Goal: Task Accomplishment & Management: Manage account settings

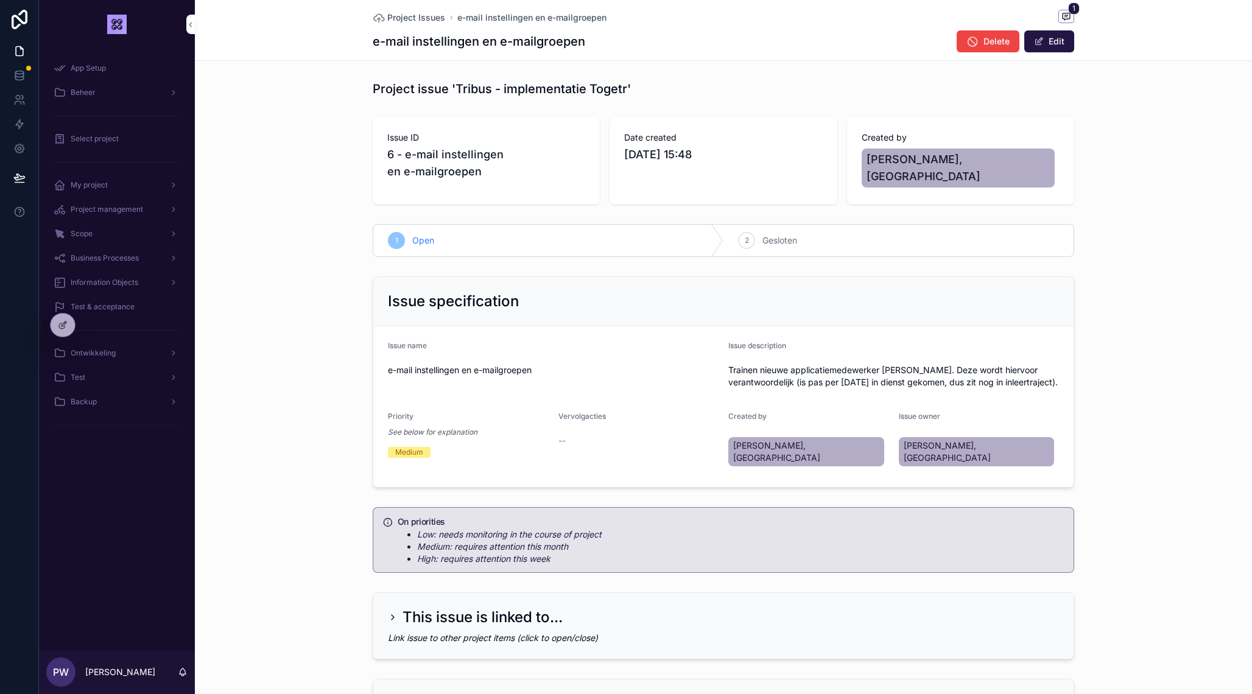
click at [116, 144] on div "Select project" at bounding box center [117, 138] width 127 height 19
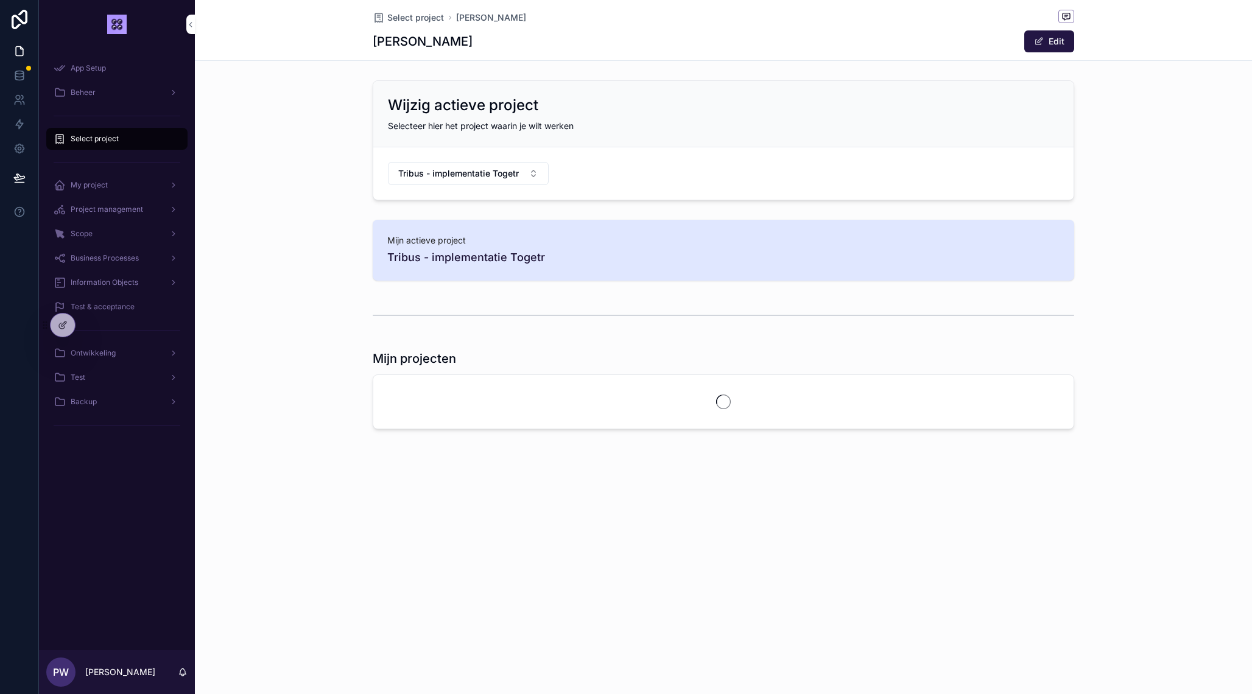
click at [116, 187] on div "My project" at bounding box center [117, 184] width 127 height 19
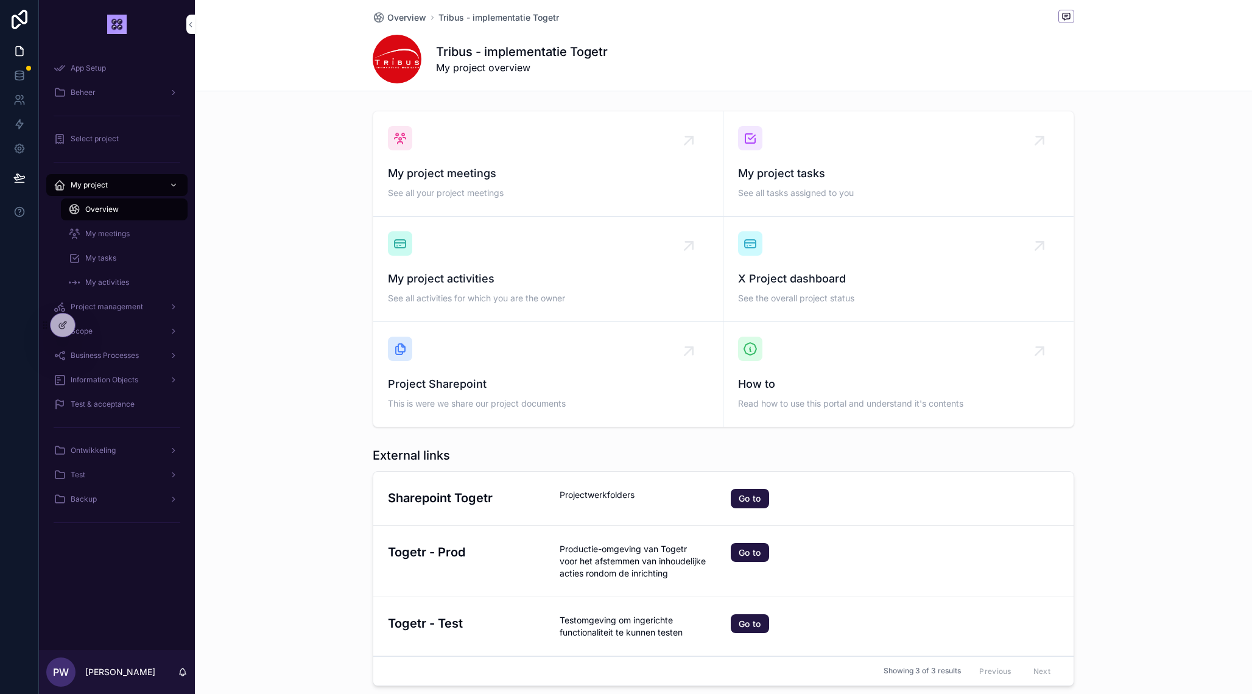
click at [476, 189] on span "See all your project meetings" at bounding box center [548, 193] width 320 height 12
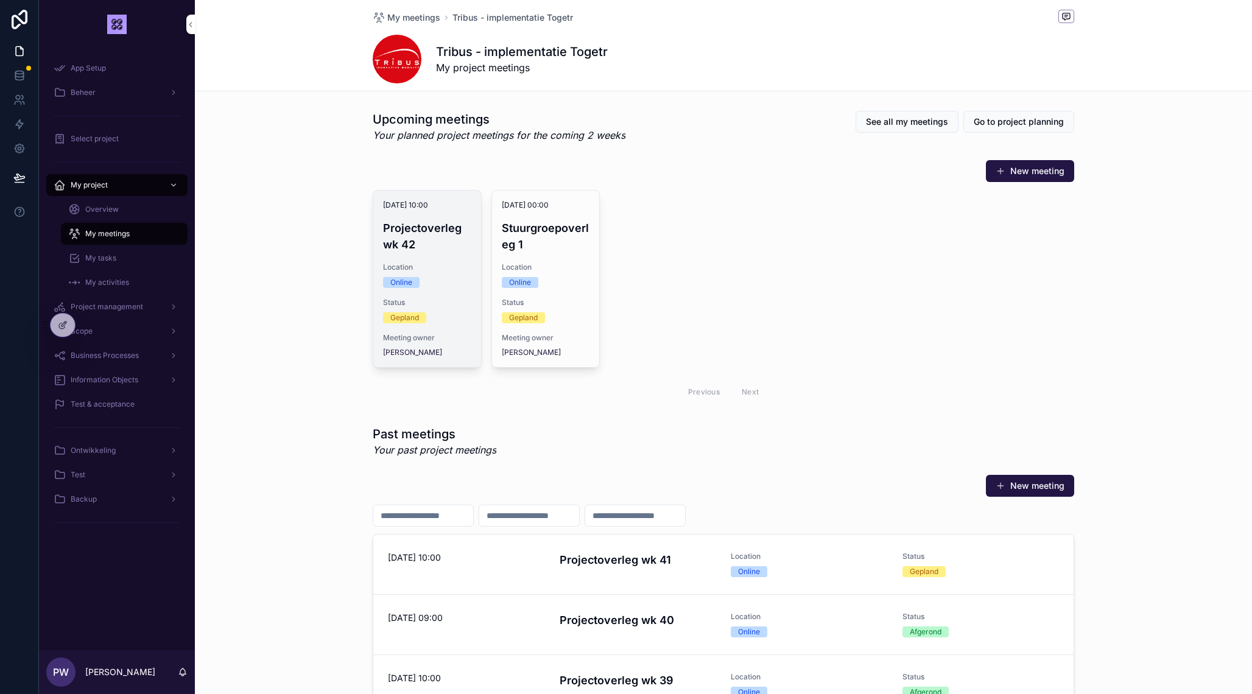
click at [431, 280] on div "Online" at bounding box center [427, 282] width 88 height 11
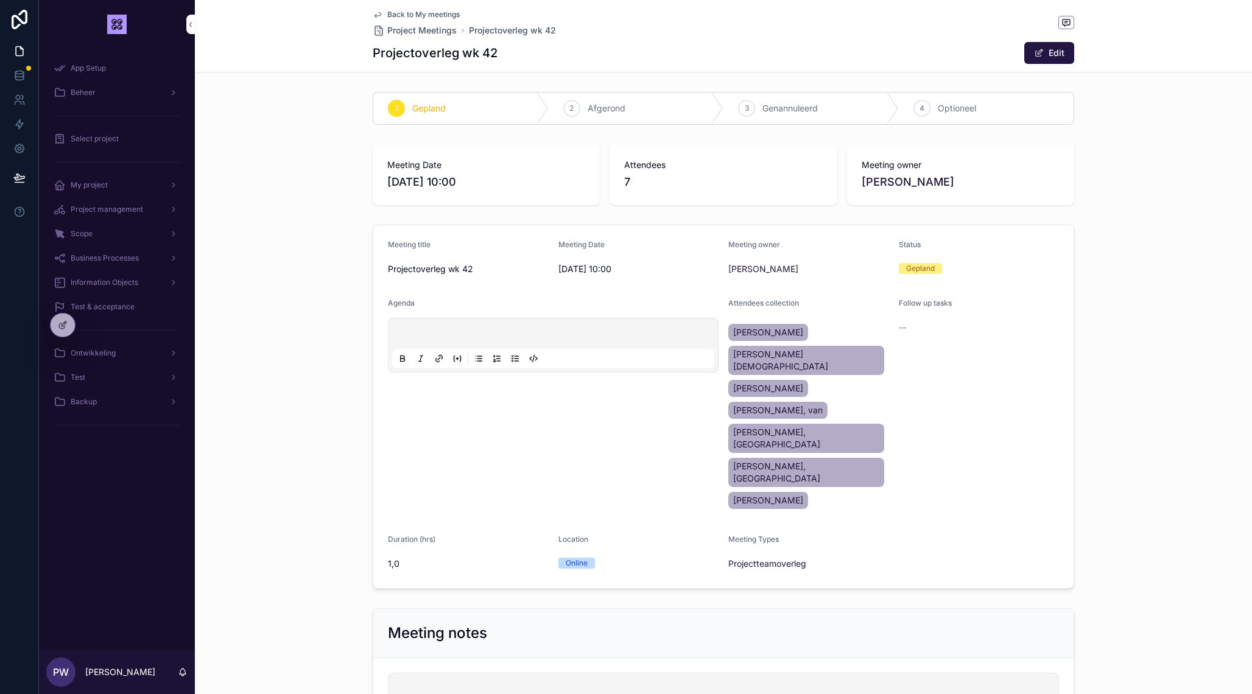
click at [462, 323] on div "scrollable content" at bounding box center [553, 345] width 322 height 46
click at [413, 337] on p "scrollable content" at bounding box center [556, 336] width 322 height 12
click at [427, 351] on span "**********" at bounding box center [426, 348] width 62 height 9
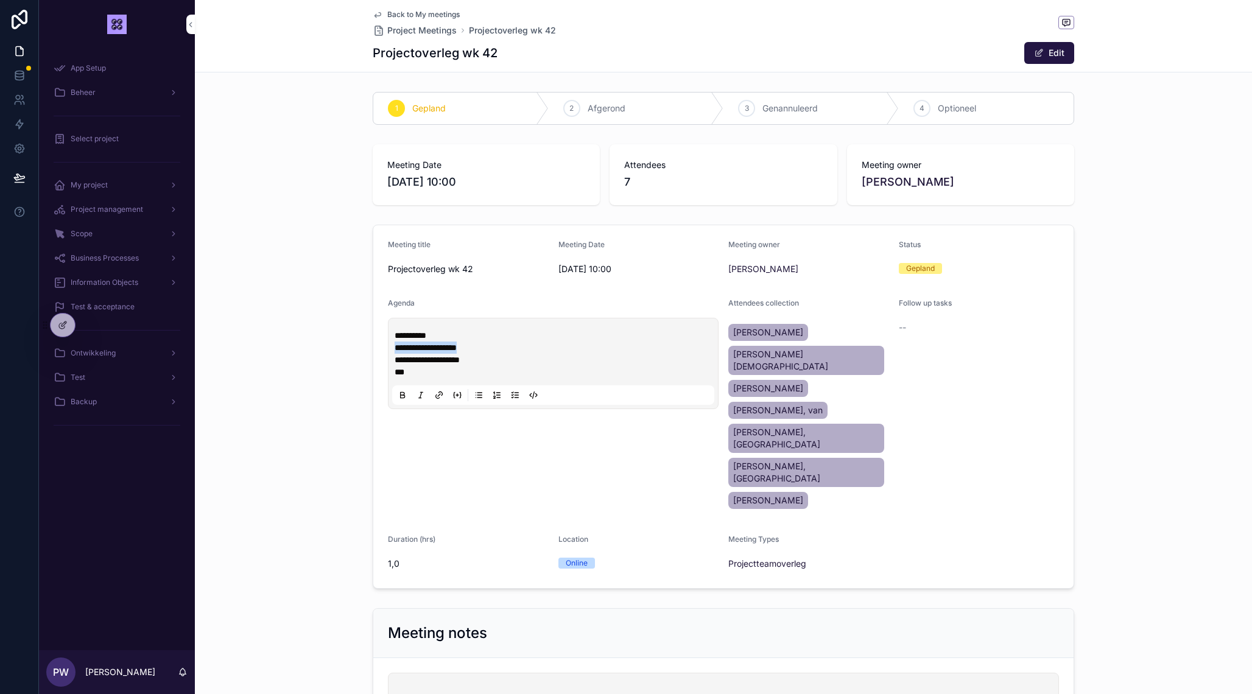
click at [434, 374] on p "**" at bounding box center [556, 372] width 322 height 12
click at [400, 358] on span "**********" at bounding box center [427, 360] width 65 height 9
drag, startPoint x: 407, startPoint y: 351, endPoint x: 520, endPoint y: 355, distance: 112.8
click at [520, 355] on div "**********" at bounding box center [556, 354] width 322 height 49
click at [520, 355] on p "**********" at bounding box center [556, 360] width 322 height 12
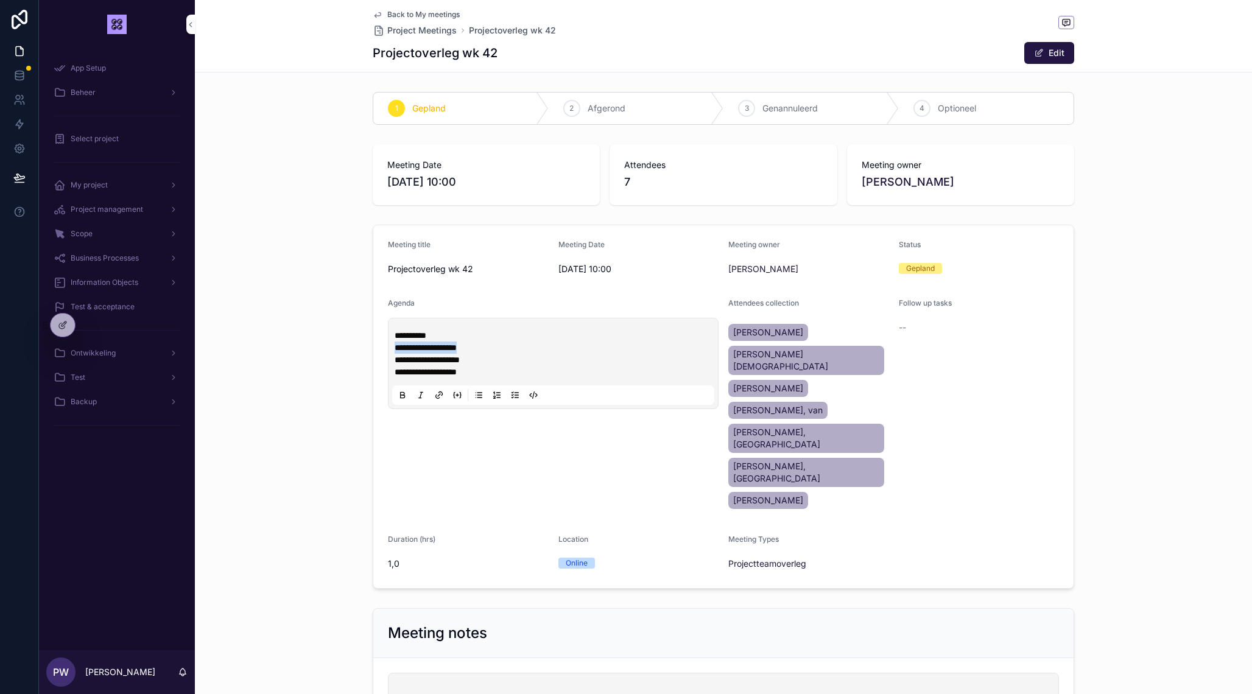
drag, startPoint x: 500, startPoint y: 344, endPoint x: 379, endPoint y: 346, distance: 121.2
click at [388, 346] on div "**********" at bounding box center [553, 363] width 331 height 91
click at [442, 14] on span "Back to My meetings" at bounding box center [423, 15] width 72 height 10
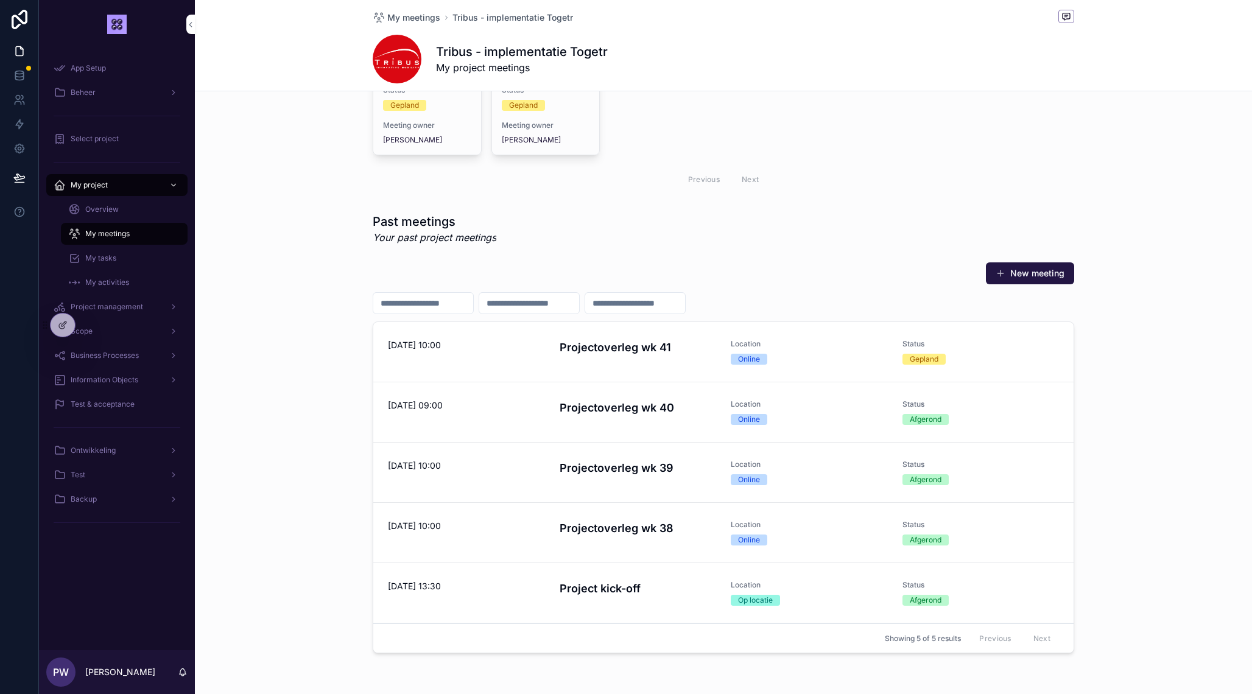
scroll to position [260, 0]
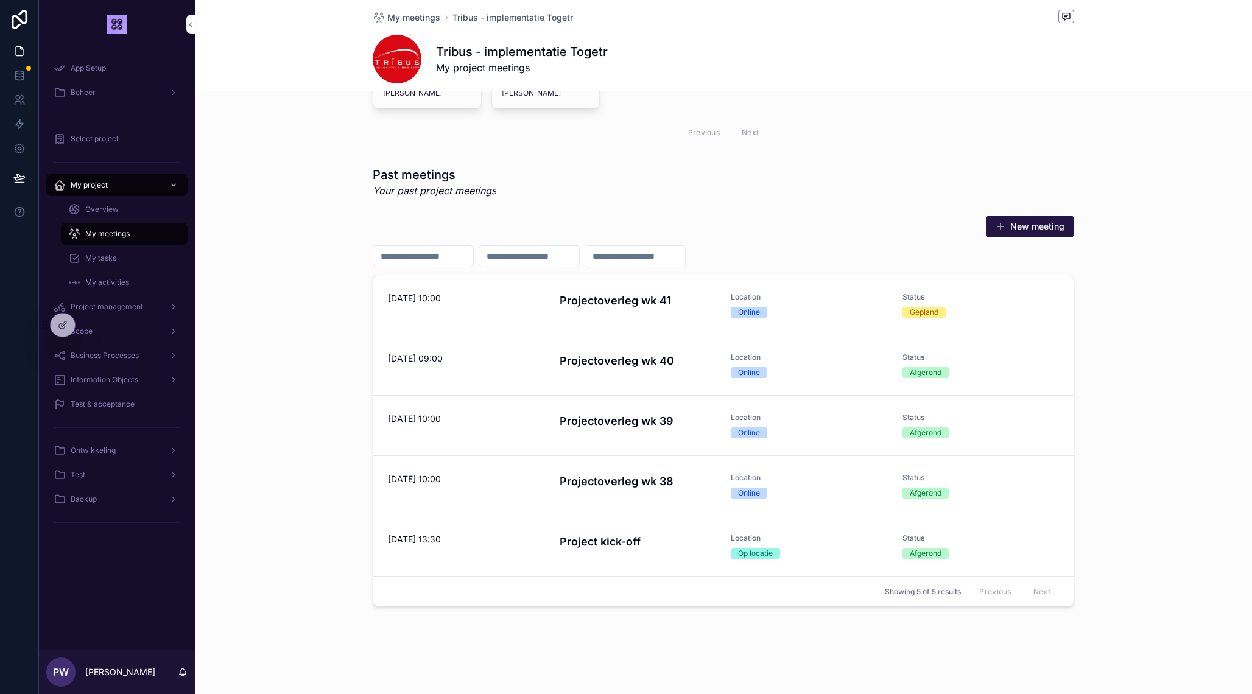
click at [127, 309] on span "Project management" at bounding box center [107, 307] width 72 height 10
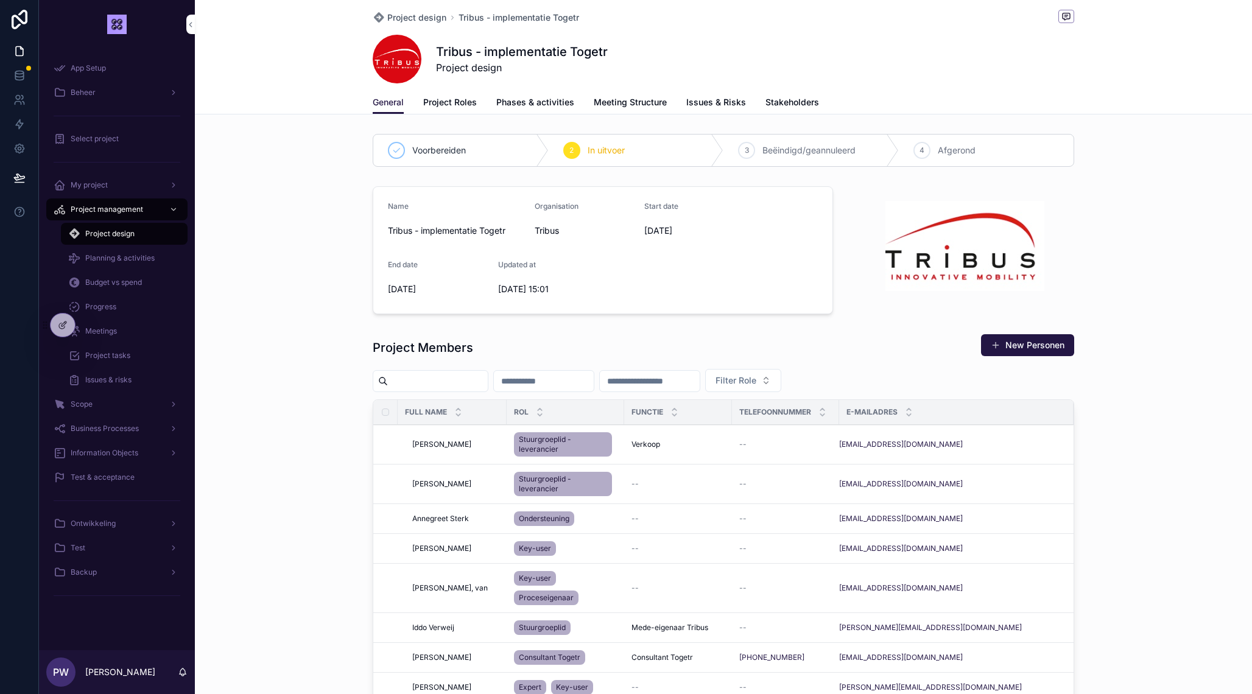
click at [125, 354] on span "Project tasks" at bounding box center [107, 356] width 45 height 10
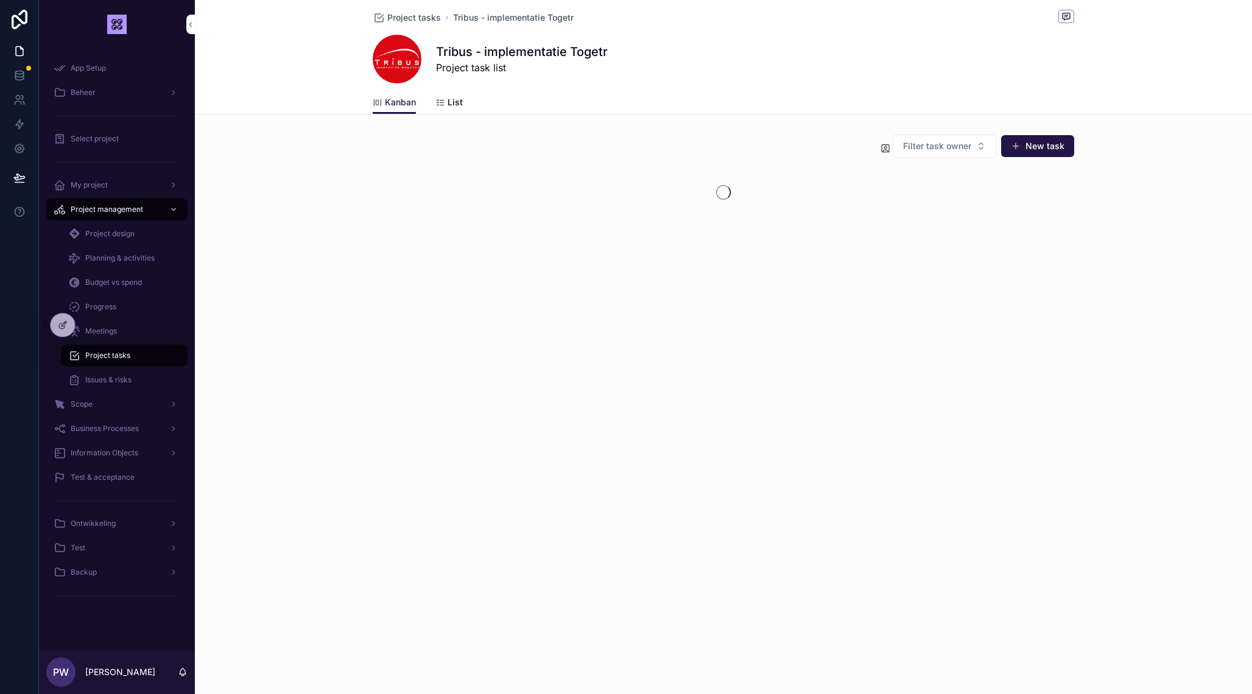
click at [120, 383] on span "Issues & risks" at bounding box center [108, 380] width 46 height 10
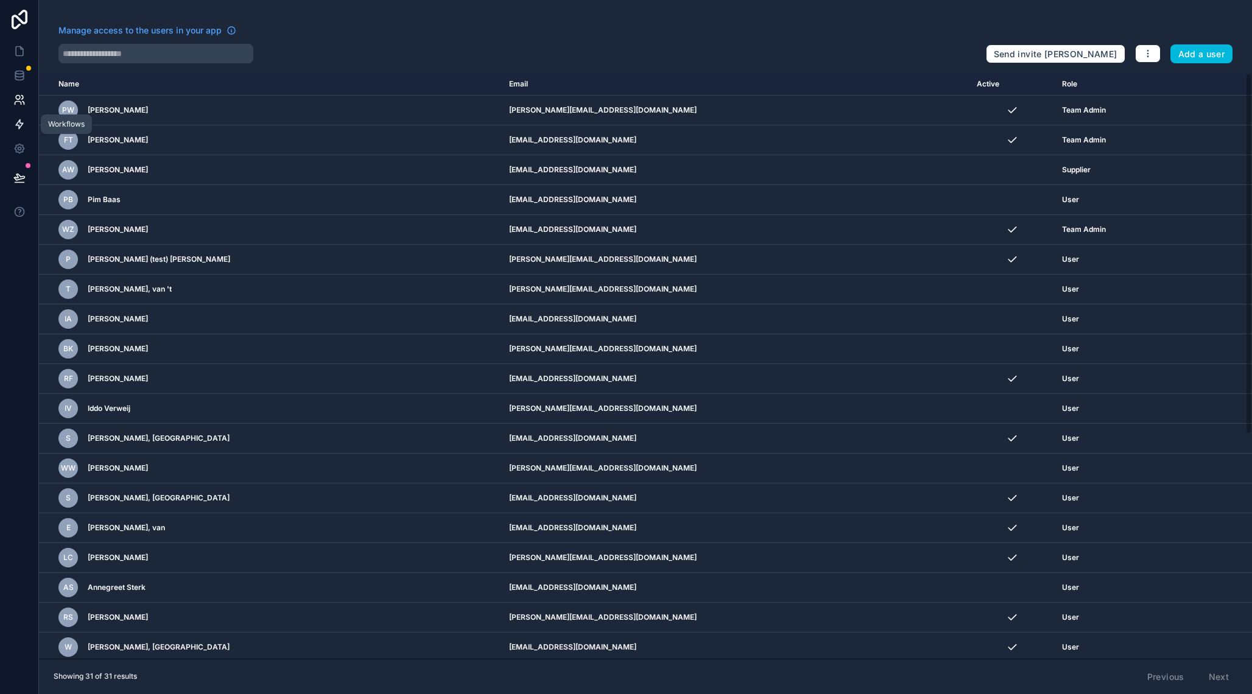
click at [23, 124] on icon at bounding box center [19, 124] width 7 height 9
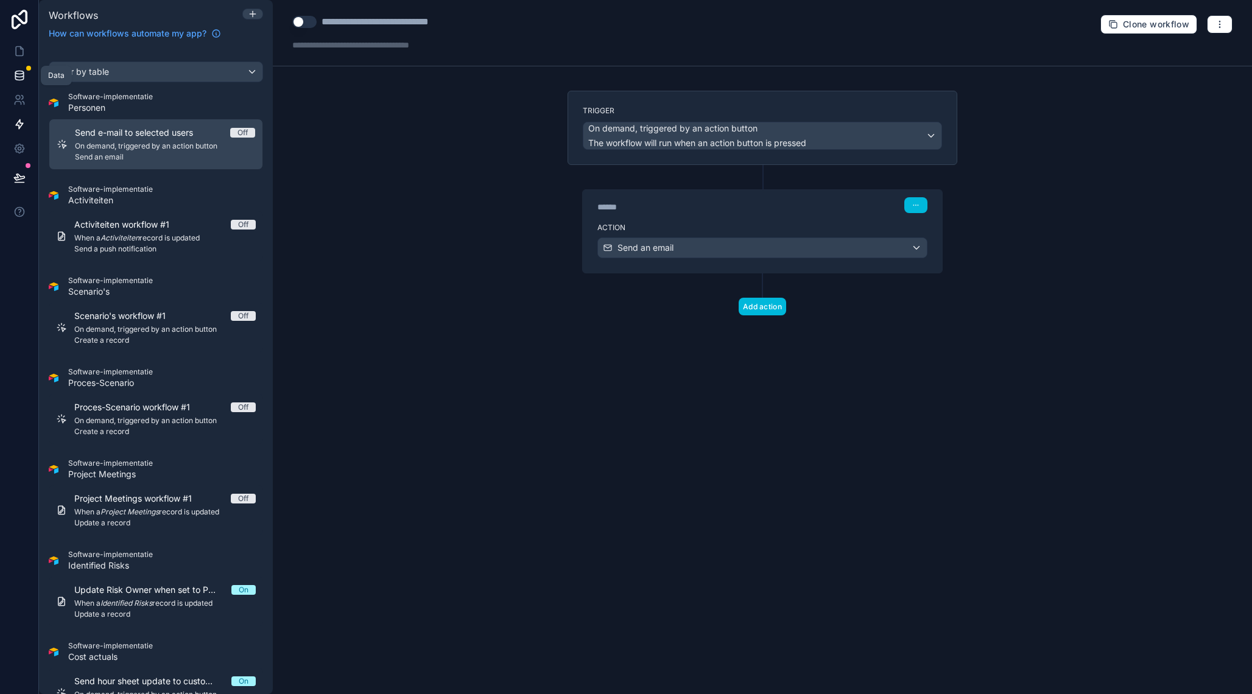
click at [22, 73] on icon at bounding box center [19, 75] width 12 height 12
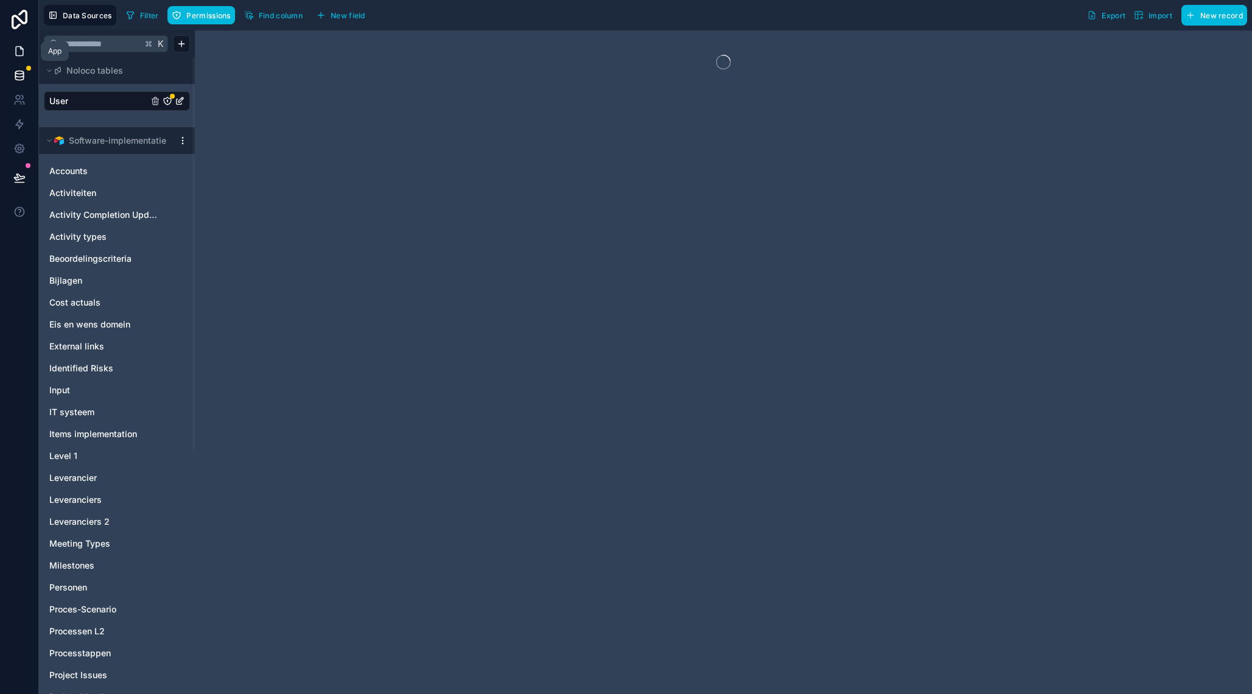
click at [19, 54] on icon at bounding box center [19, 51] width 12 height 12
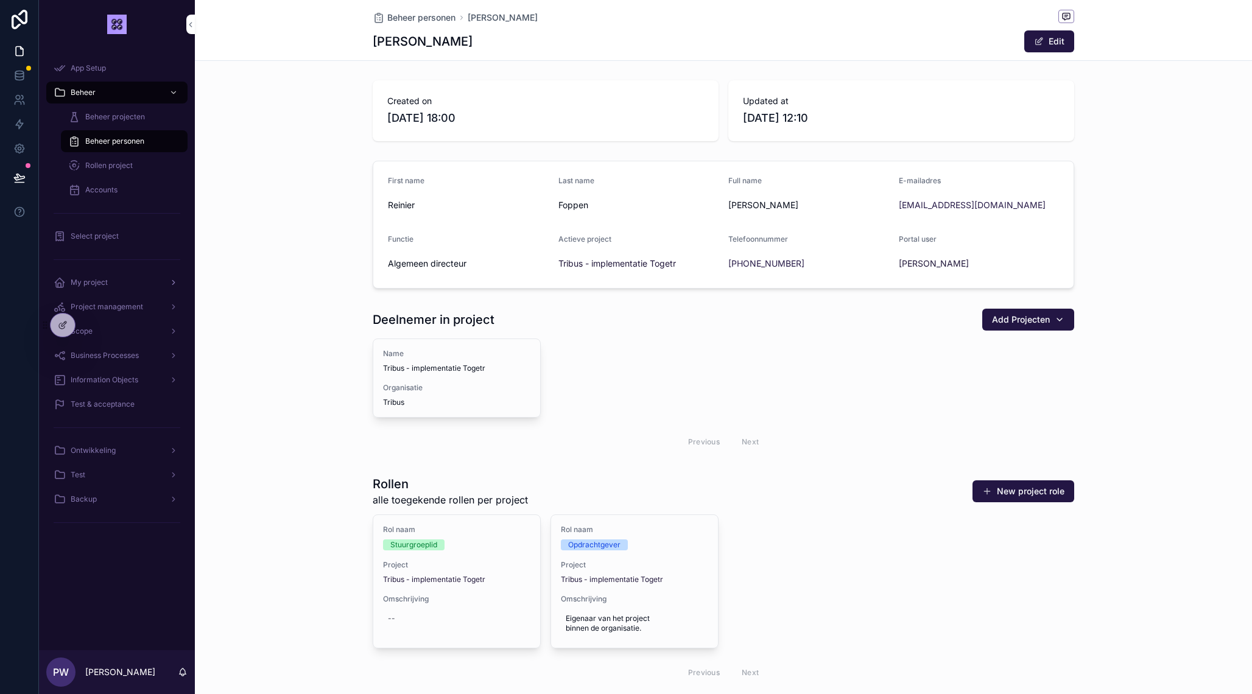
click at [126, 286] on div "My project" at bounding box center [117, 282] width 127 height 19
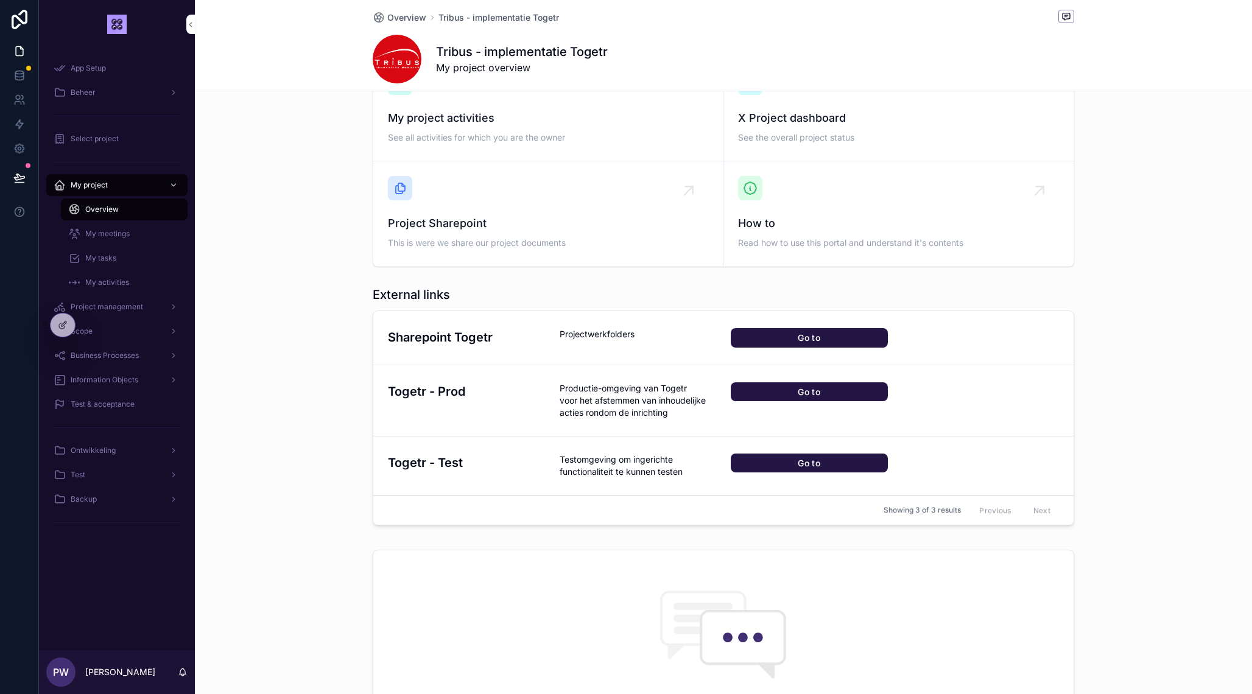
scroll to position [159, 0]
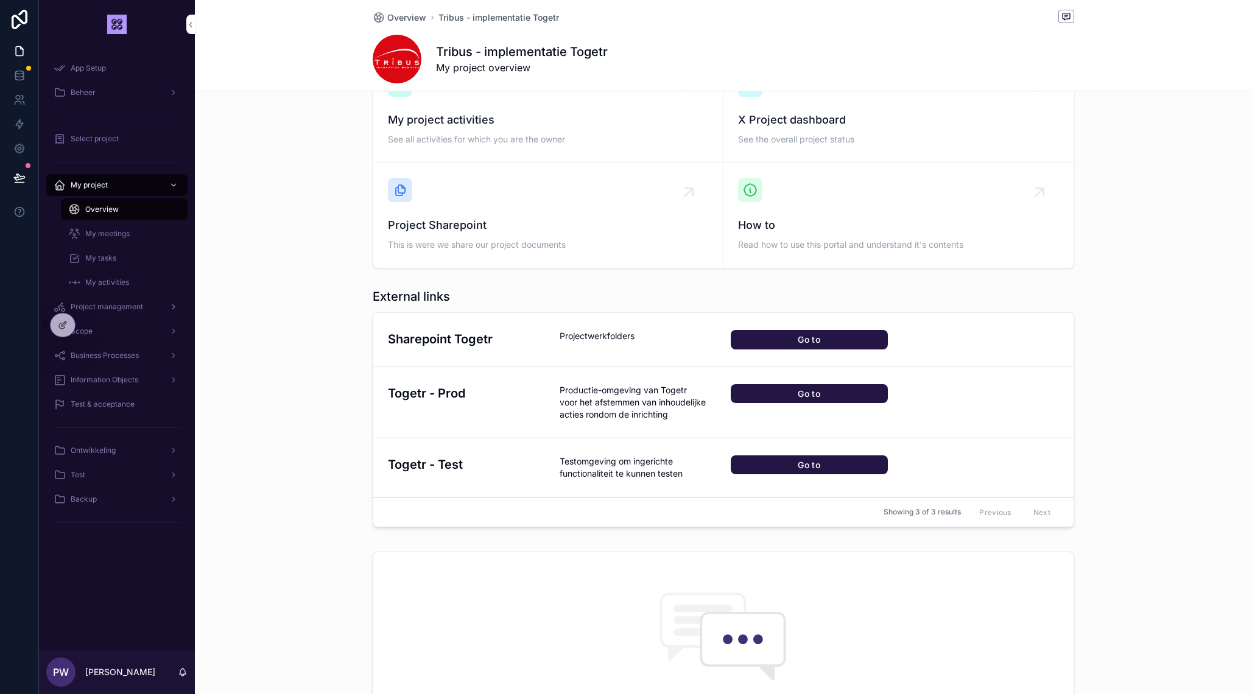
click at [133, 309] on span "Project management" at bounding box center [107, 307] width 72 height 10
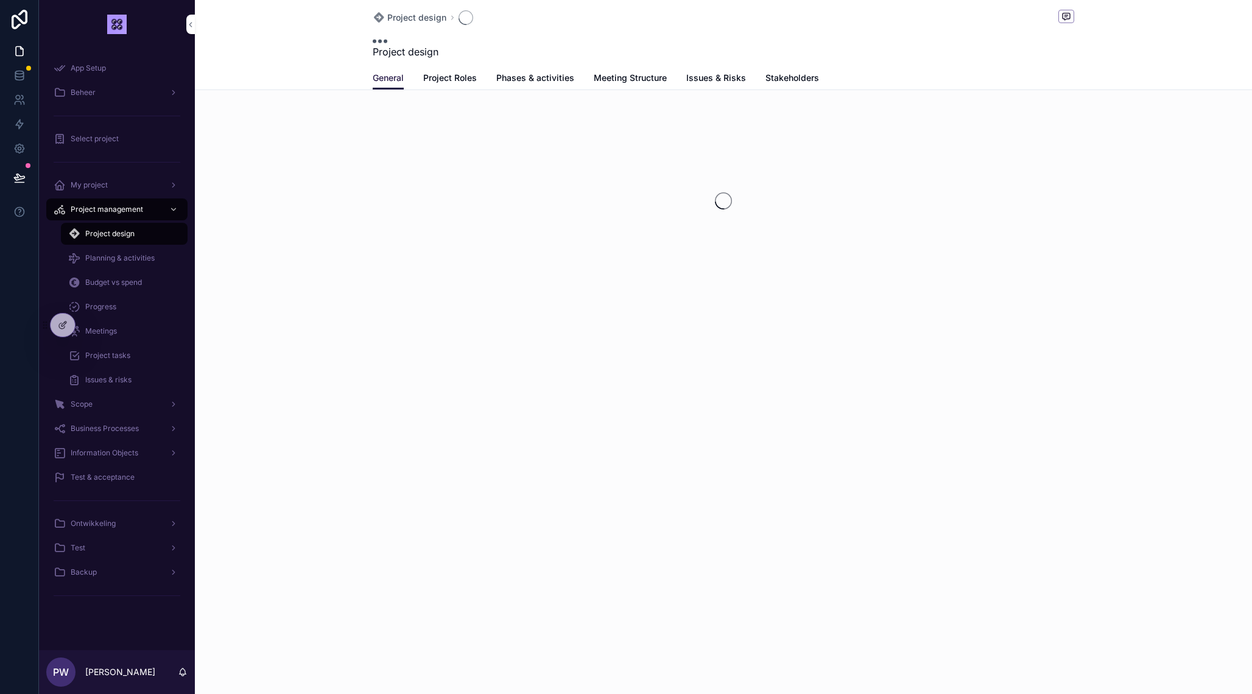
click at [132, 358] on div "Project tasks" at bounding box center [124, 355] width 112 height 19
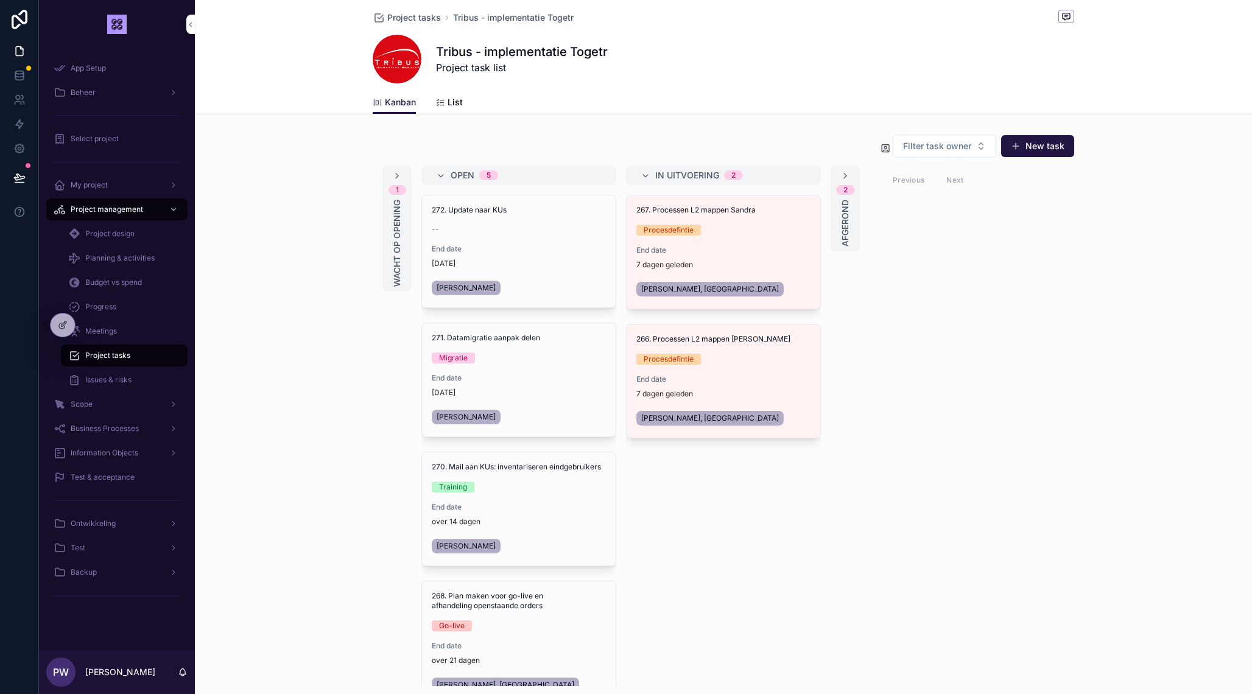
click at [124, 373] on div "Issues & risks" at bounding box center [124, 379] width 112 height 19
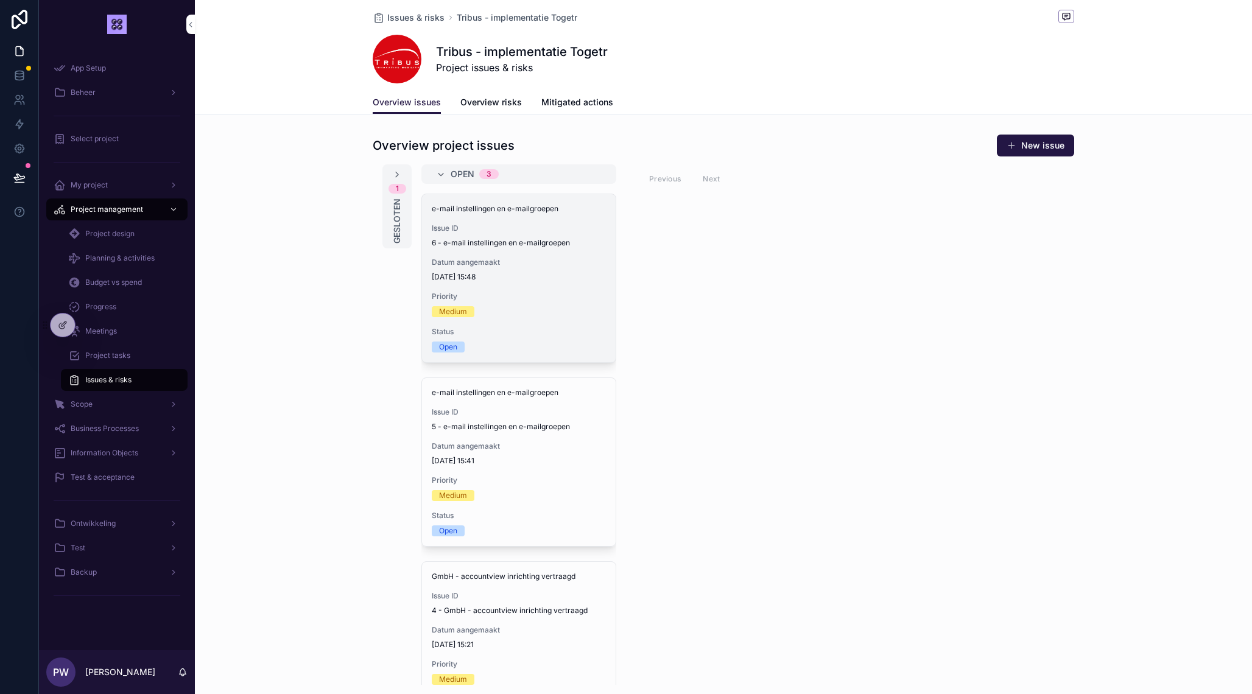
click at [564, 286] on div "e-mail instellingen en e-mailgroepen Issue ID 6 - e-mail instellingen en e-mail…" at bounding box center [519, 278] width 194 height 168
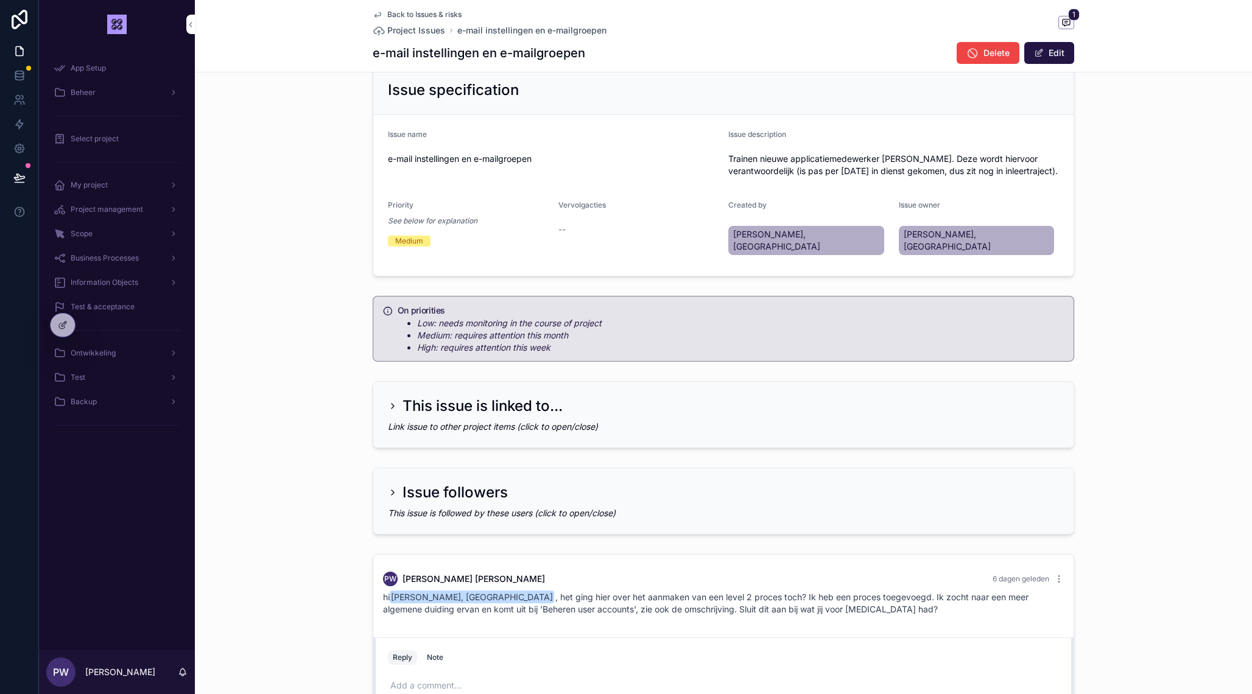
scroll to position [334, 0]
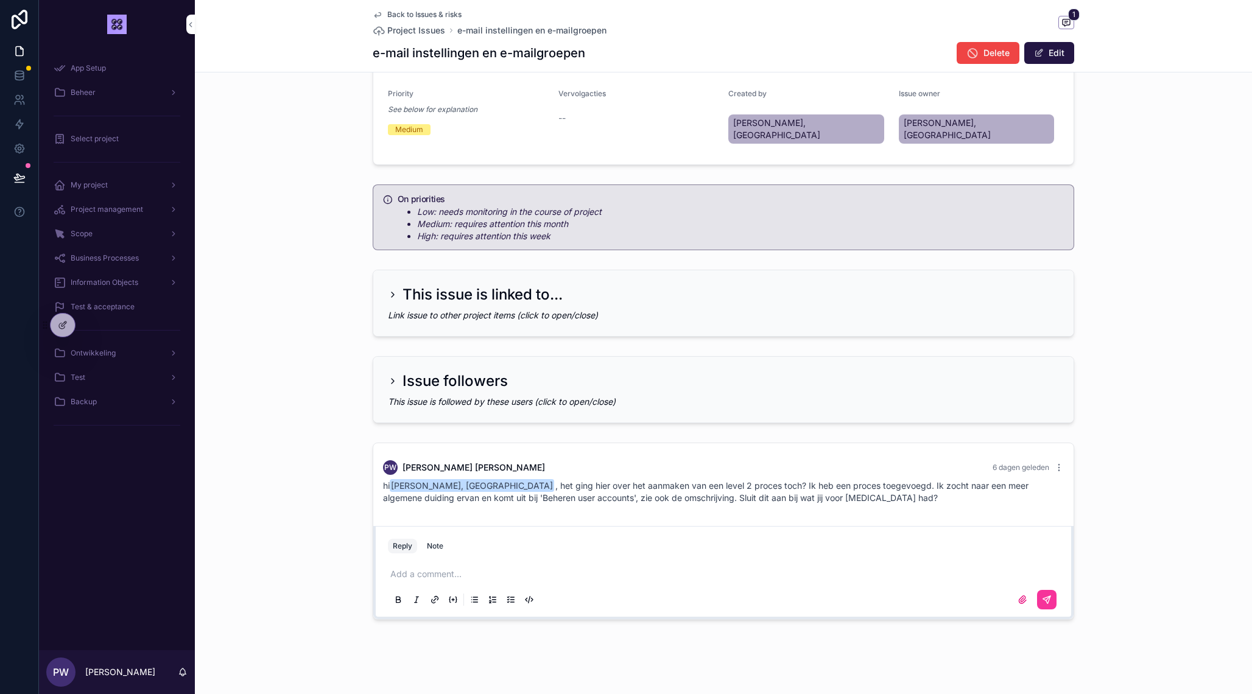
click at [1058, 461] on div "PW Pieter Wolbers 6 dagen geleden" at bounding box center [723, 468] width 681 height 15
click at [1059, 467] on icon "scrollable content" at bounding box center [1059, 467] width 1 height 1
click at [431, 568] on p "scrollable content" at bounding box center [725, 574] width 671 height 12
click at [1059, 467] on icon "scrollable content" at bounding box center [1059, 467] width 1 height 1
click at [1056, 436] on span "Delete comment" at bounding box center [1058, 438] width 57 height 10
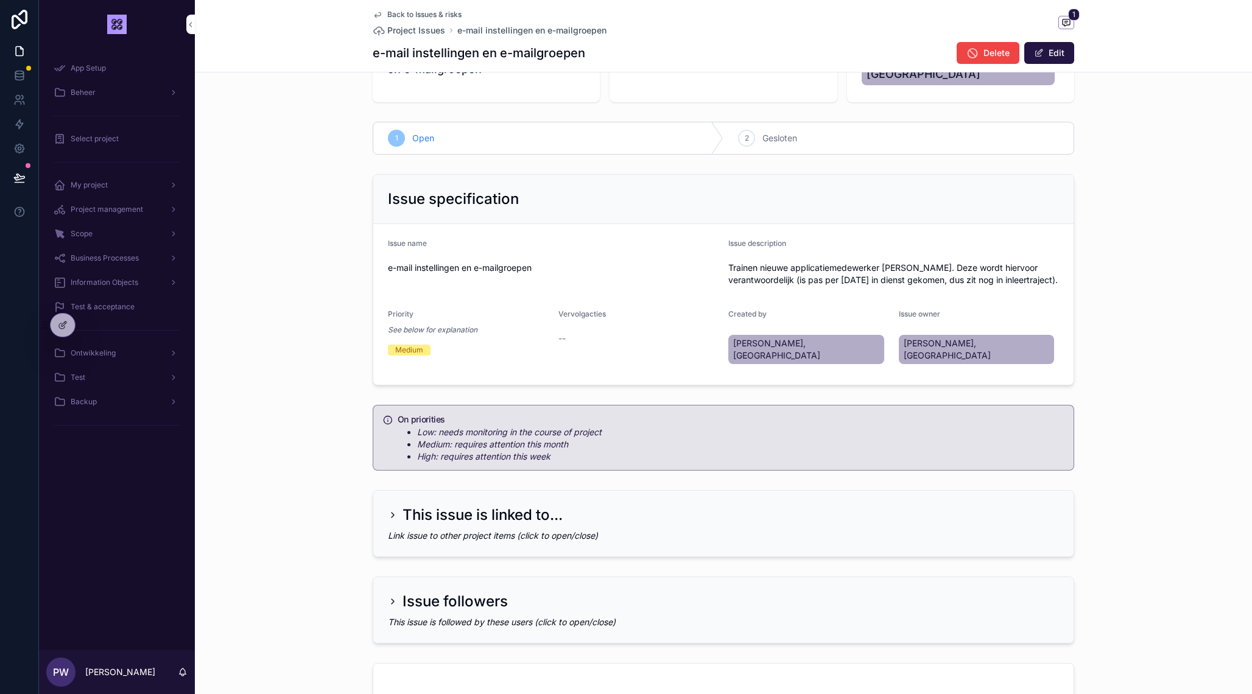
scroll to position [136, 0]
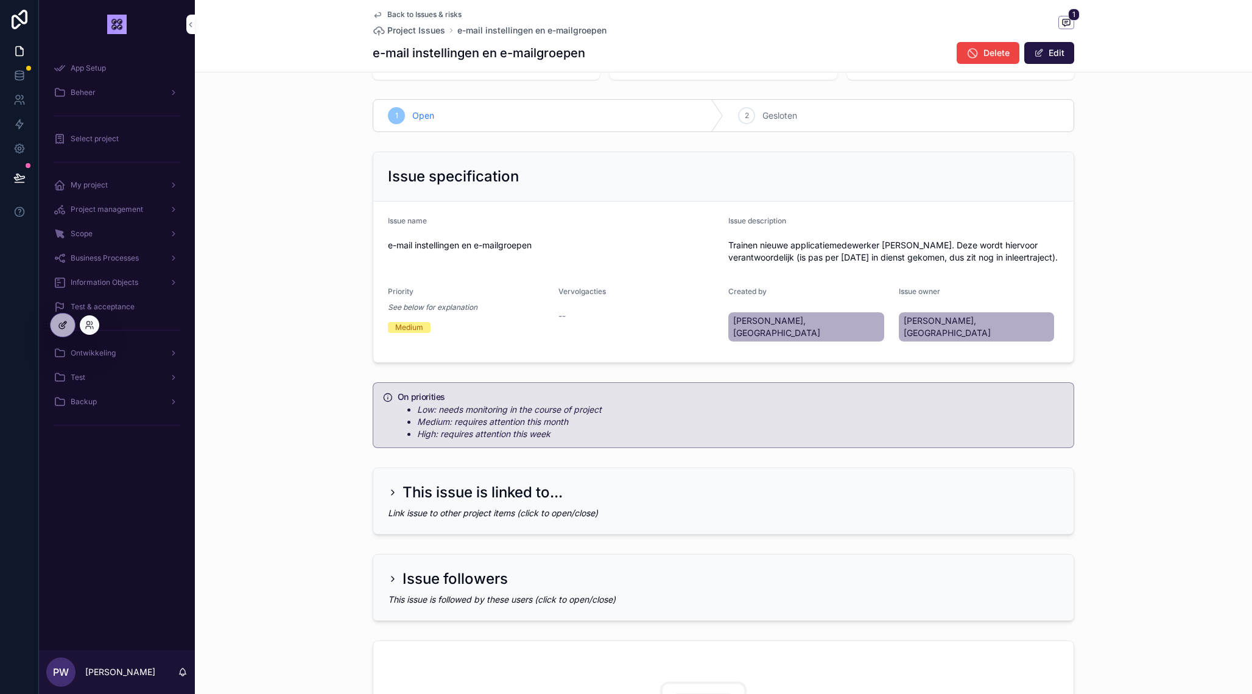
click at [63, 325] on icon at bounding box center [63, 325] width 10 height 10
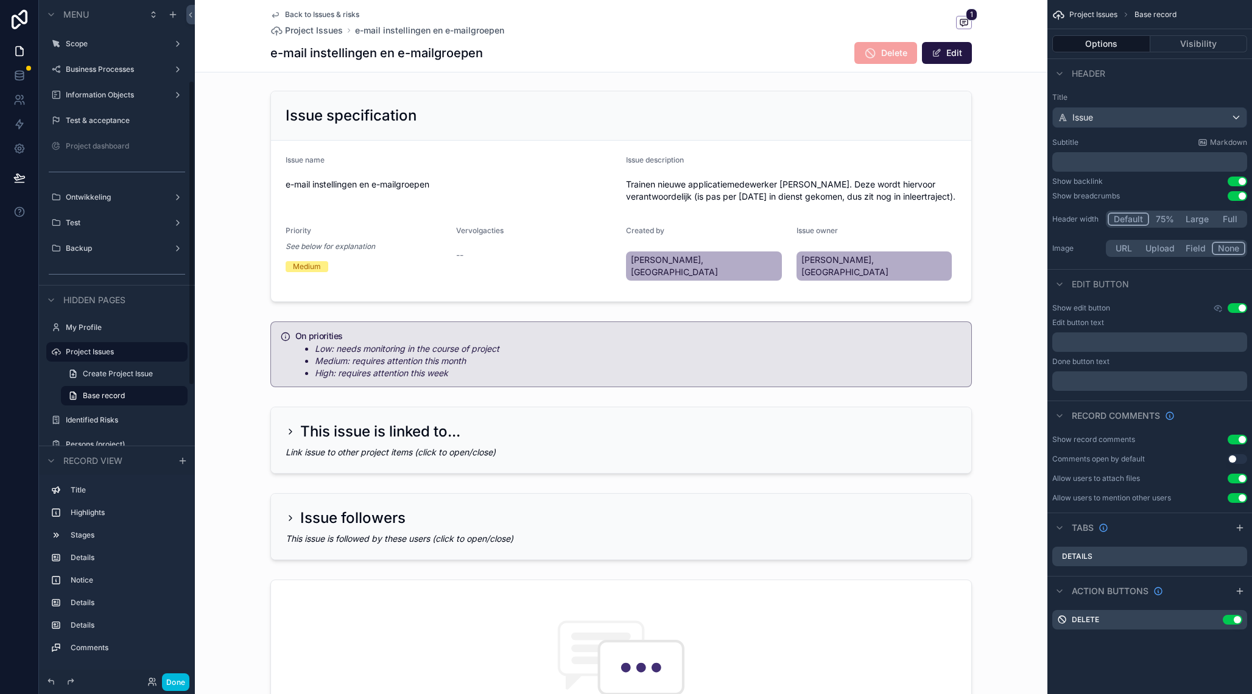
scroll to position [205, 0]
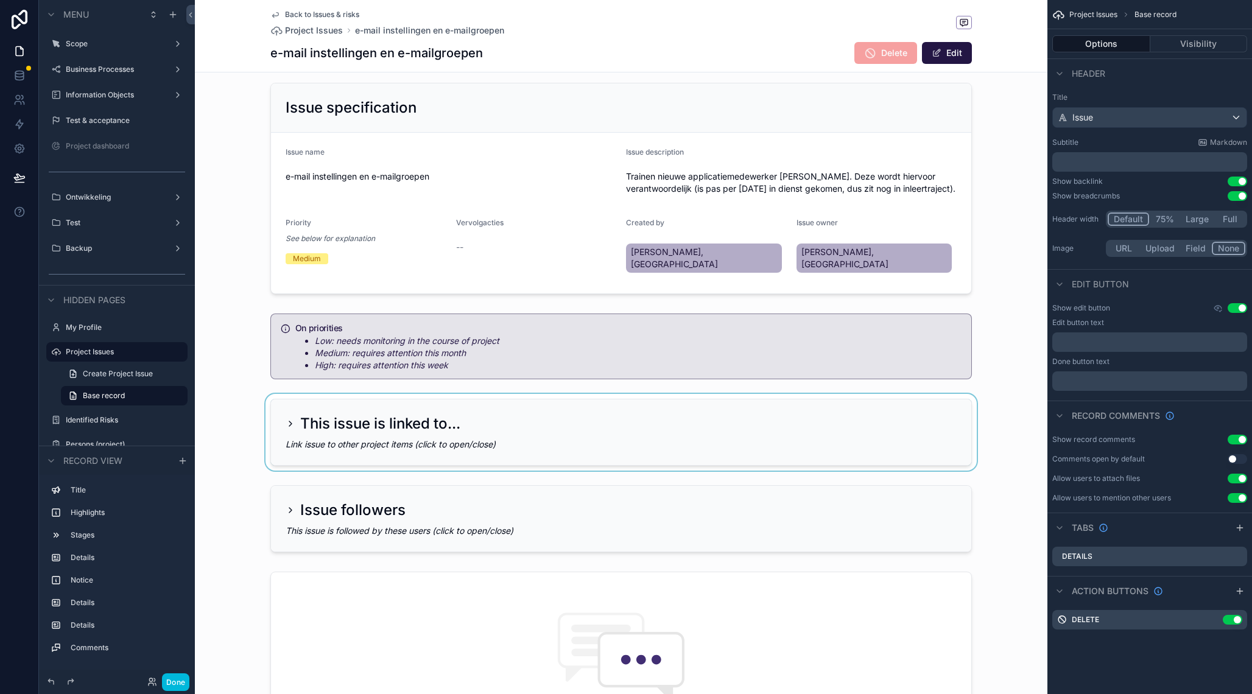
click at [587, 420] on div "scrollable content" at bounding box center [621, 432] width 853 height 77
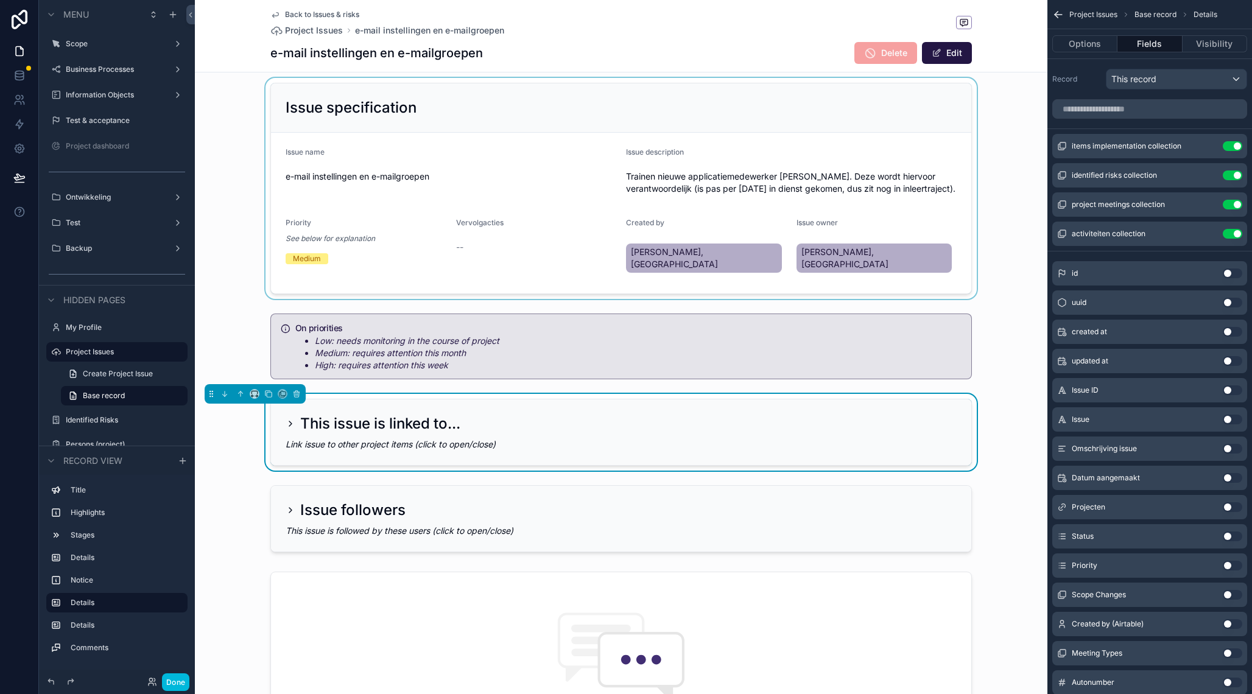
click at [571, 267] on div "scrollable content" at bounding box center [621, 188] width 853 height 221
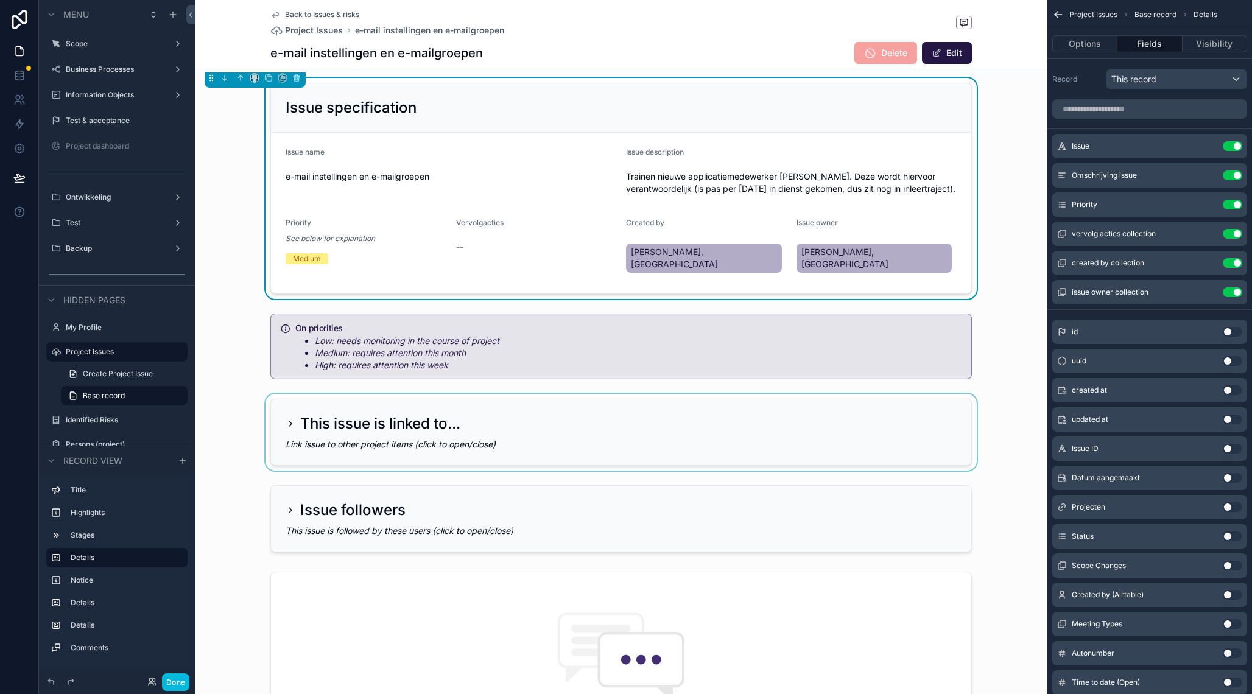
click at [513, 424] on div "scrollable content" at bounding box center [621, 432] width 853 height 77
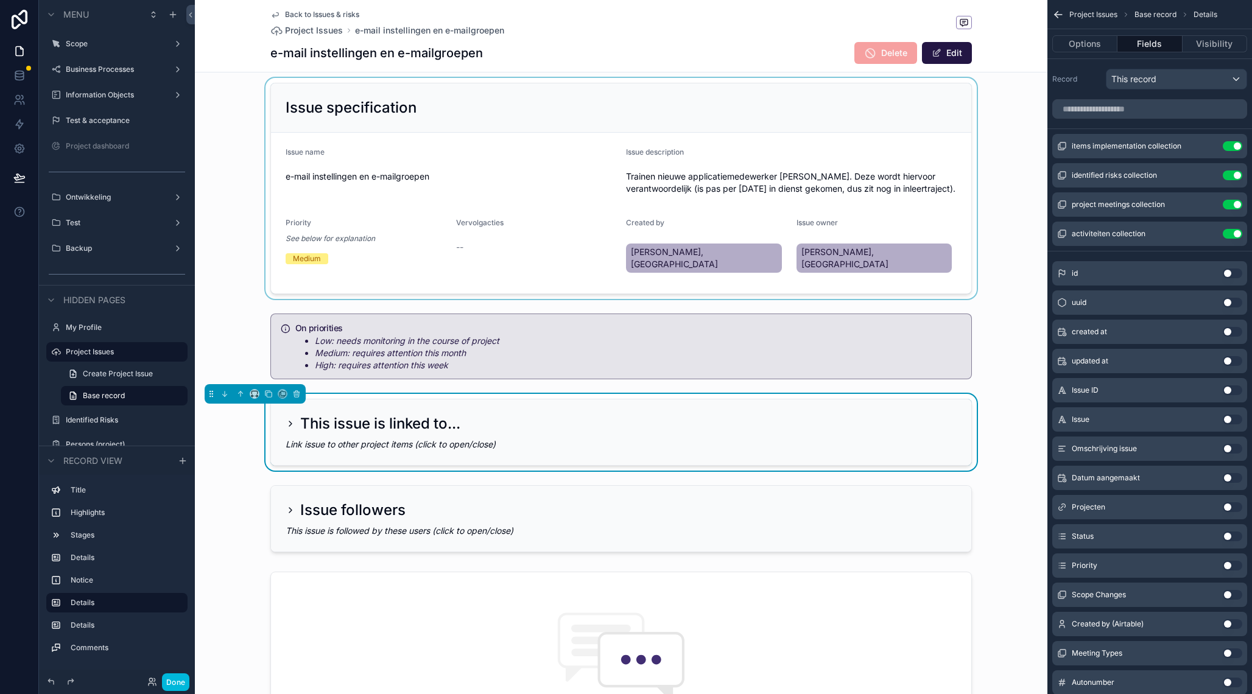
click at [297, 414] on div "This issue is linked to..." at bounding box center [373, 423] width 175 height 19
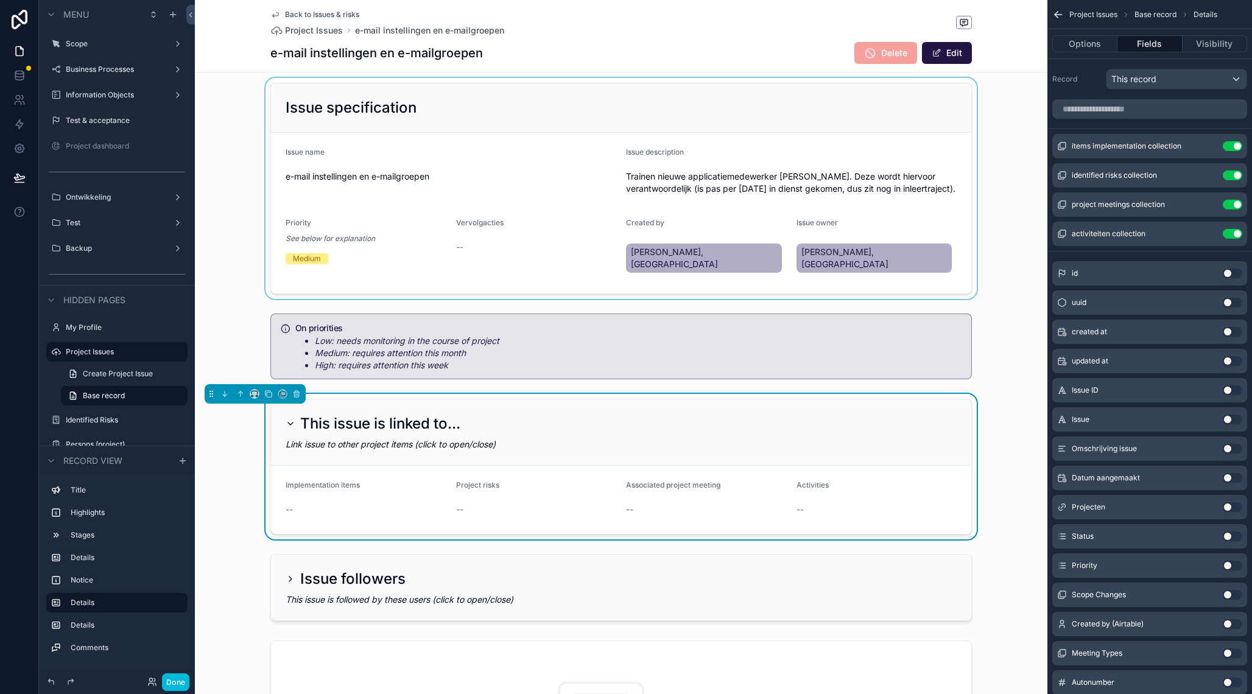
click at [297, 414] on div "This issue is linked to..." at bounding box center [373, 423] width 175 height 19
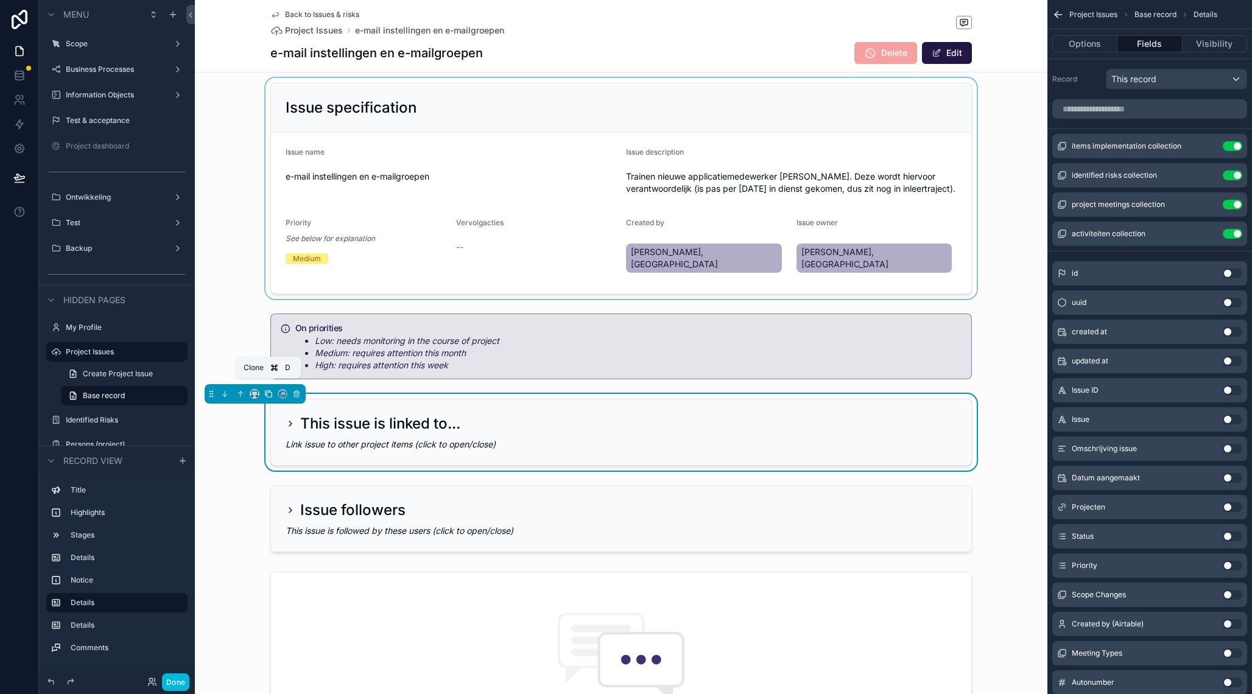
click at [270, 390] on icon "scrollable content" at bounding box center [268, 394] width 9 height 9
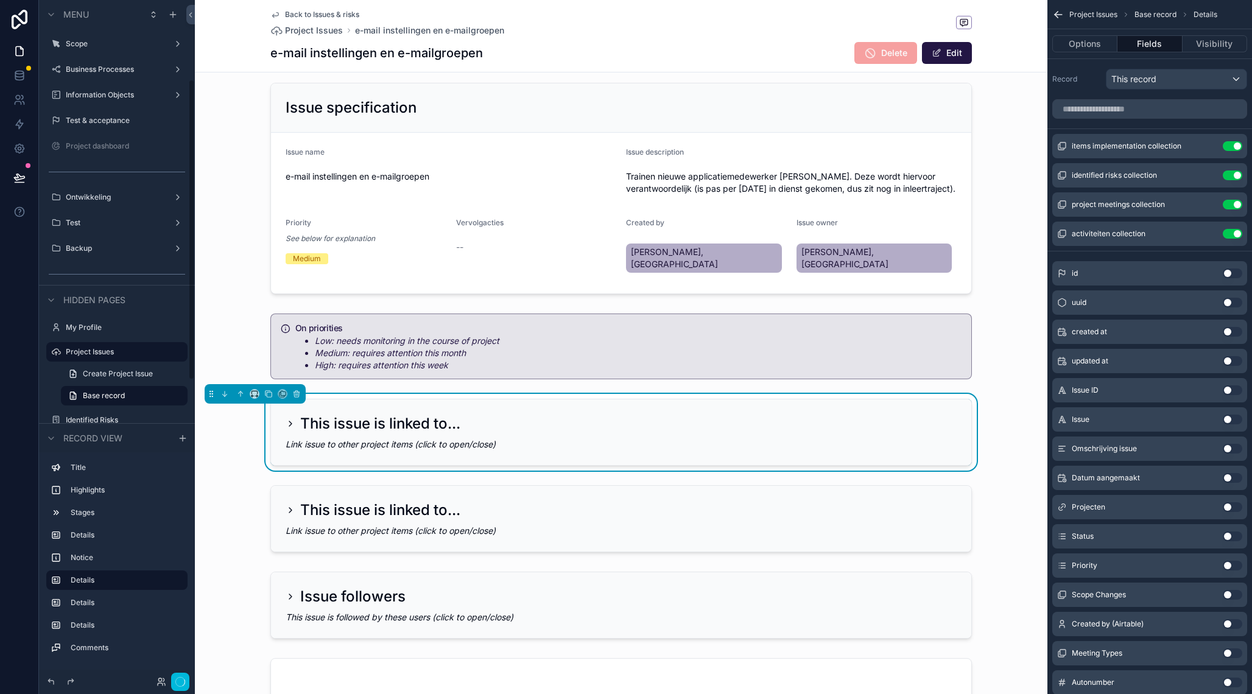
scroll to position [179, 0]
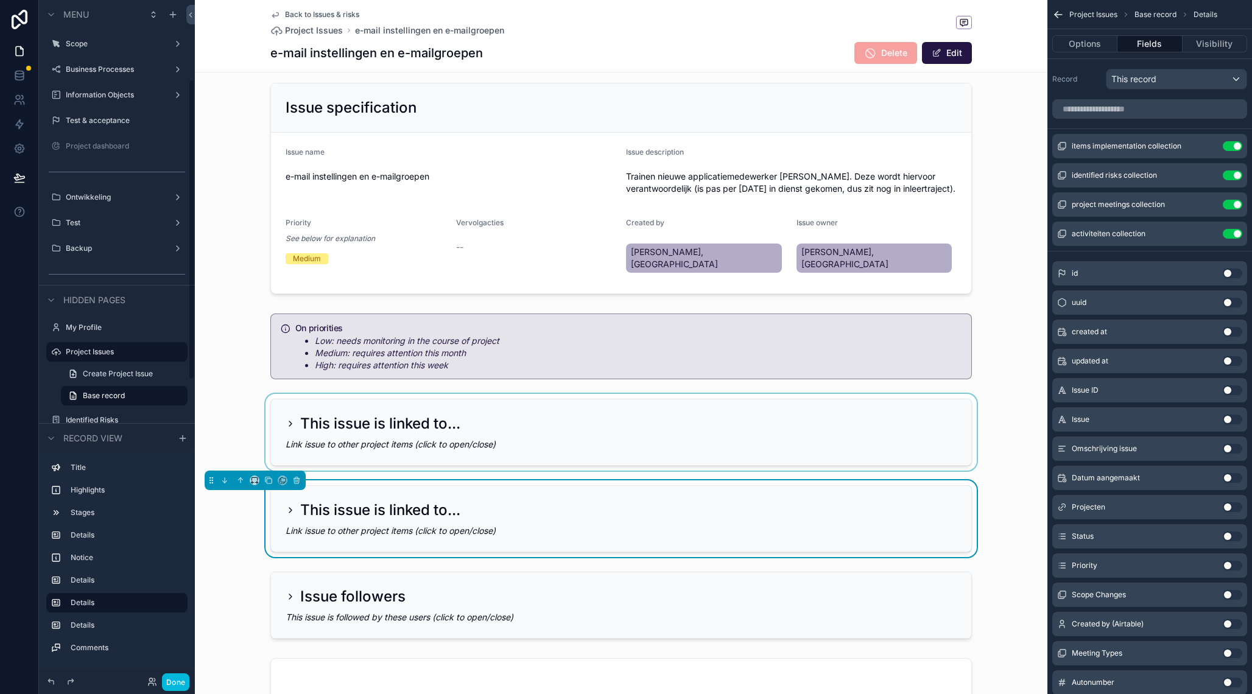
click at [461, 435] on div "scrollable content" at bounding box center [621, 432] width 853 height 77
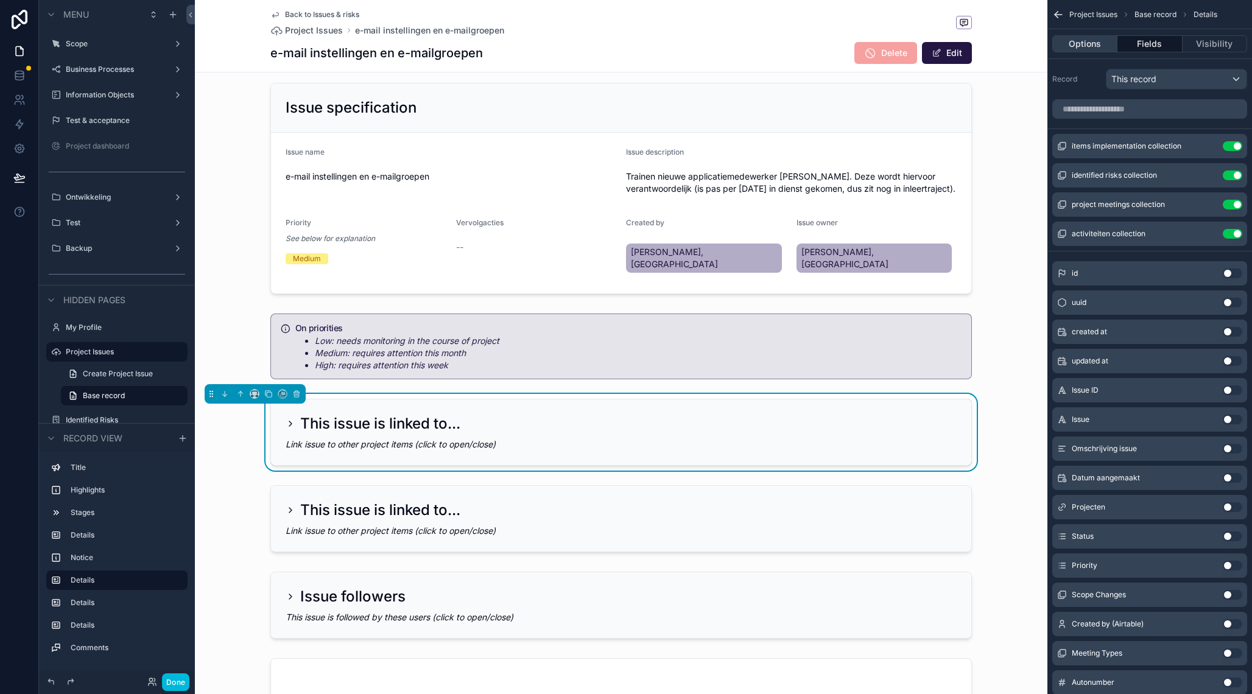
click at [1102, 48] on button "Options" at bounding box center [1085, 43] width 65 height 17
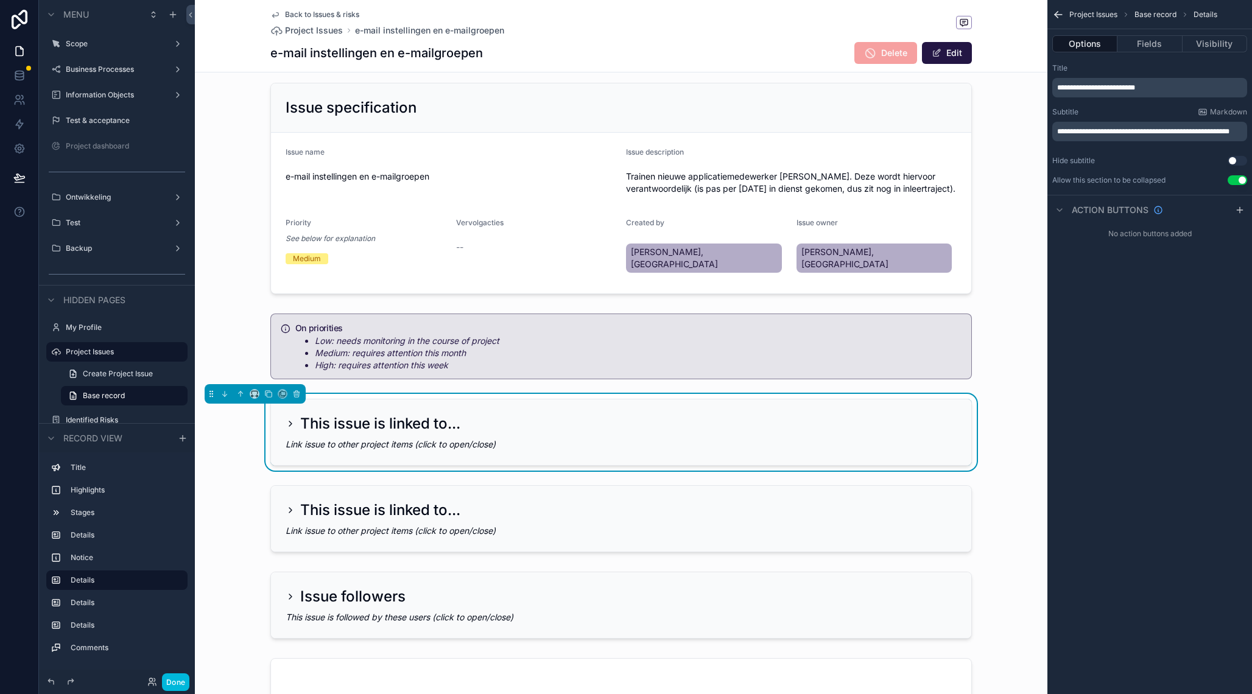
click at [1103, 135] on p "**********" at bounding box center [1152, 132] width 188 height 10
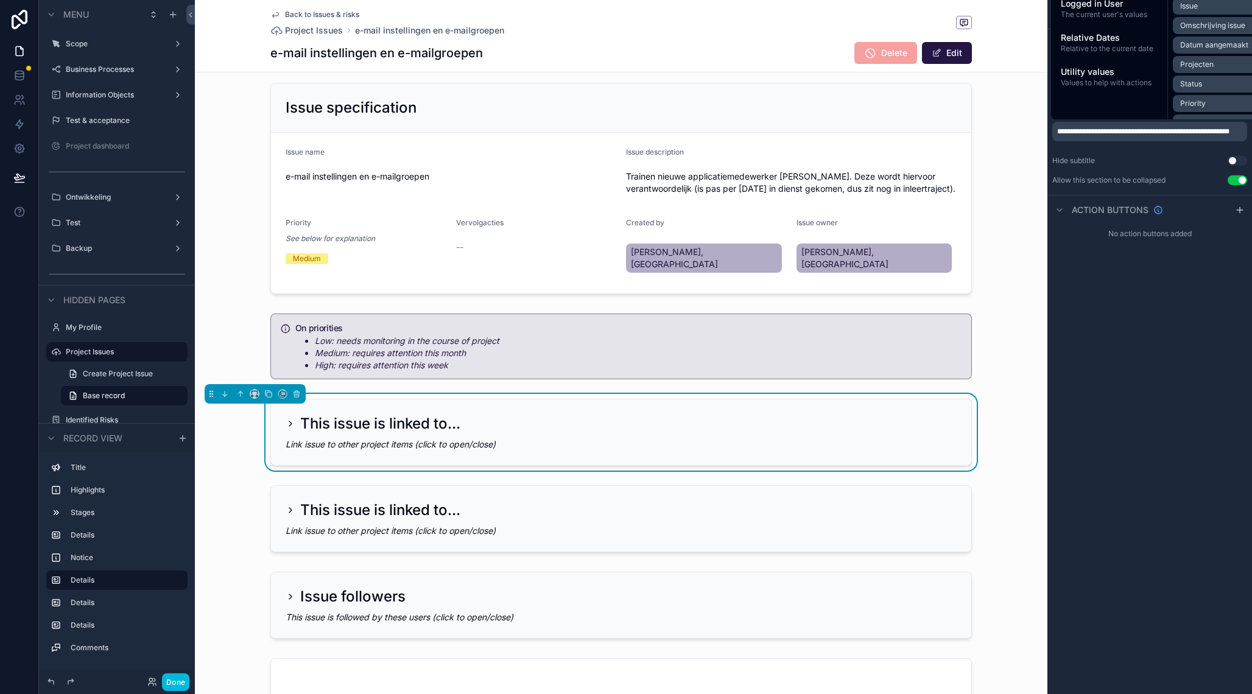
click at [1103, 135] on p "**********" at bounding box center [1152, 132] width 188 height 10
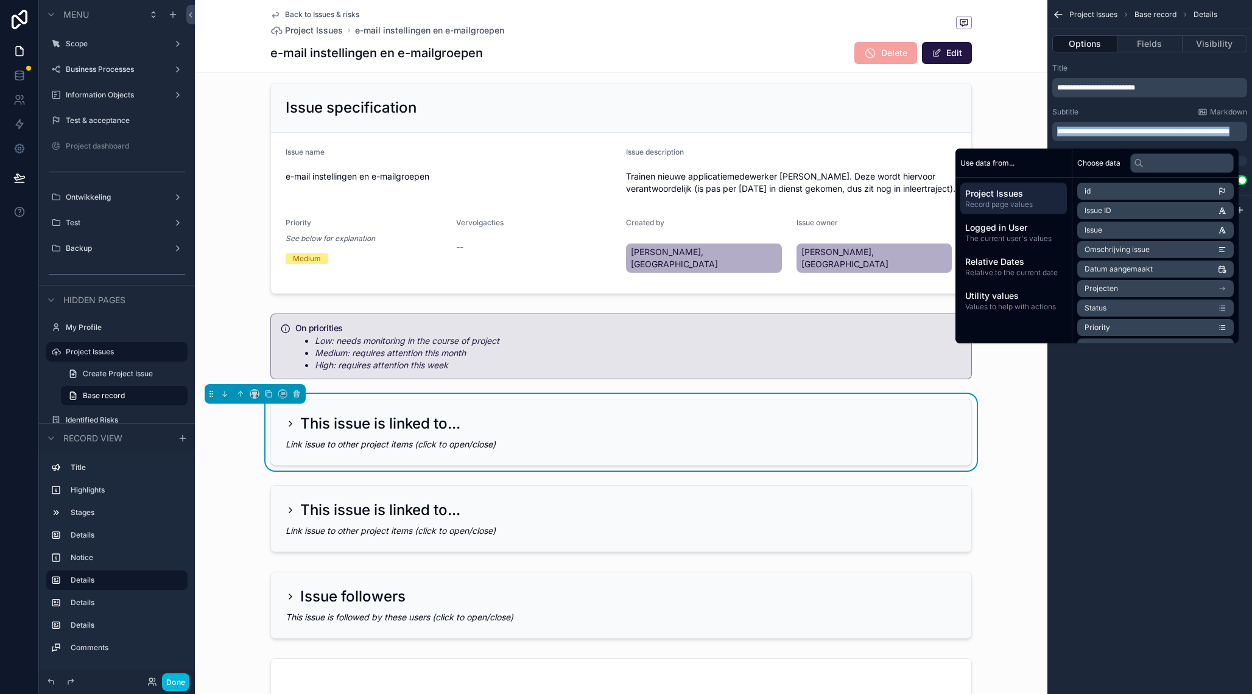
click at [1103, 135] on p "**********" at bounding box center [1152, 132] width 188 height 10
click at [1081, 88] on span "**********" at bounding box center [1097, 87] width 78 height 7
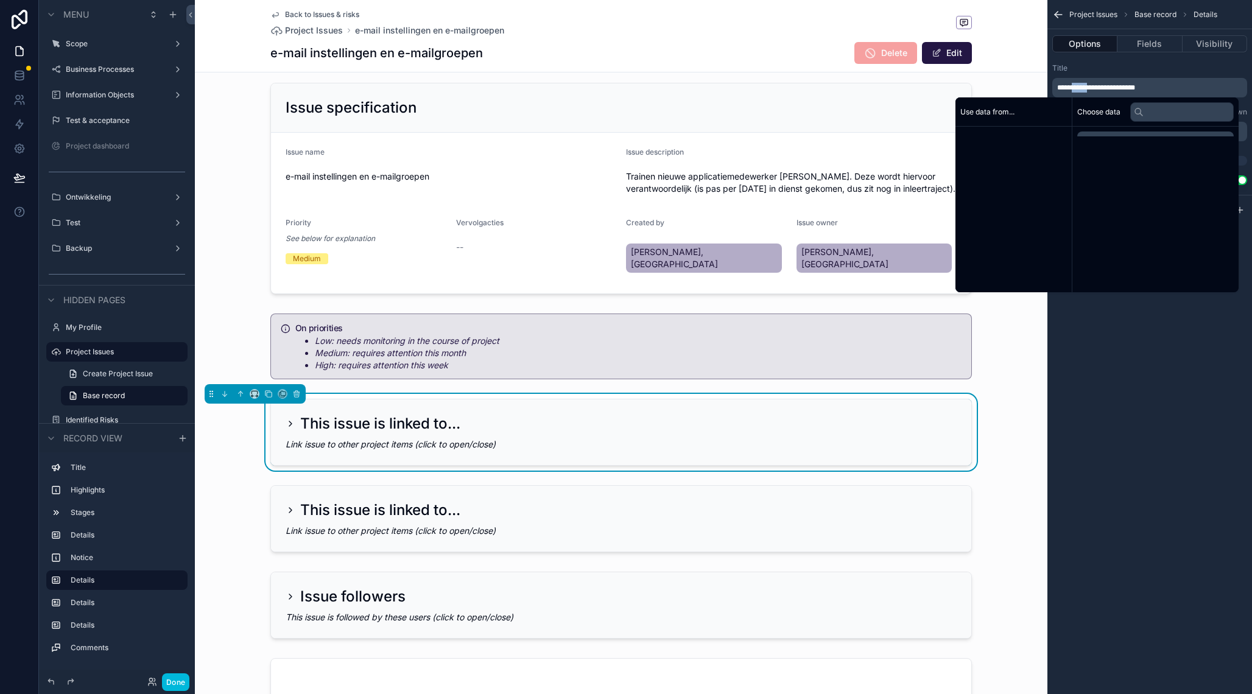
click at [1081, 88] on span "**********" at bounding box center [1097, 87] width 78 height 7
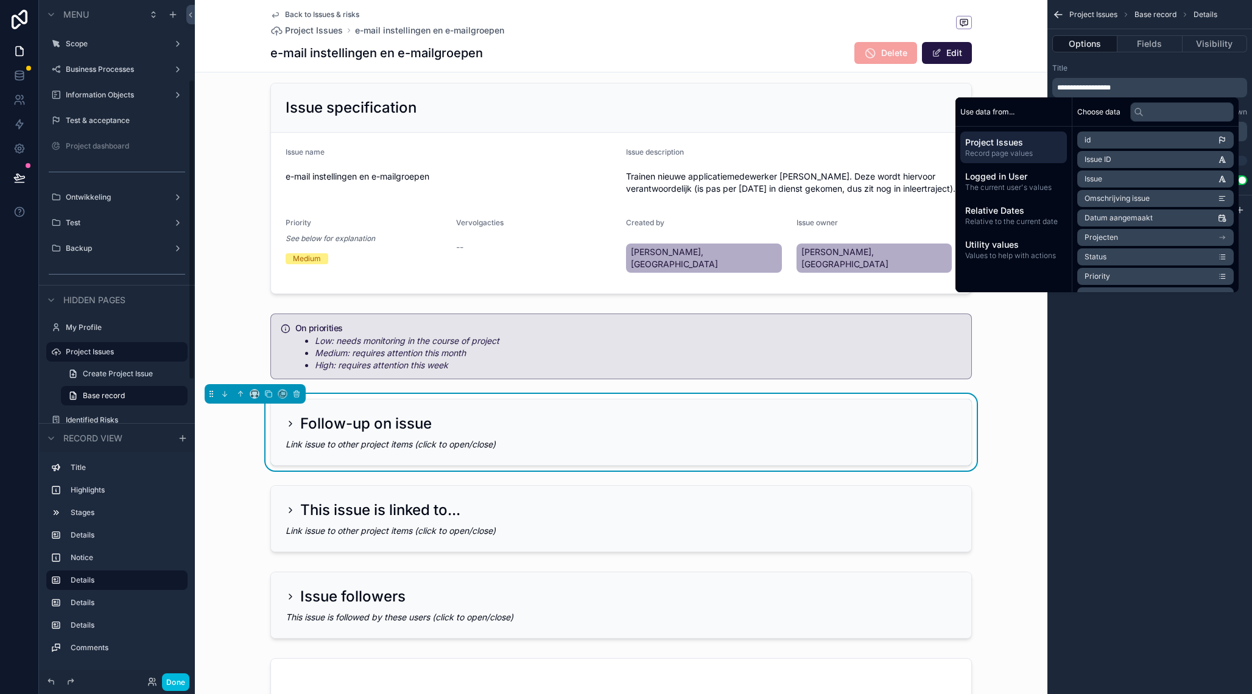
click at [1138, 355] on div "**********" at bounding box center [1150, 347] width 205 height 694
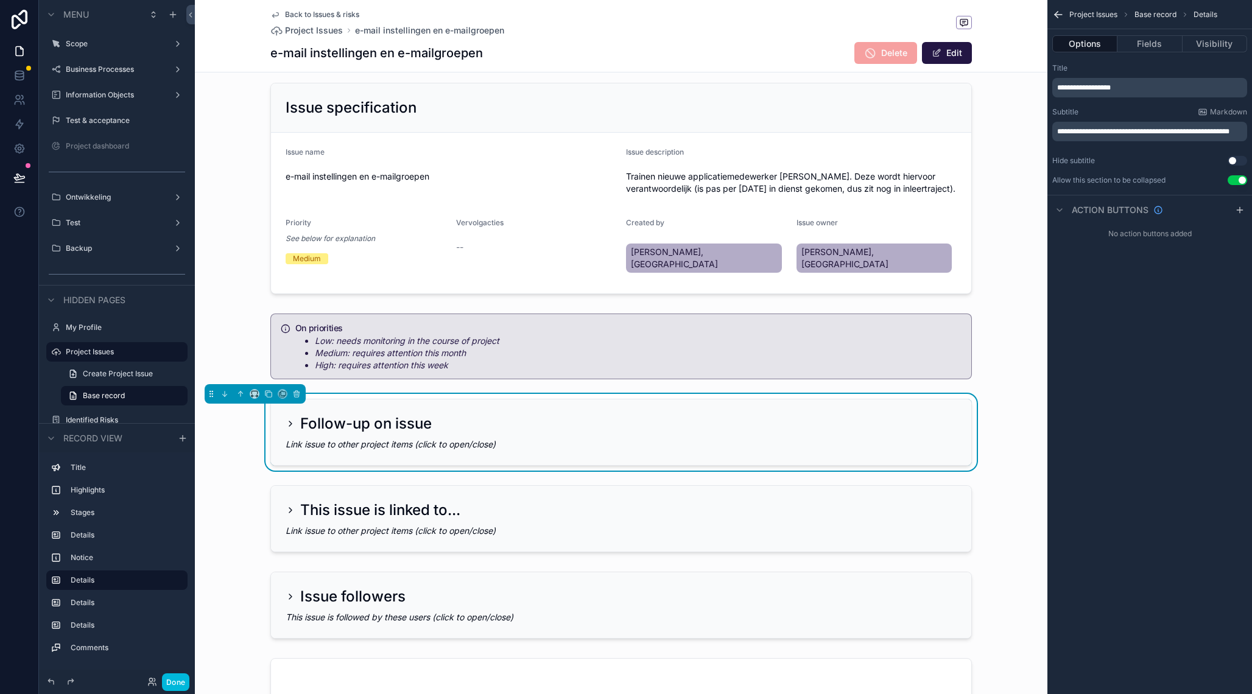
click at [1093, 90] on span "**********" at bounding box center [1085, 87] width 54 height 7
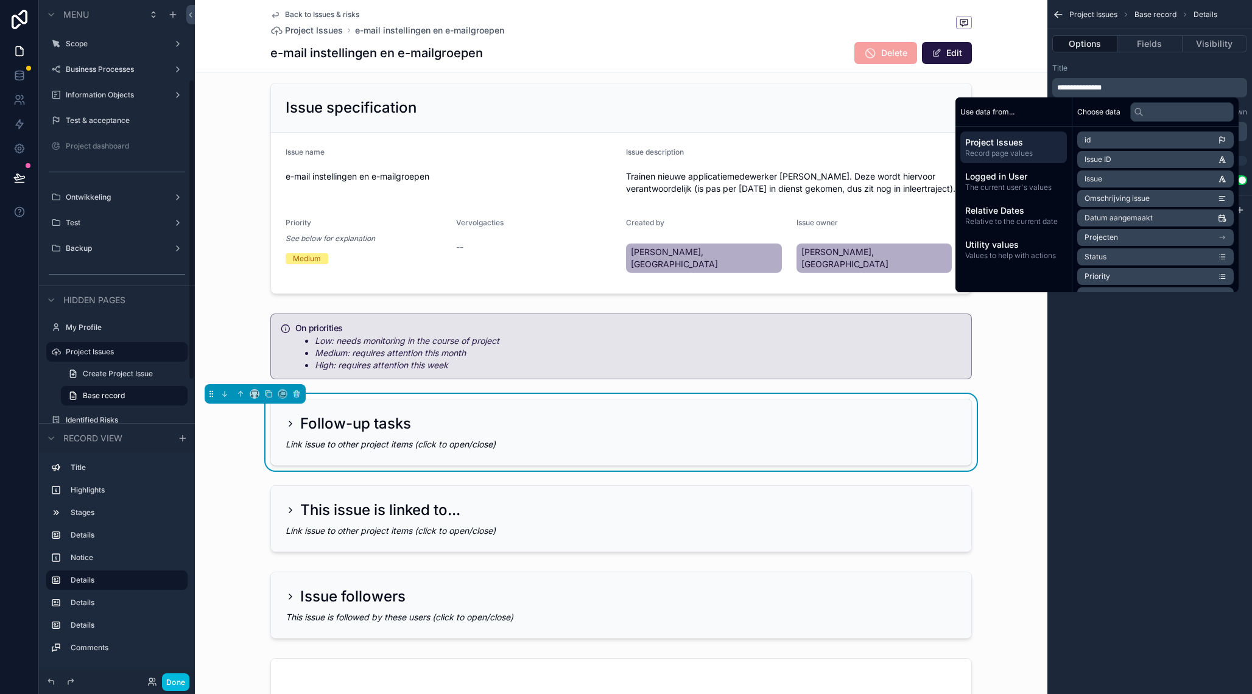
click at [1203, 353] on div "**********" at bounding box center [1150, 347] width 205 height 694
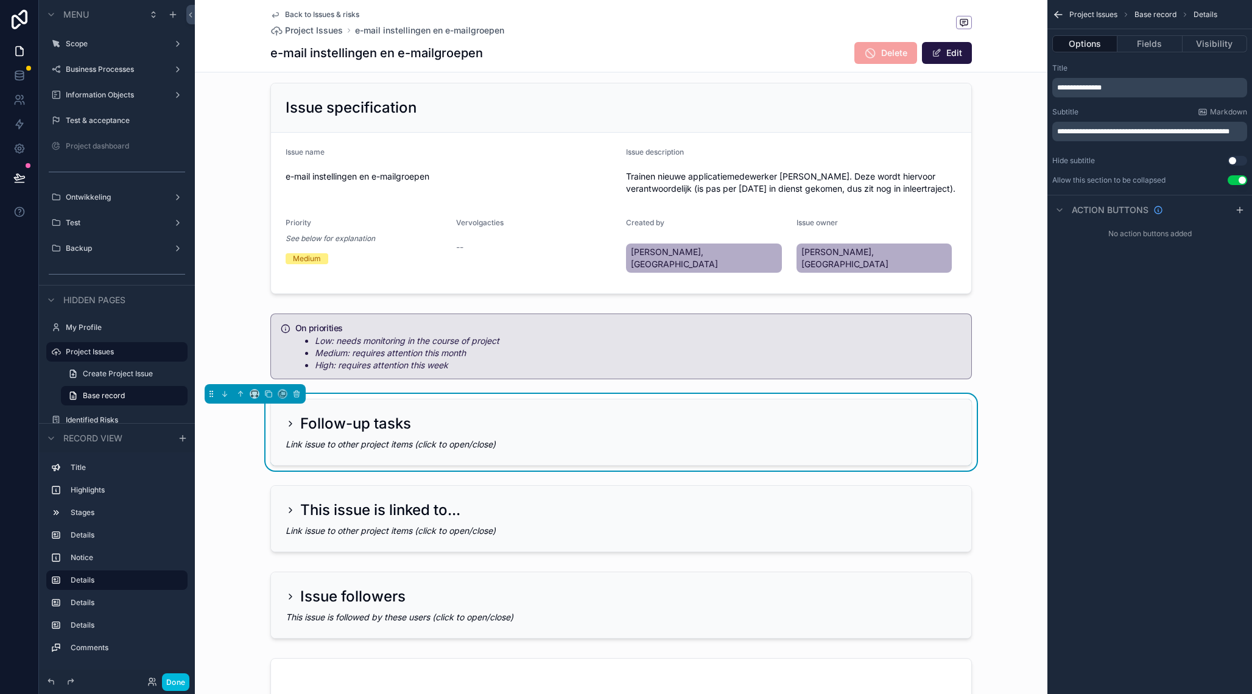
click at [1121, 134] on p "**********" at bounding box center [1152, 132] width 188 height 10
drag, startPoint x: 1063, startPoint y: 127, endPoint x: 1079, endPoint y: 141, distance: 21.6
click at [1079, 135] on span "**********" at bounding box center [1144, 131] width 172 height 7
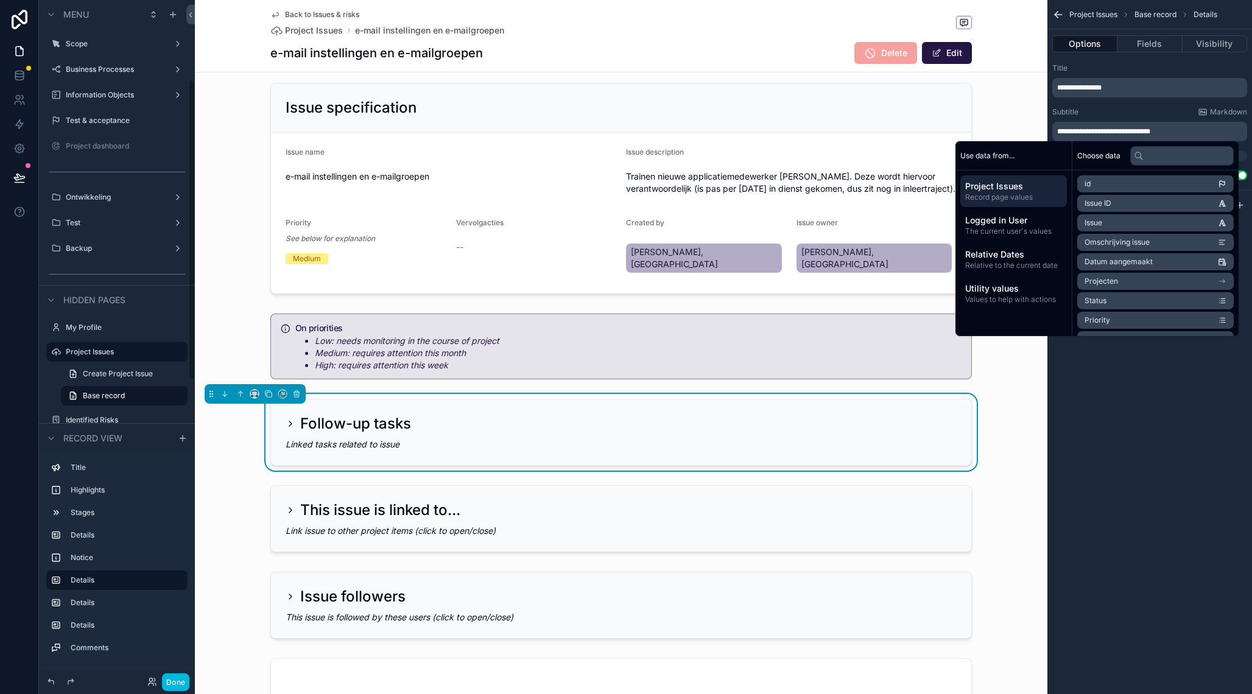
click at [1081, 408] on div "**********" at bounding box center [1150, 347] width 205 height 694
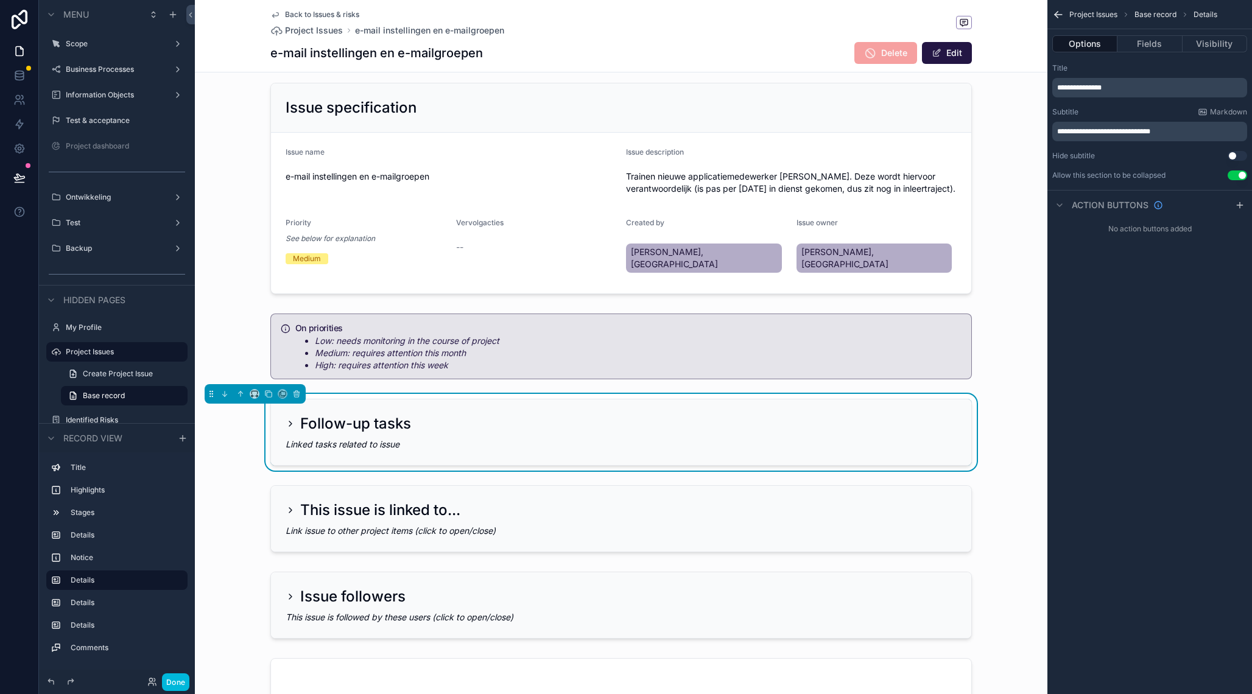
click at [1061, 11] on icon "scrollable content" at bounding box center [1059, 15] width 12 height 12
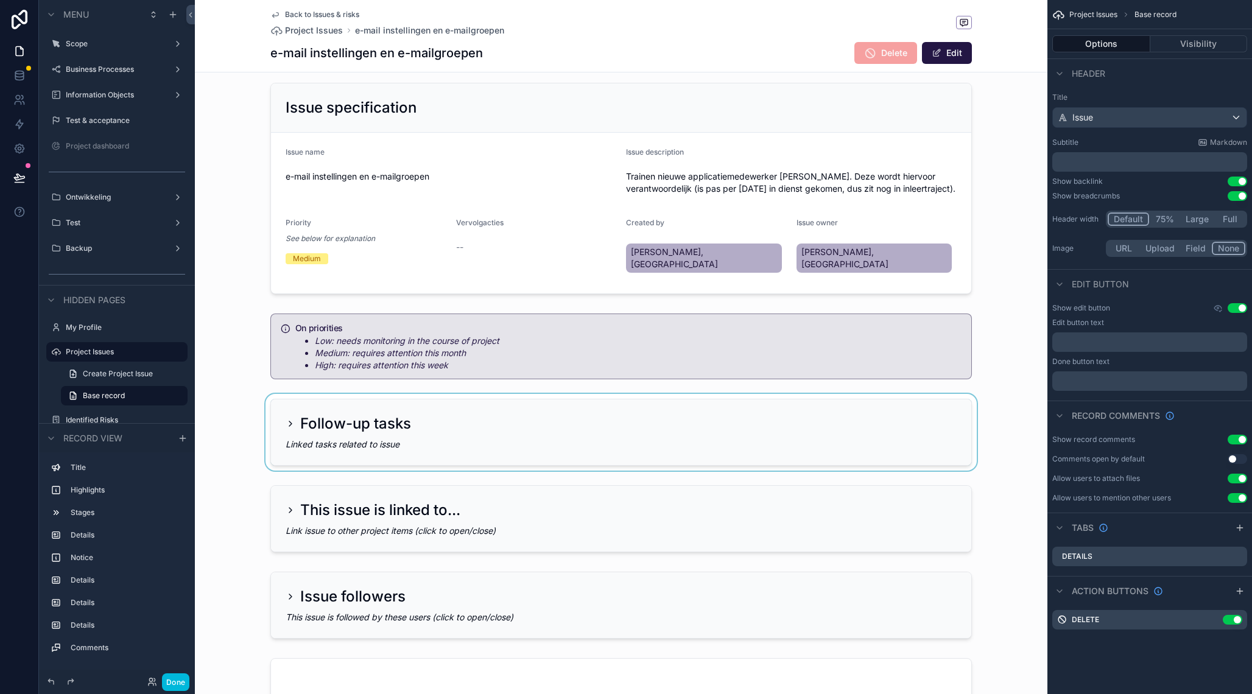
click at [587, 409] on div "scrollable content" at bounding box center [621, 432] width 853 height 77
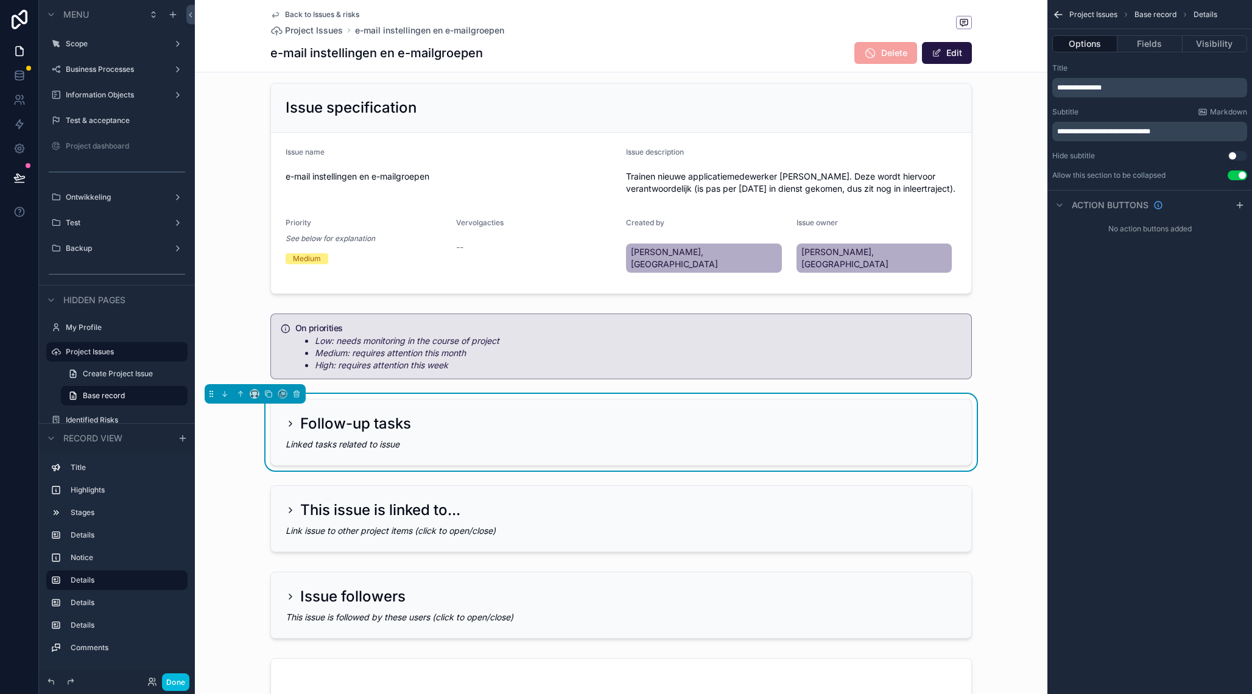
click at [291, 422] on icon "scrollable content" at bounding box center [290, 424] width 2 height 5
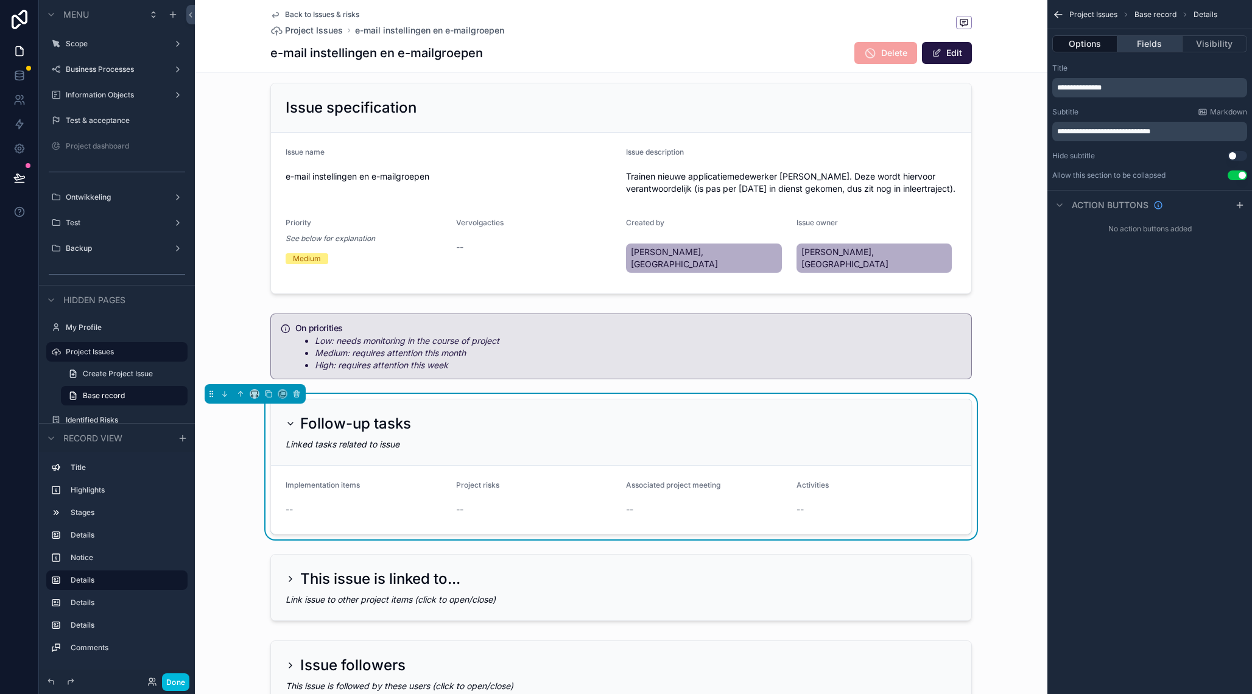
click at [1152, 47] on button "Fields" at bounding box center [1150, 43] width 65 height 17
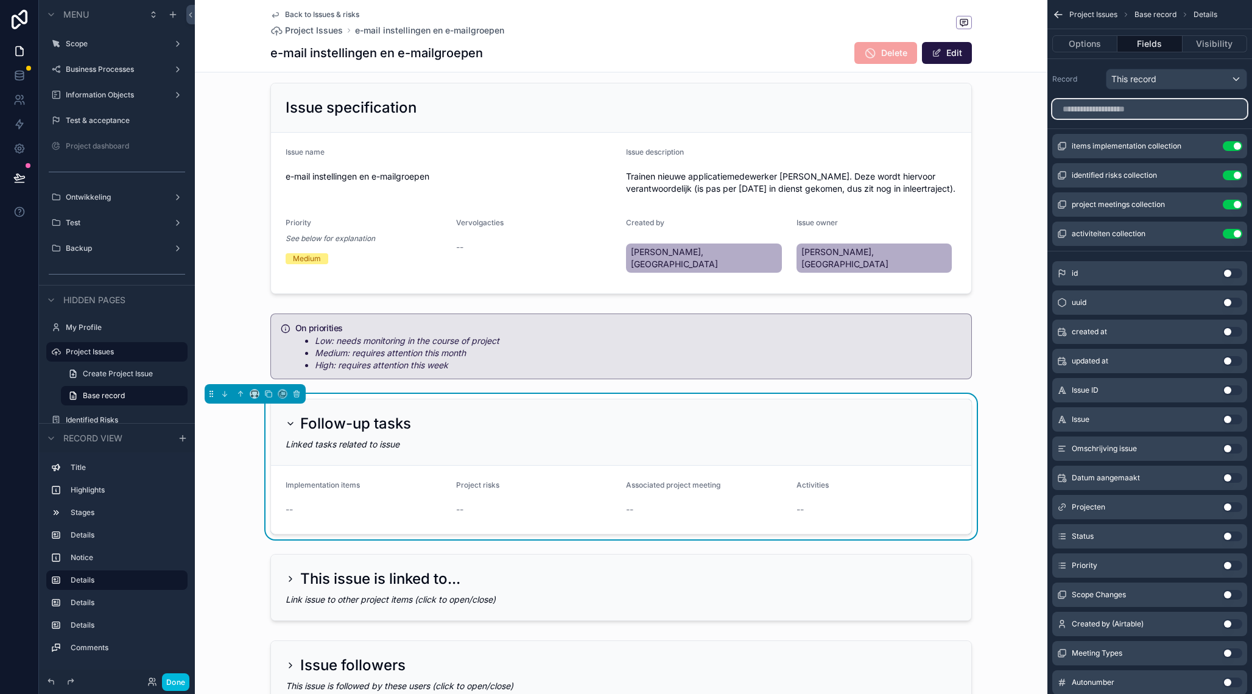
click at [1128, 113] on input "scrollable content" at bounding box center [1150, 108] width 195 height 19
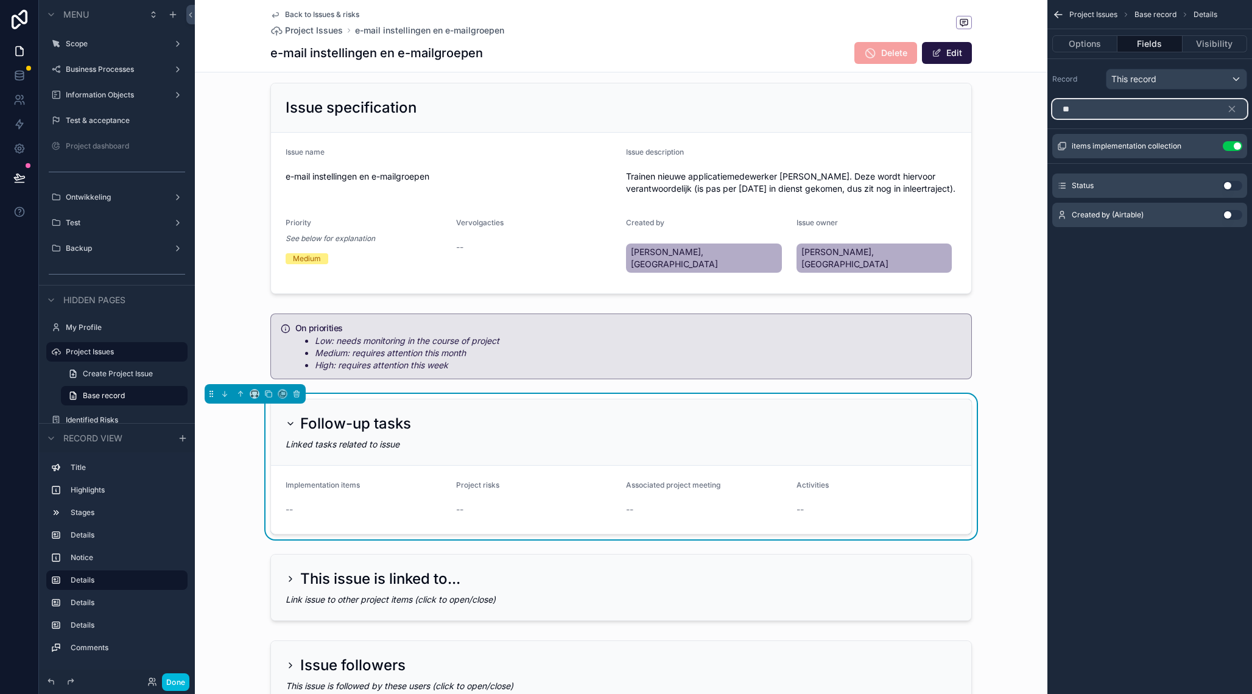
type input "*"
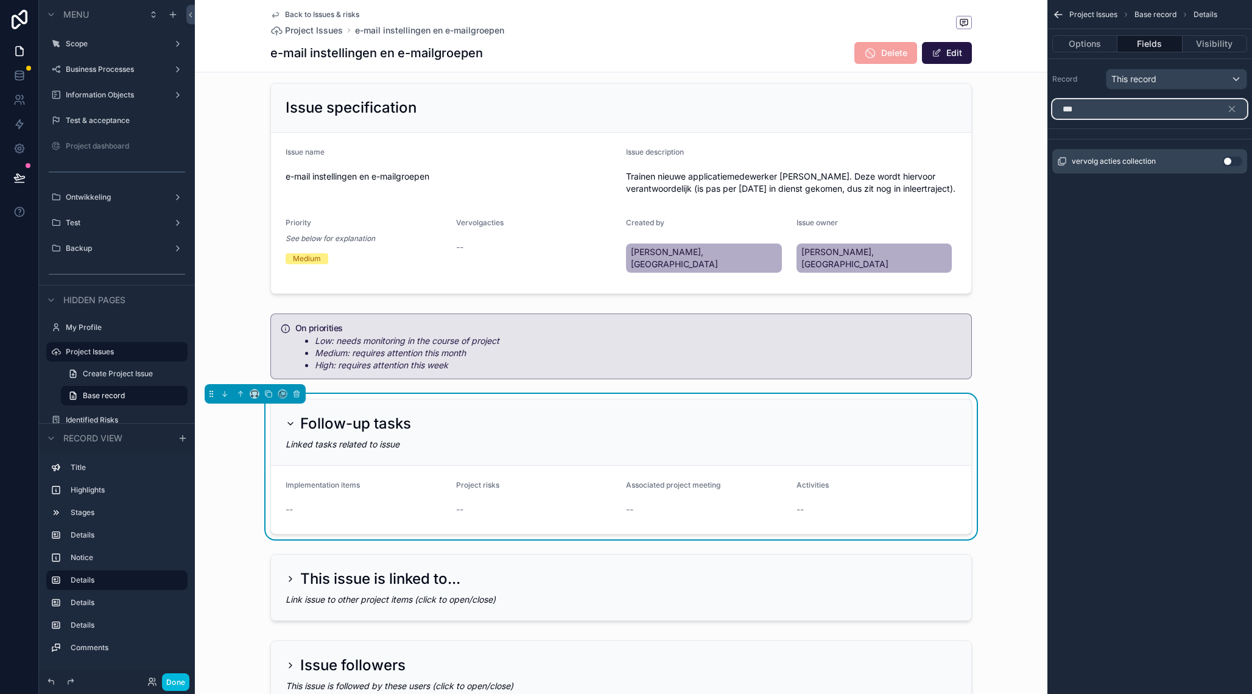
type input "***"
click at [1231, 161] on button "Use setting" at bounding box center [1232, 162] width 19 height 10
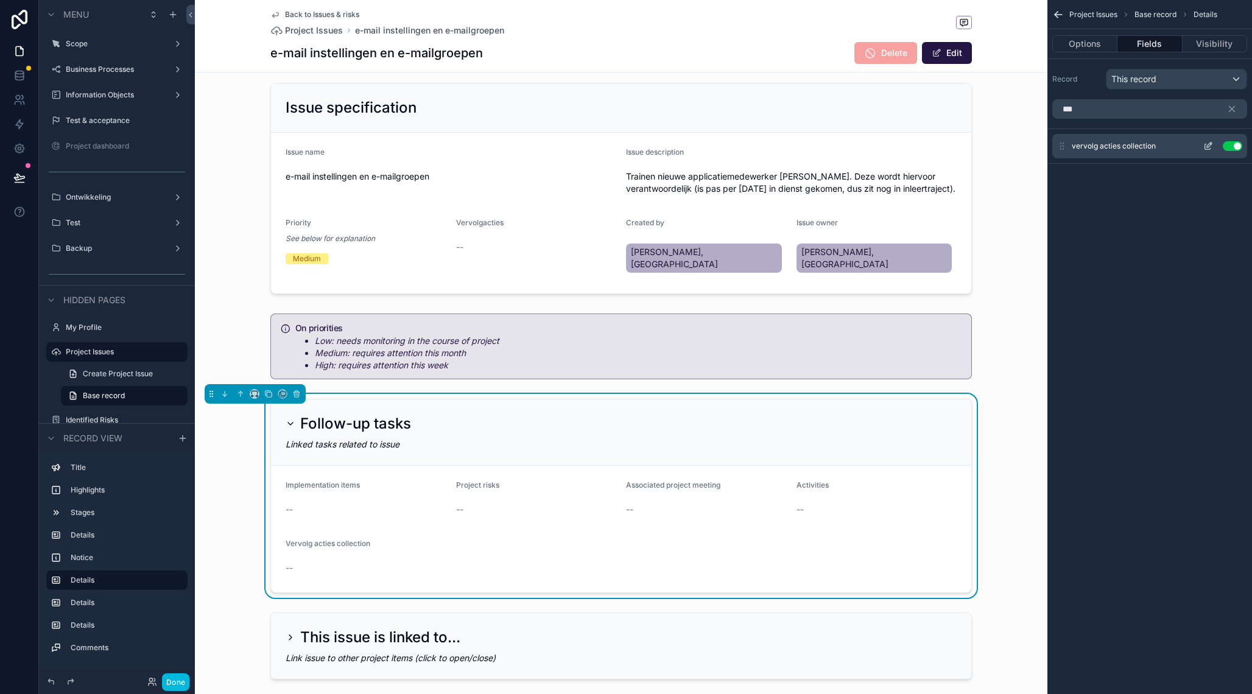
click at [1207, 146] on icon "scrollable content" at bounding box center [1209, 146] width 10 height 10
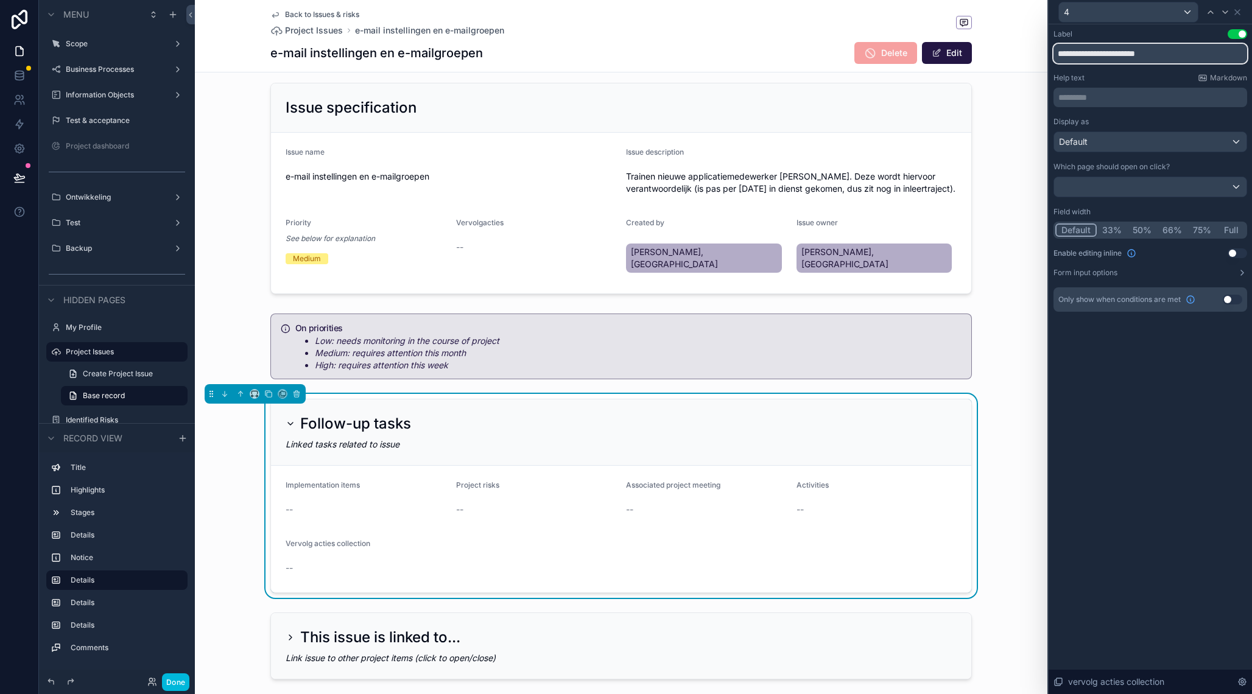
click at [1101, 61] on input "**********" at bounding box center [1151, 53] width 194 height 19
type input "*"
type input "*****"
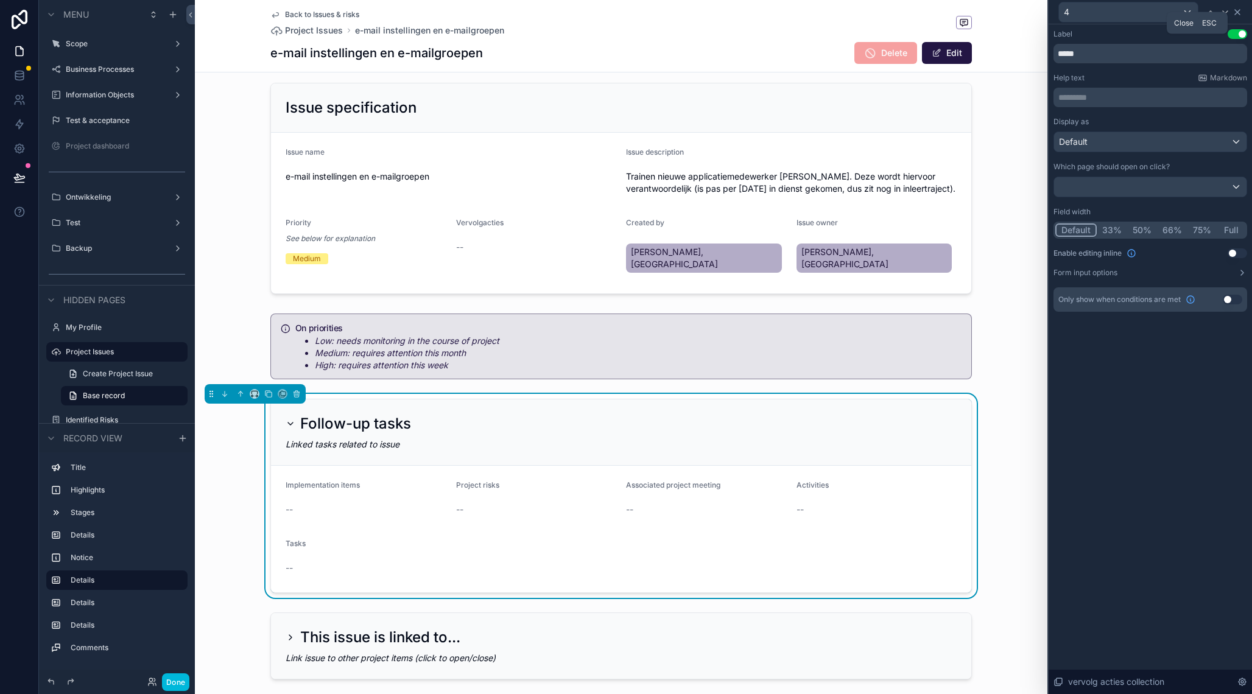
click at [1240, 16] on icon at bounding box center [1238, 12] width 10 height 10
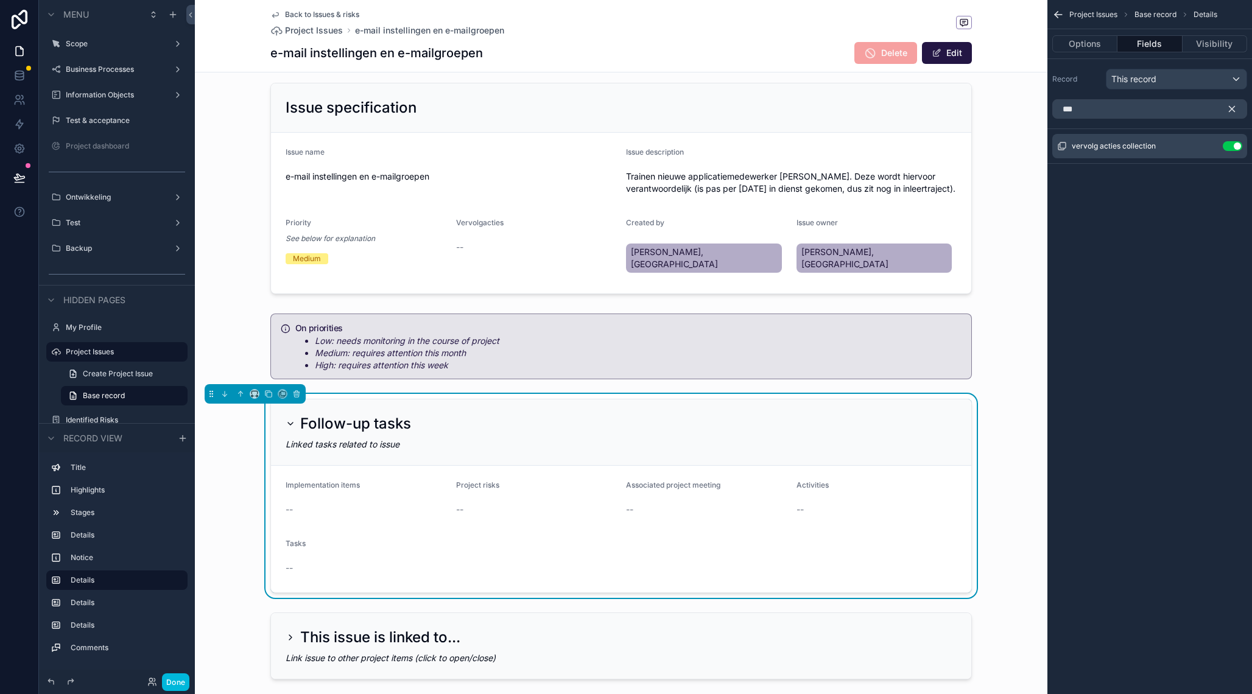
click at [1232, 111] on icon "scrollable content" at bounding box center [1232, 109] width 11 height 11
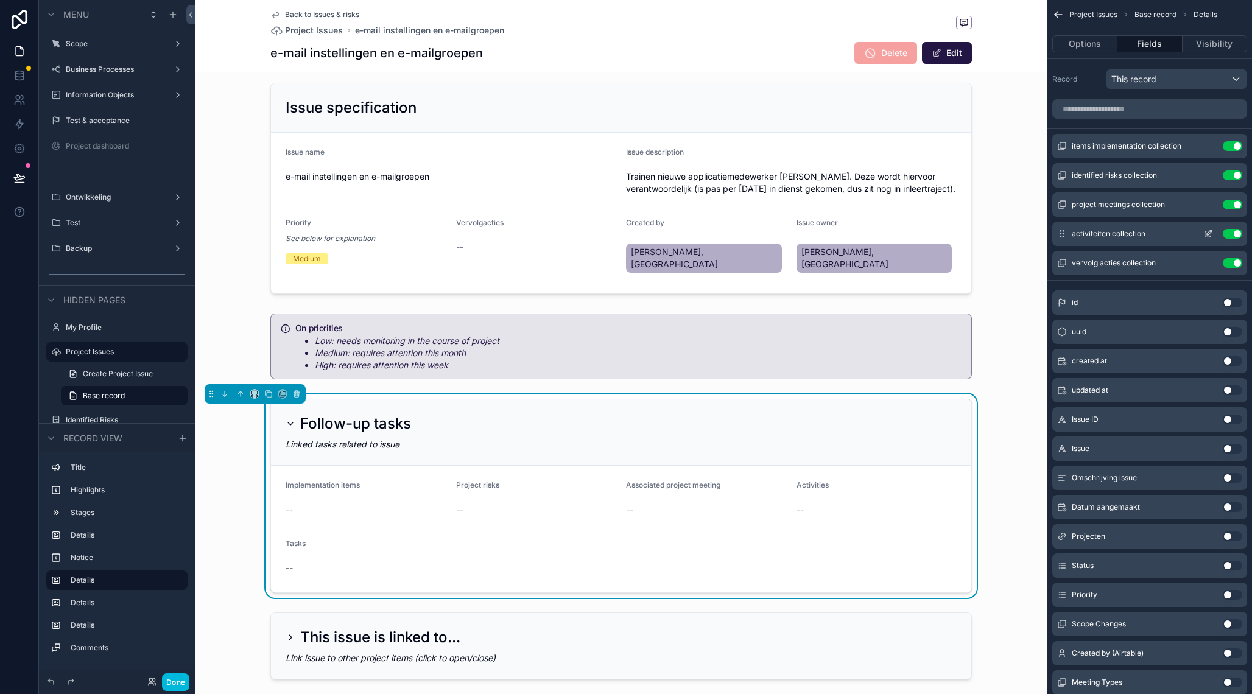
click at [1227, 233] on button "Use setting" at bounding box center [1232, 234] width 19 height 10
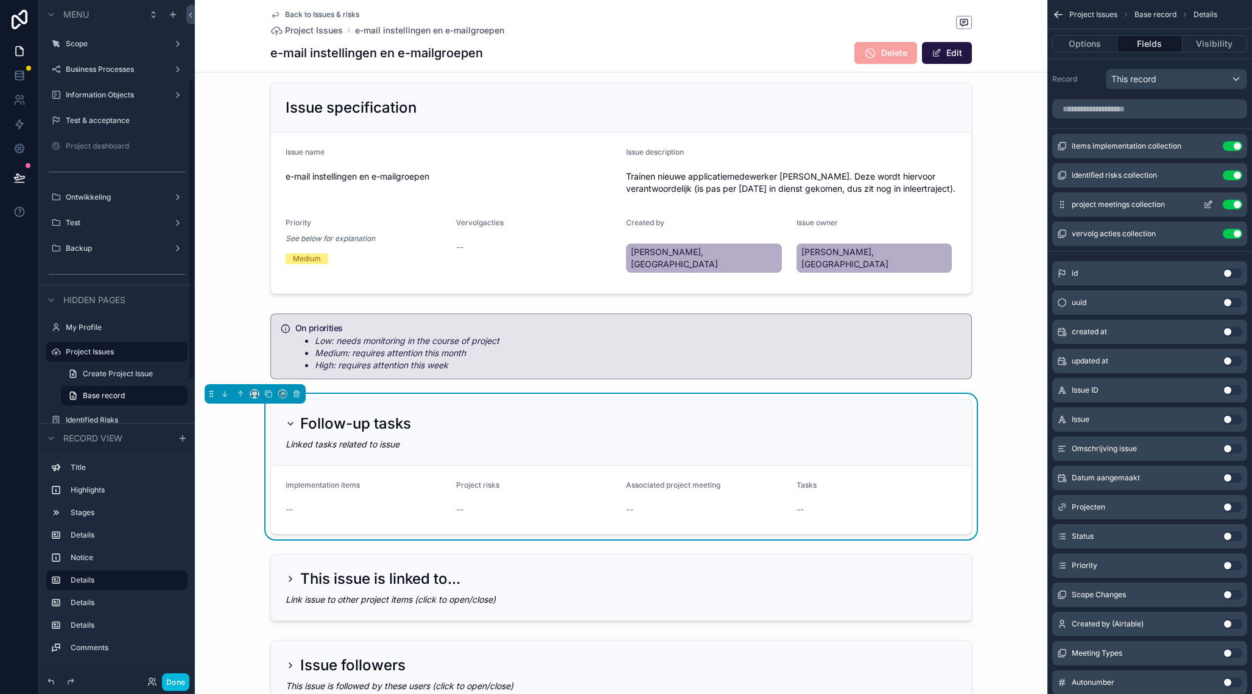
click at [1232, 204] on button "Use setting" at bounding box center [1232, 205] width 19 height 10
click at [1234, 174] on button "Use setting" at bounding box center [1232, 176] width 19 height 10
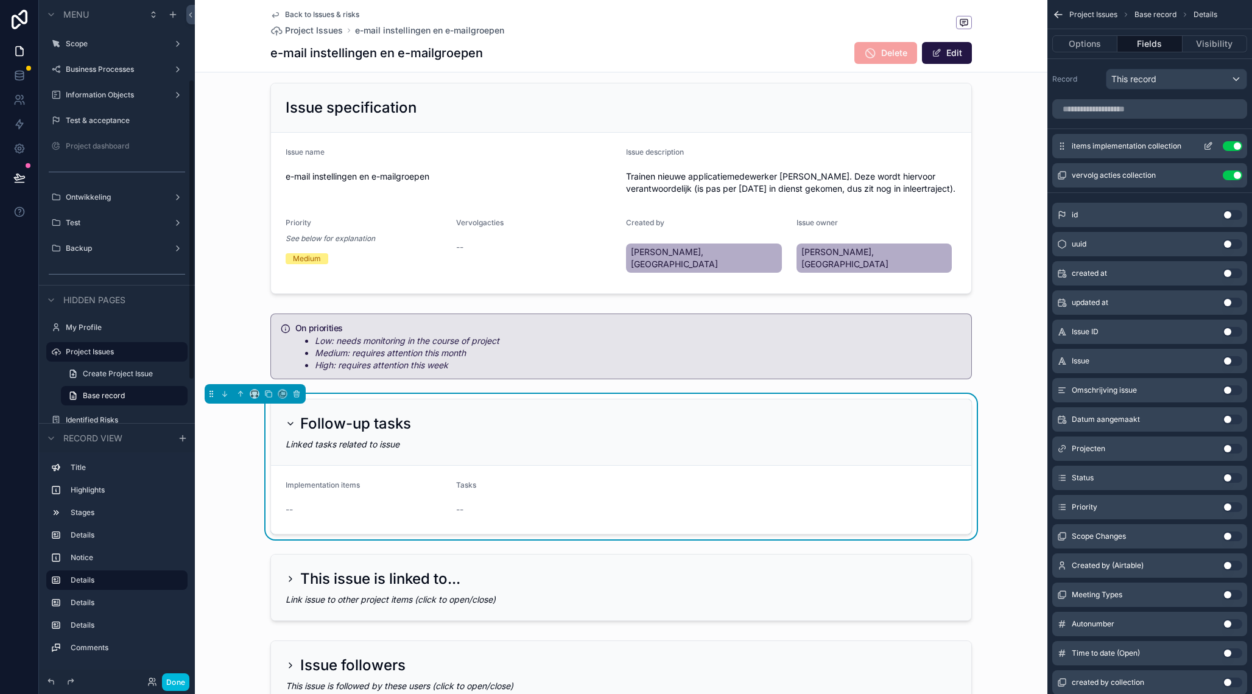
click at [1236, 143] on button "Use setting" at bounding box center [1232, 146] width 19 height 10
click at [1212, 146] on icon "scrollable content" at bounding box center [1209, 146] width 10 height 10
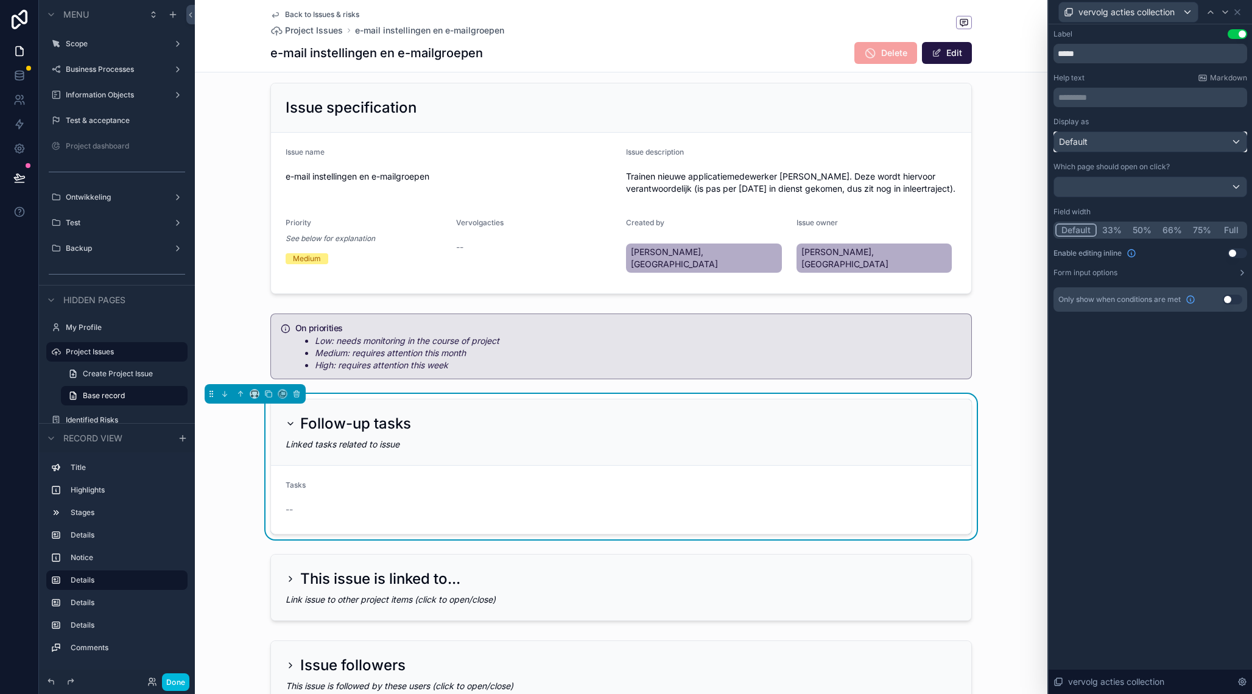
click at [1174, 136] on div "Default" at bounding box center [1150, 141] width 192 height 19
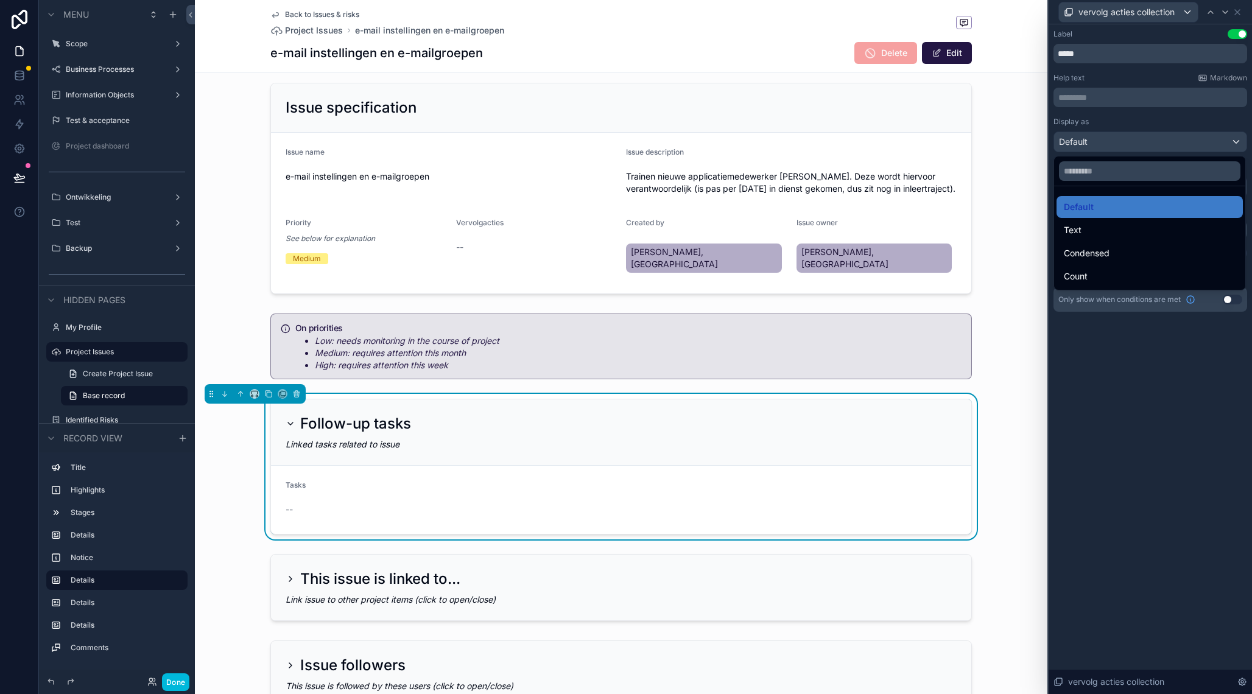
click at [1174, 136] on div at bounding box center [1150, 347] width 203 height 694
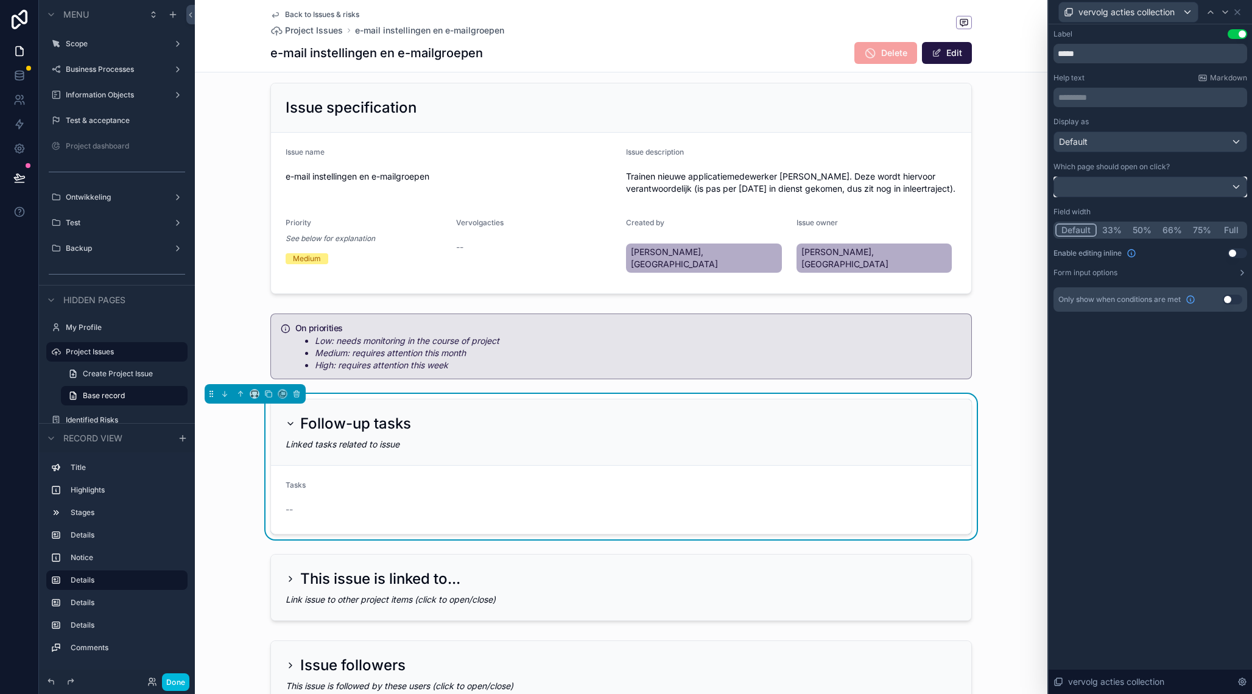
click at [1171, 185] on div at bounding box center [1150, 186] width 192 height 19
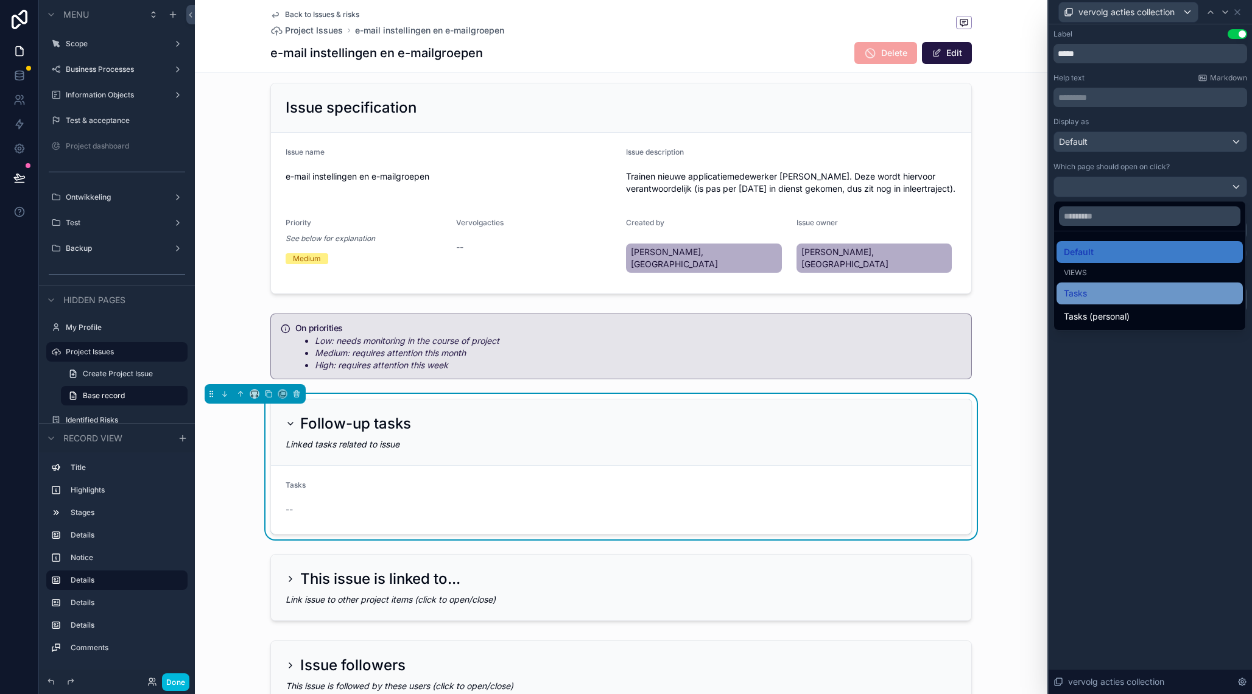
click at [1112, 302] on div "Tasks" at bounding box center [1150, 294] width 186 height 22
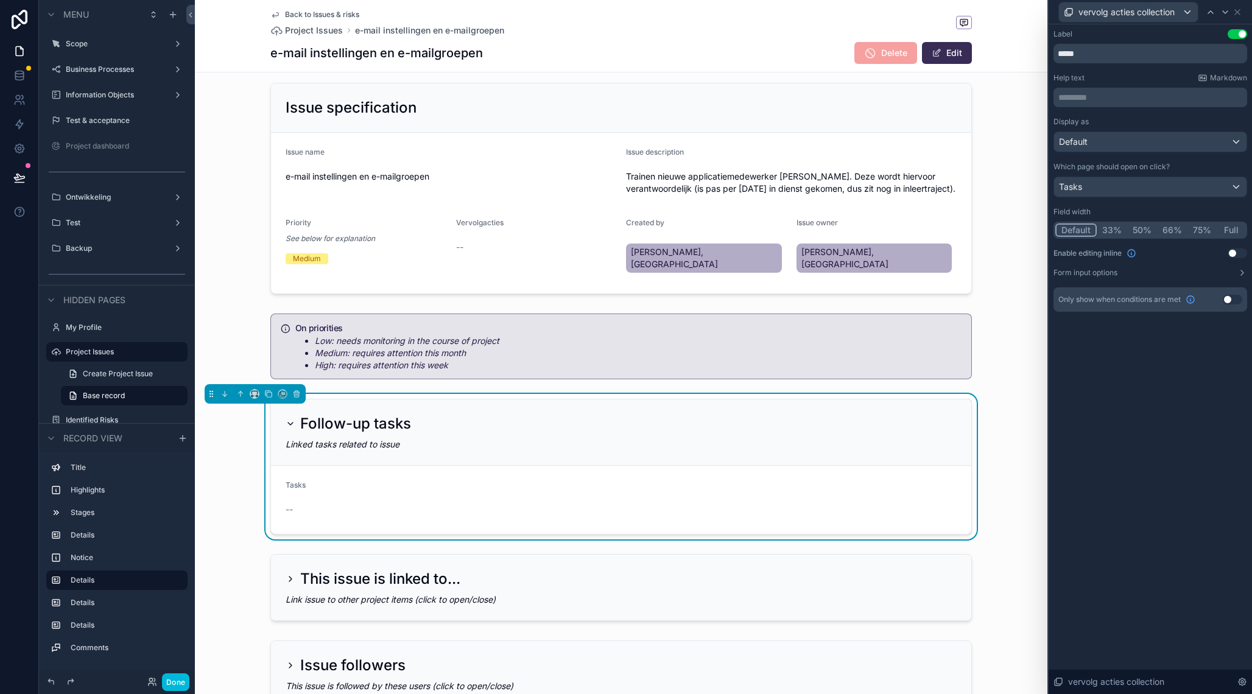
click at [935, 55] on span "scrollable content" at bounding box center [937, 53] width 10 height 10
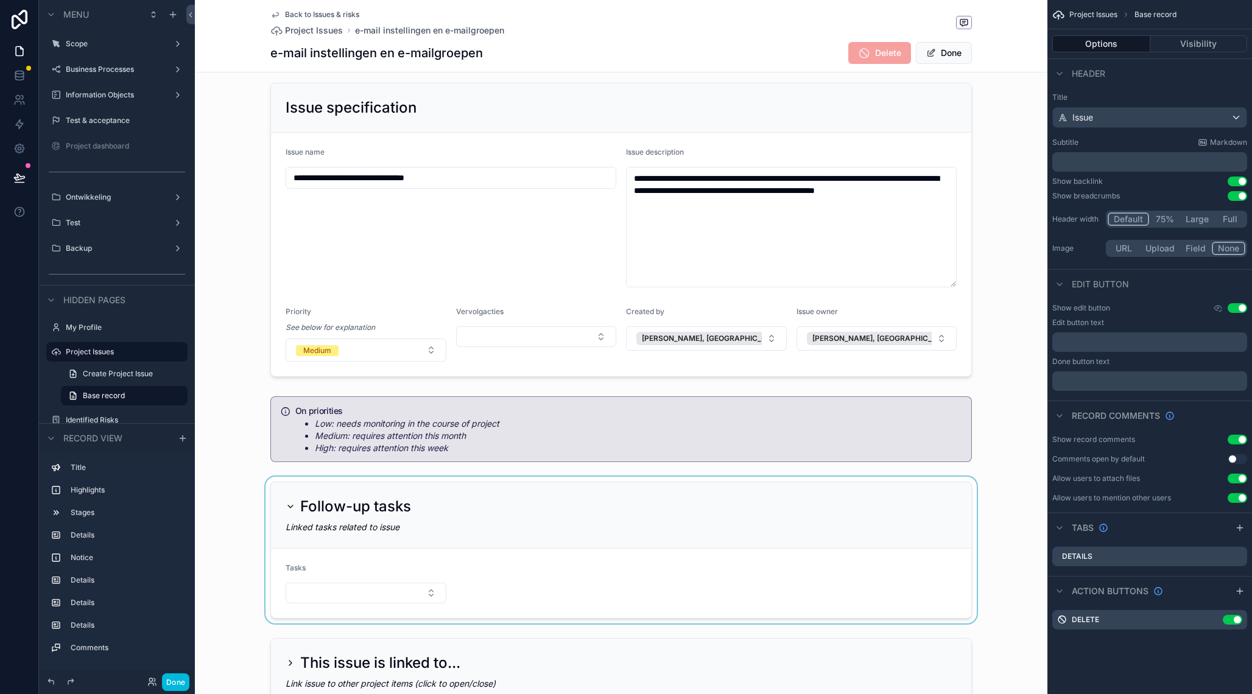
click at [341, 583] on div "scrollable content" at bounding box center [621, 550] width 853 height 147
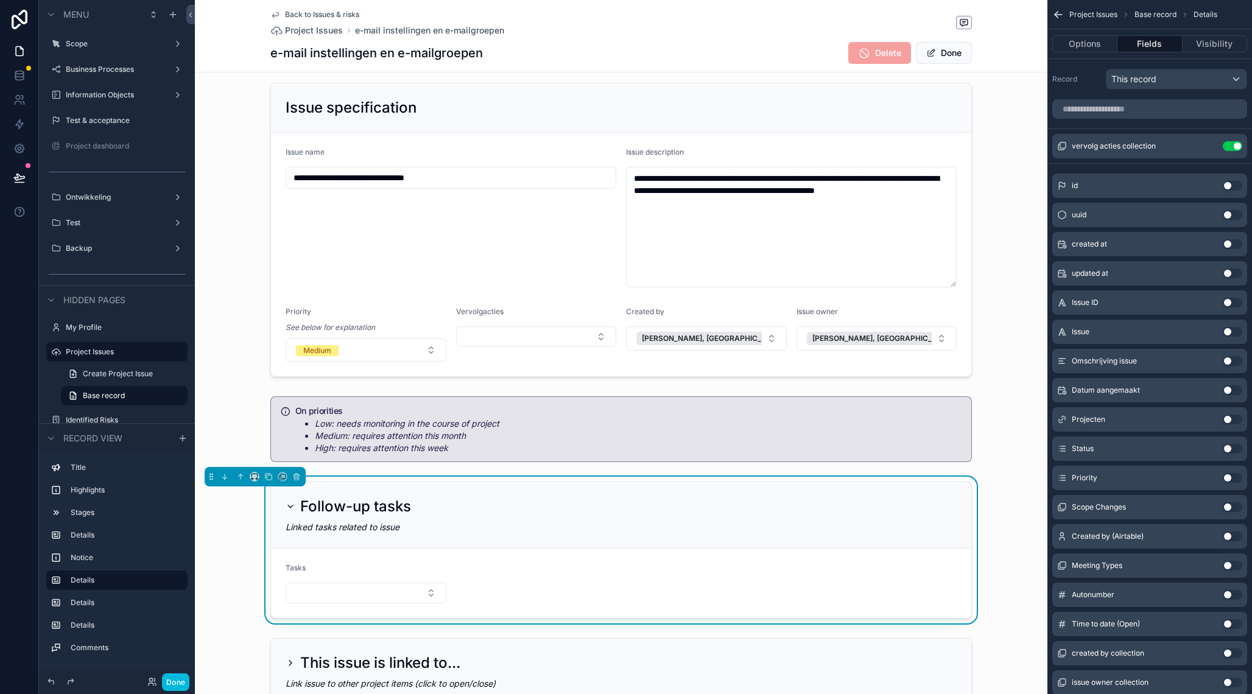
click at [341, 583] on button "Select Button" at bounding box center [366, 593] width 161 height 21
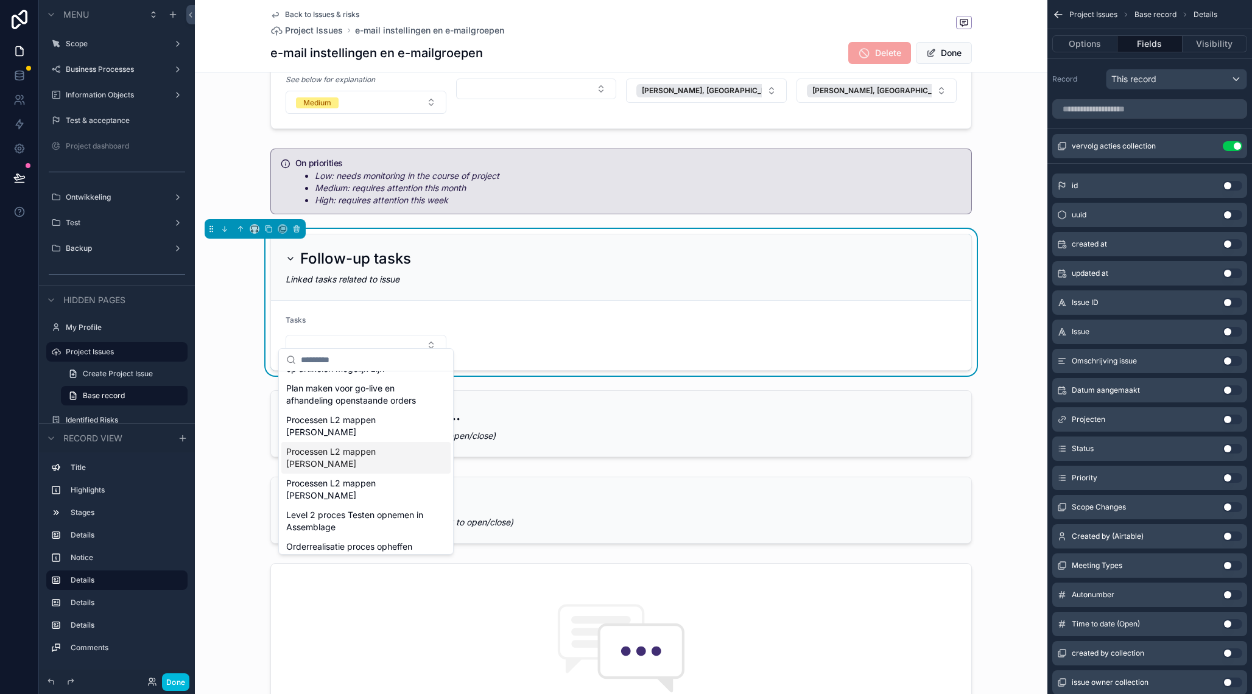
scroll to position [0, 0]
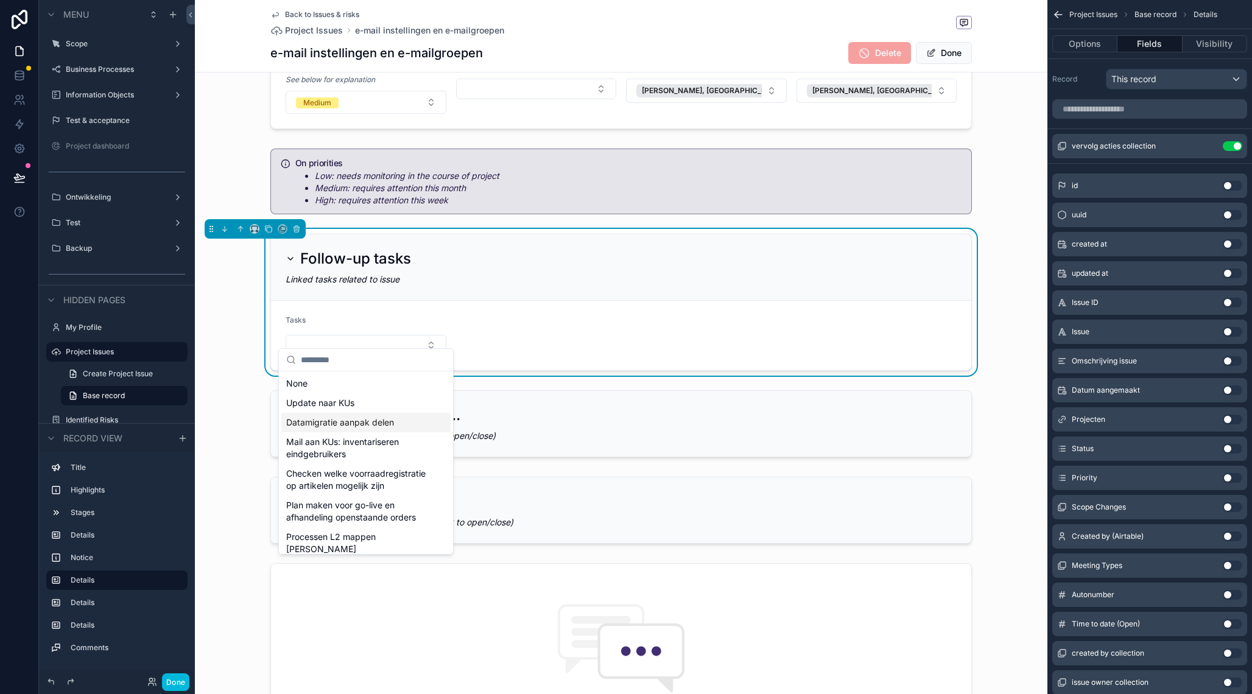
click at [620, 338] on form "Tasks" at bounding box center [621, 335] width 701 height 69
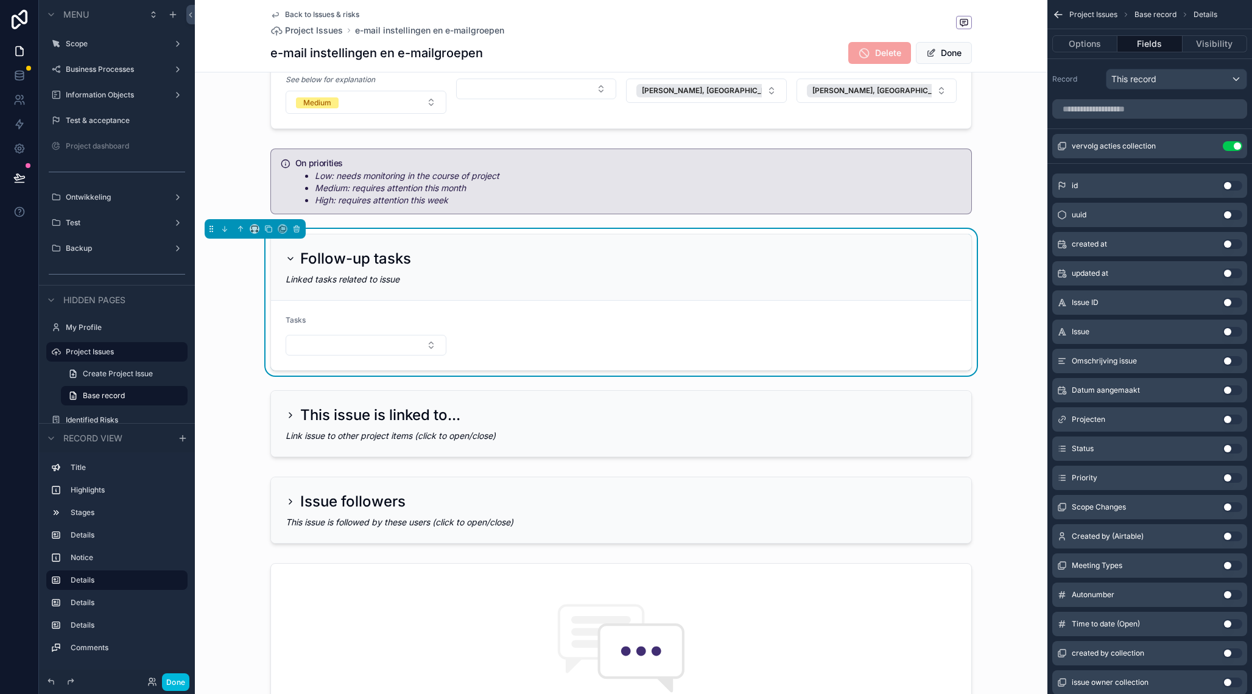
click at [559, 337] on form "Tasks" at bounding box center [621, 335] width 701 height 69
click at [1209, 147] on icon "scrollable content" at bounding box center [1209, 146] width 10 height 10
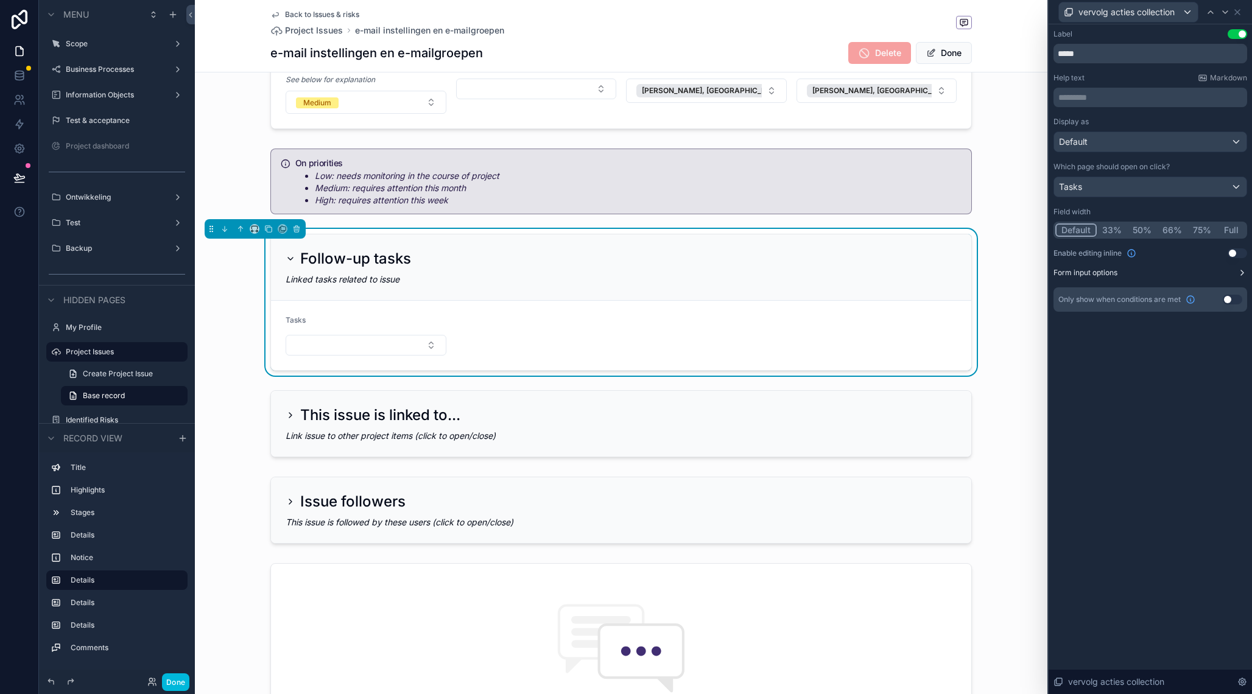
click at [1237, 274] on button "Form input options" at bounding box center [1151, 273] width 194 height 10
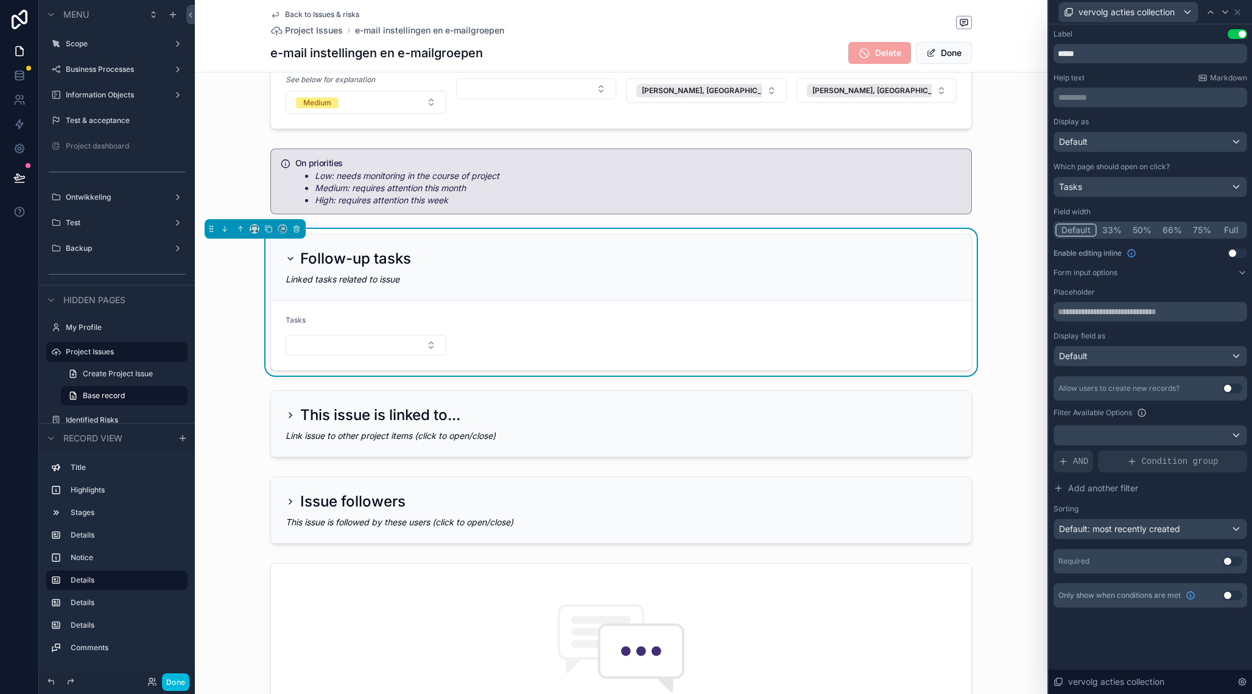
click at [1237, 390] on button "Use setting" at bounding box center [1232, 389] width 19 height 10
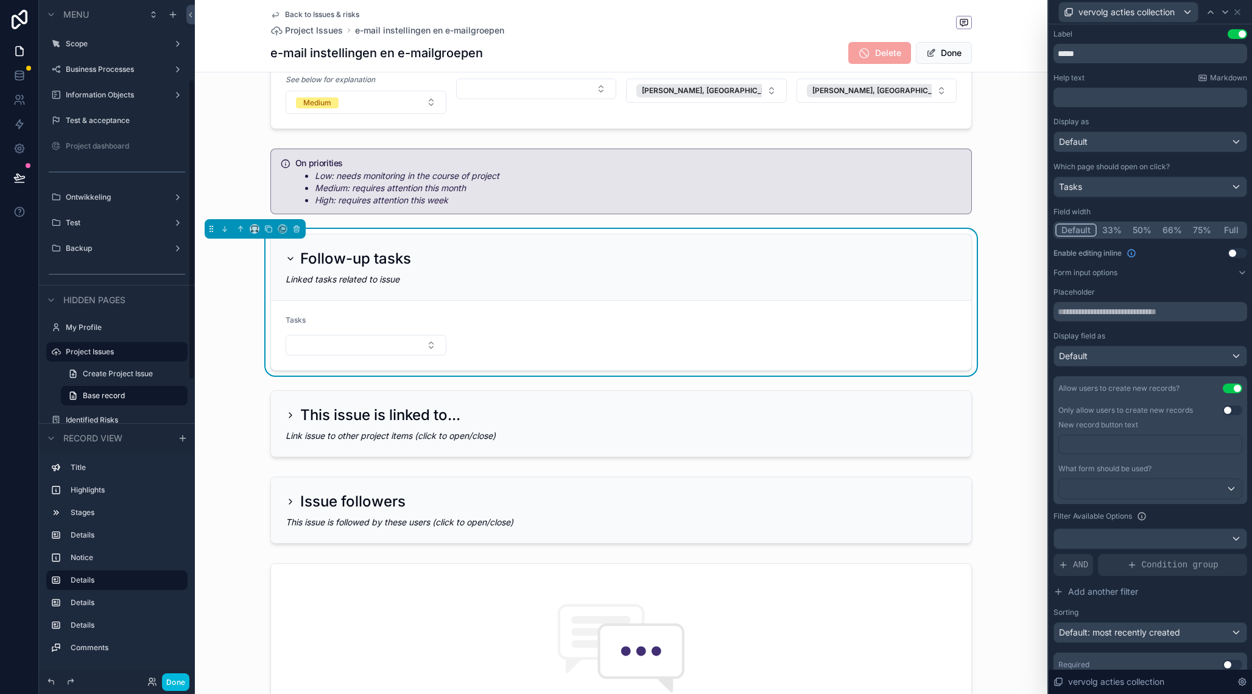
scroll to position [179, 0]
click at [1153, 440] on p "﻿" at bounding box center [1151, 445] width 175 height 12
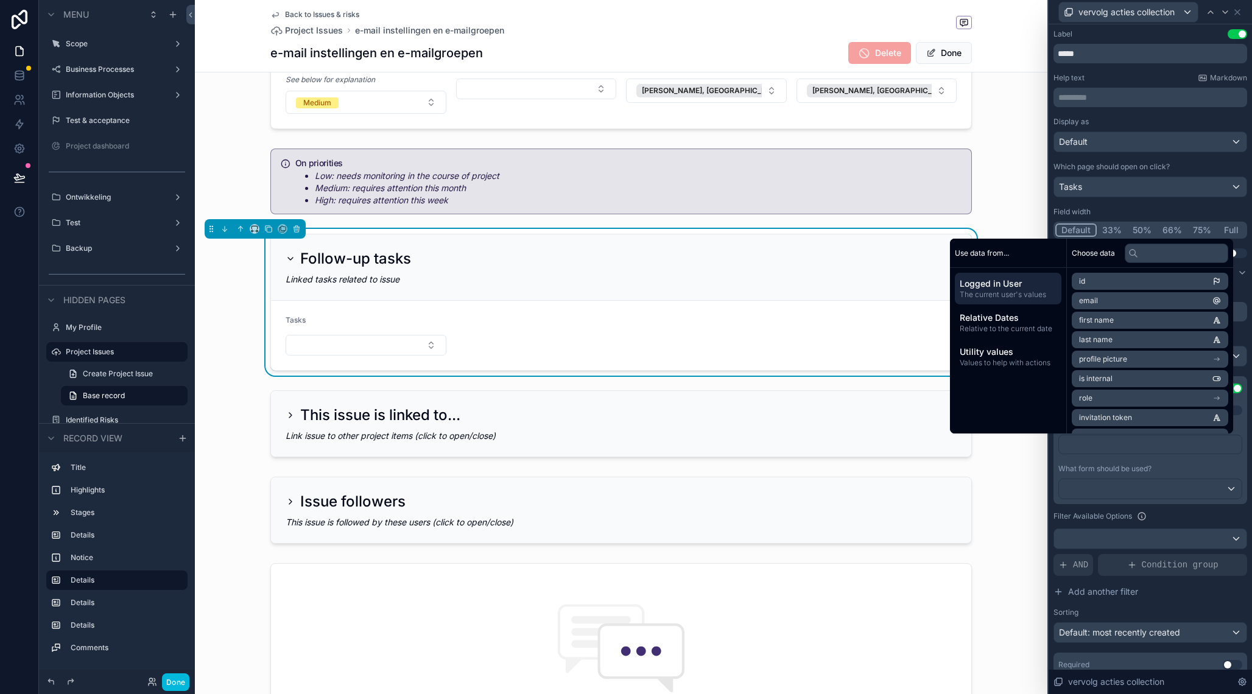
click at [1153, 440] on p "﻿" at bounding box center [1151, 445] width 175 height 12
click at [1142, 492] on div at bounding box center [1150, 488] width 183 height 19
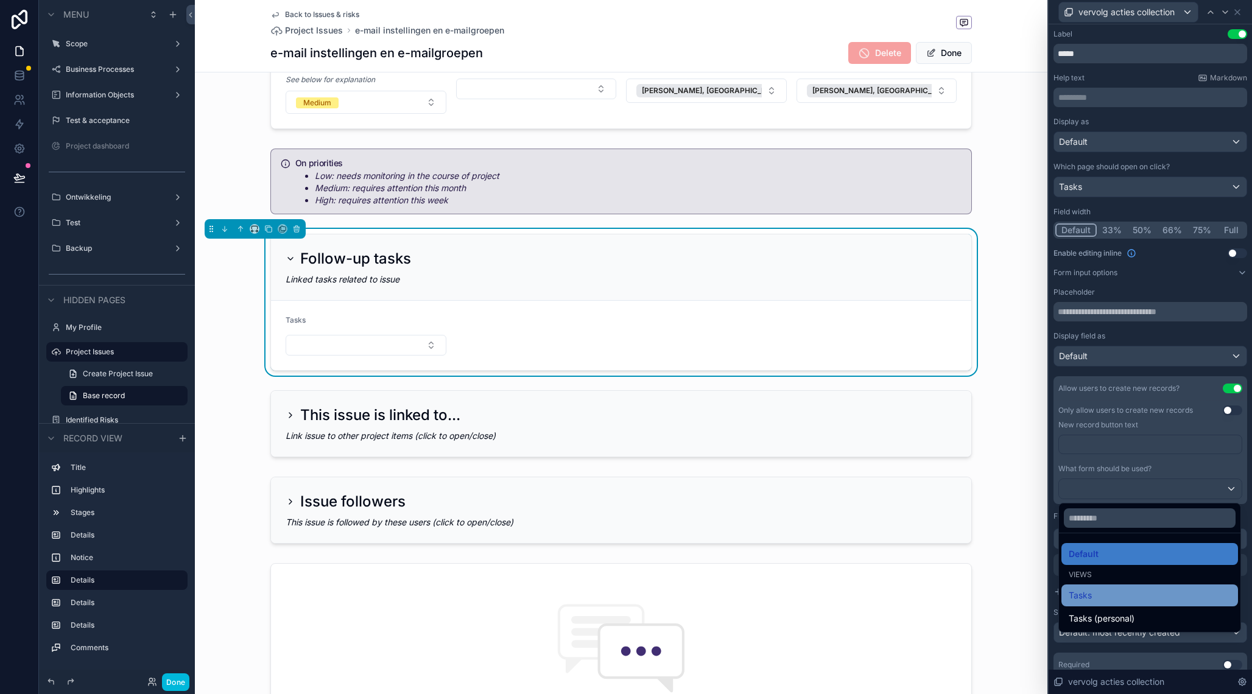
click at [1123, 598] on div "Tasks" at bounding box center [1150, 595] width 162 height 15
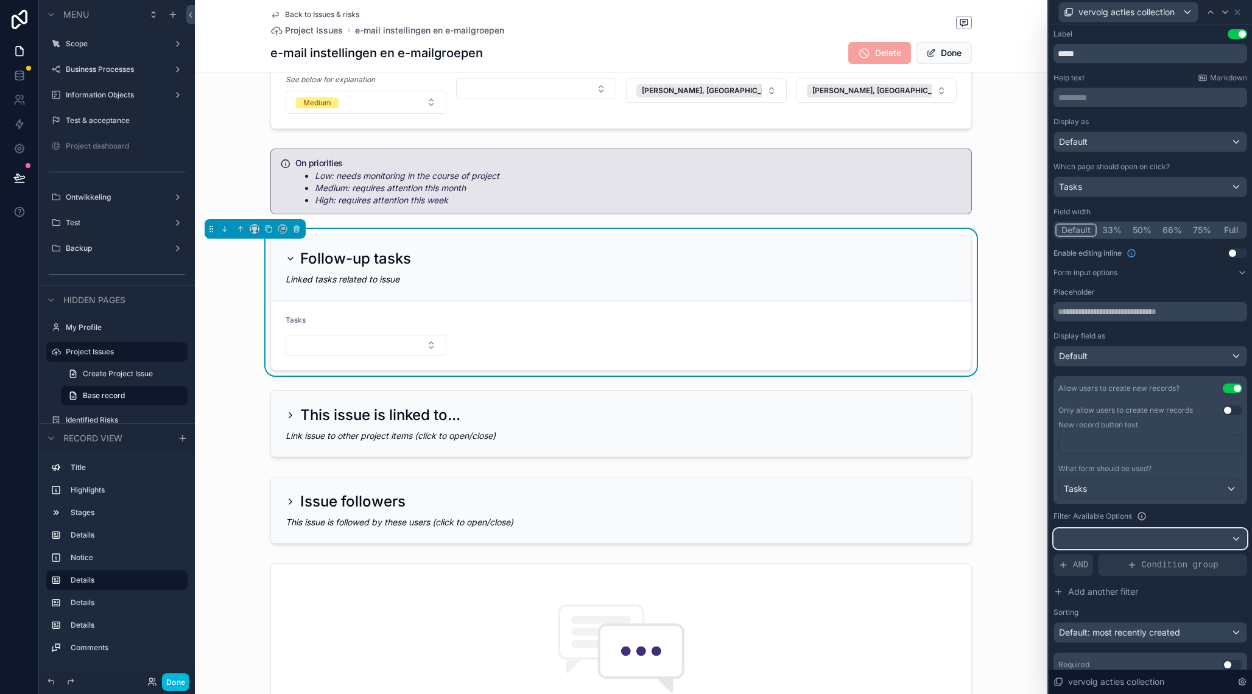
click at [1123, 535] on div at bounding box center [1150, 538] width 192 height 19
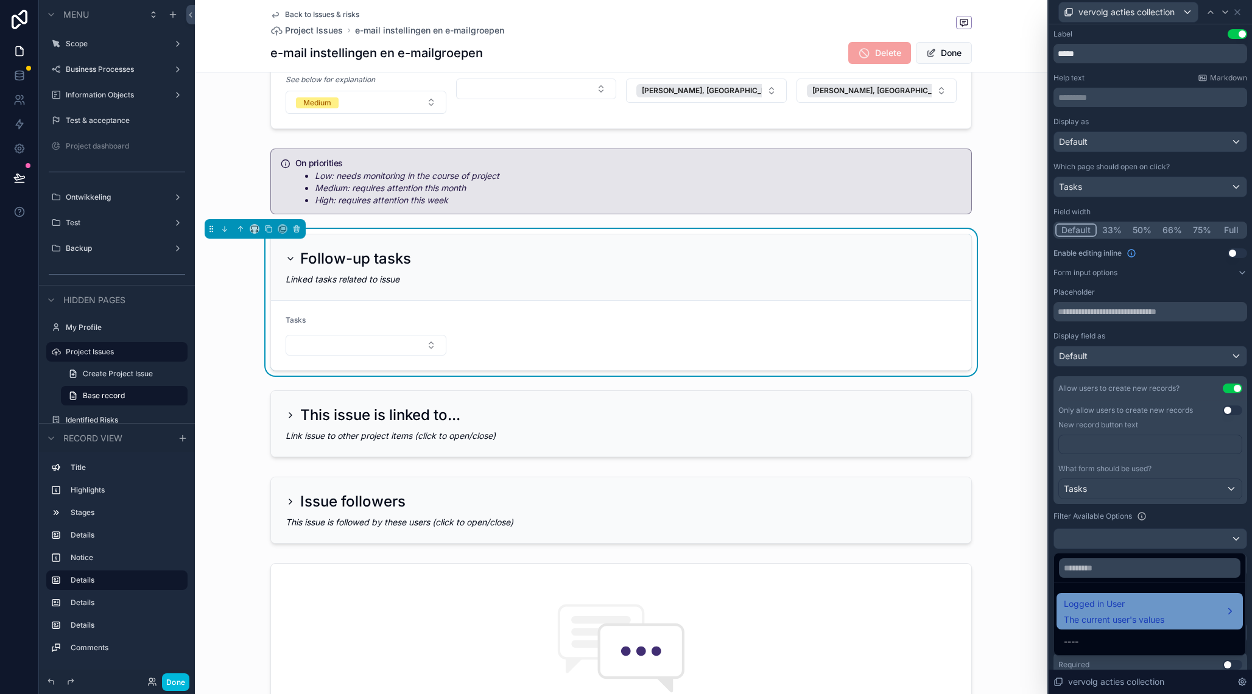
click at [1107, 601] on span "Logged in User" at bounding box center [1114, 604] width 101 height 15
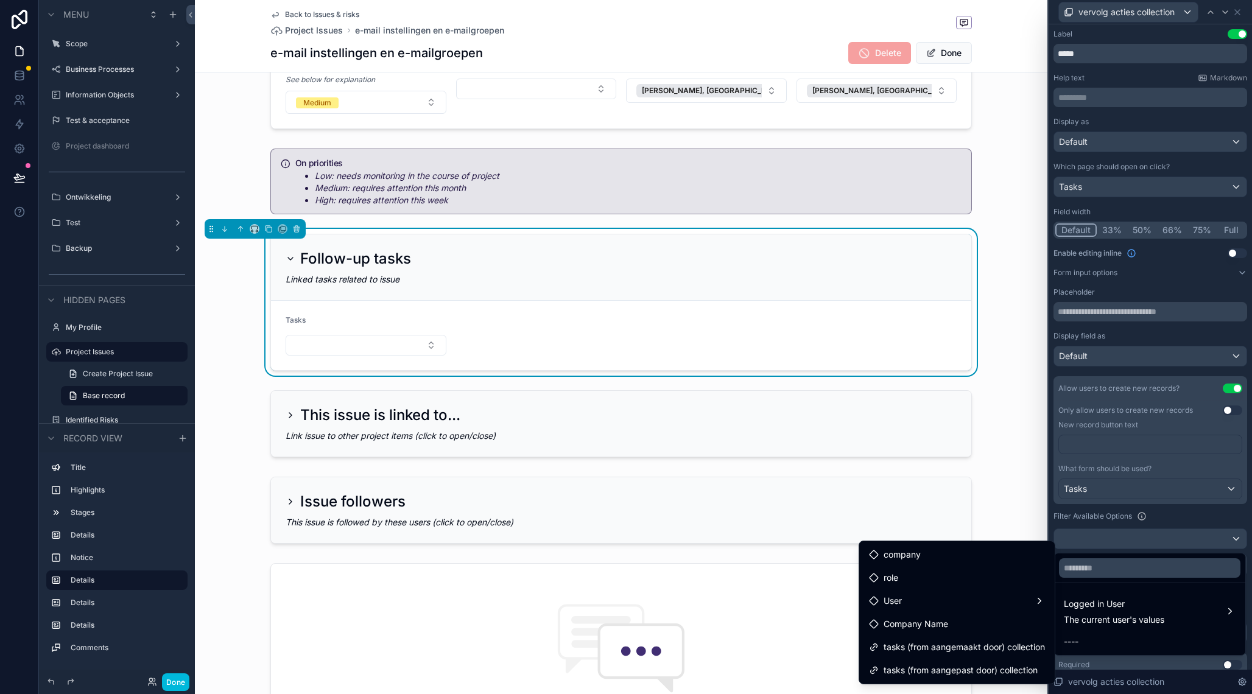
click at [1193, 524] on div at bounding box center [1150, 347] width 203 height 694
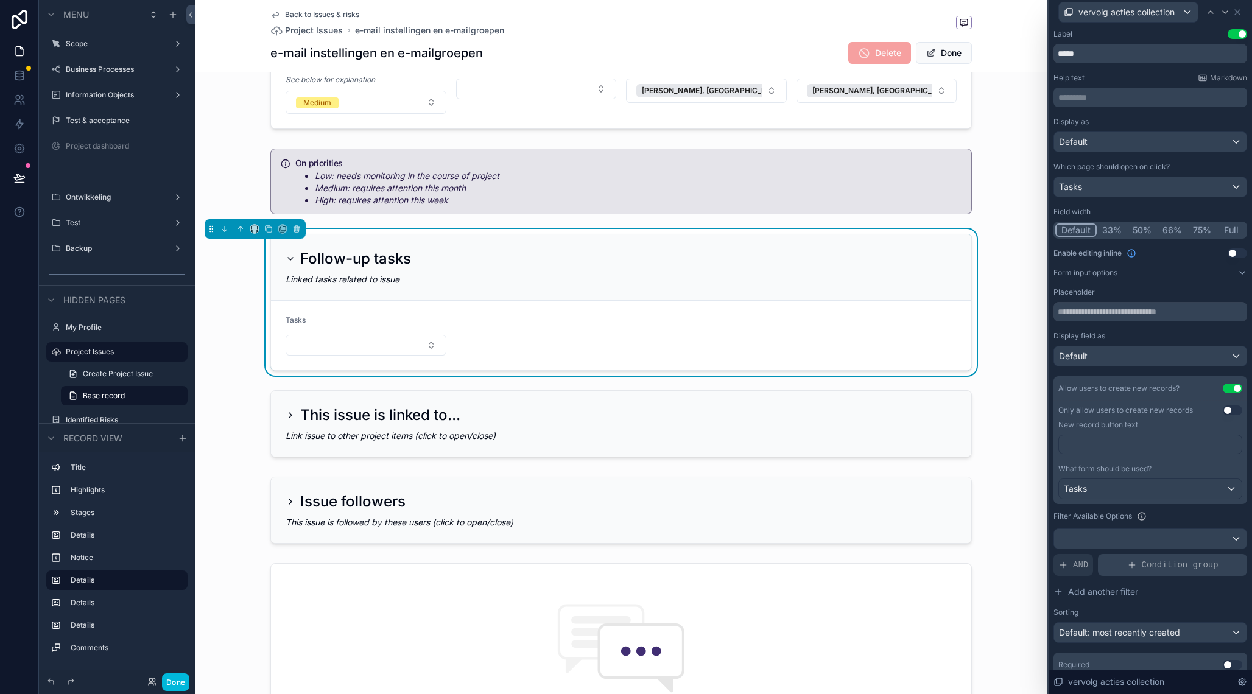
click at [1206, 565] on span "Condition group" at bounding box center [1180, 565] width 77 height 12
click at [1208, 603] on div at bounding box center [1207, 599] width 17 height 17
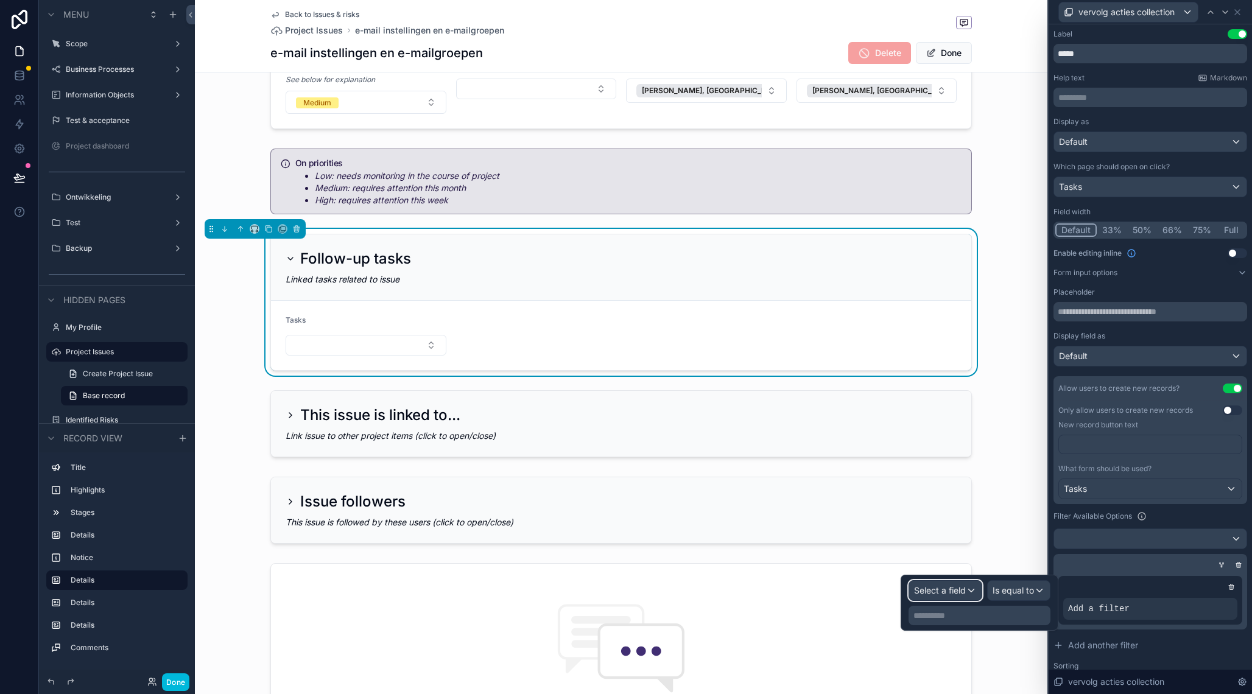
click at [935, 595] on span "Select a field" at bounding box center [940, 590] width 52 height 10
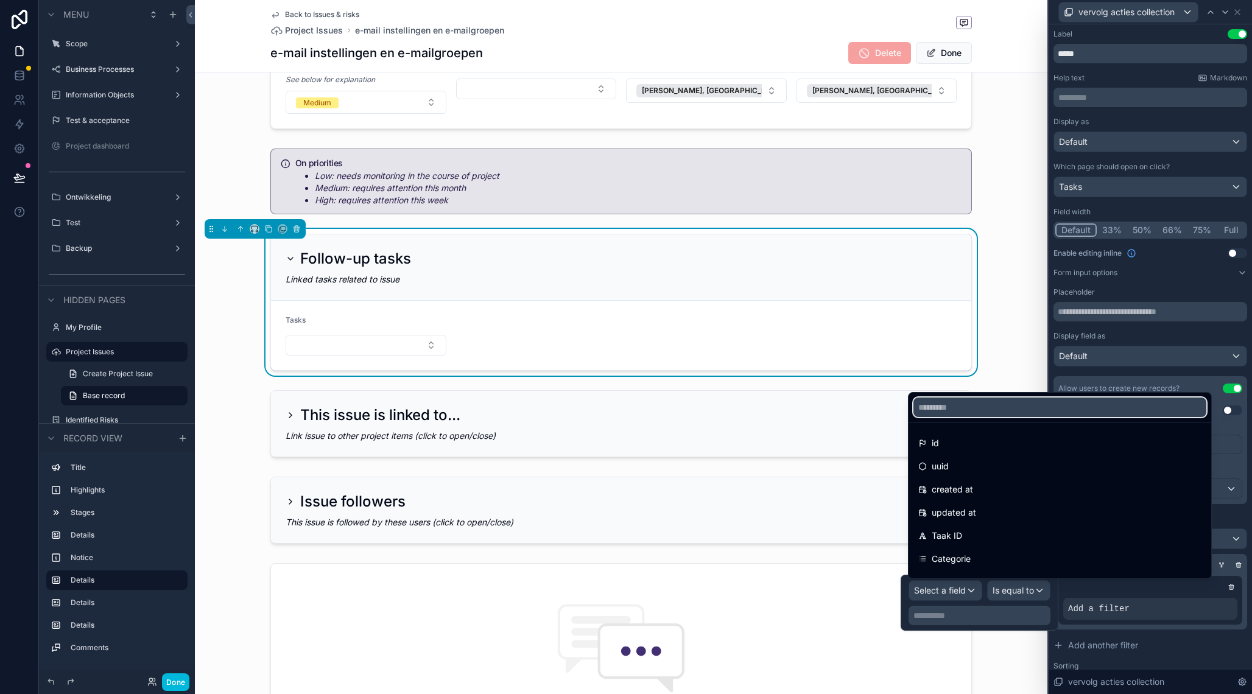
click at [958, 415] on input "text" at bounding box center [1060, 407] width 293 height 19
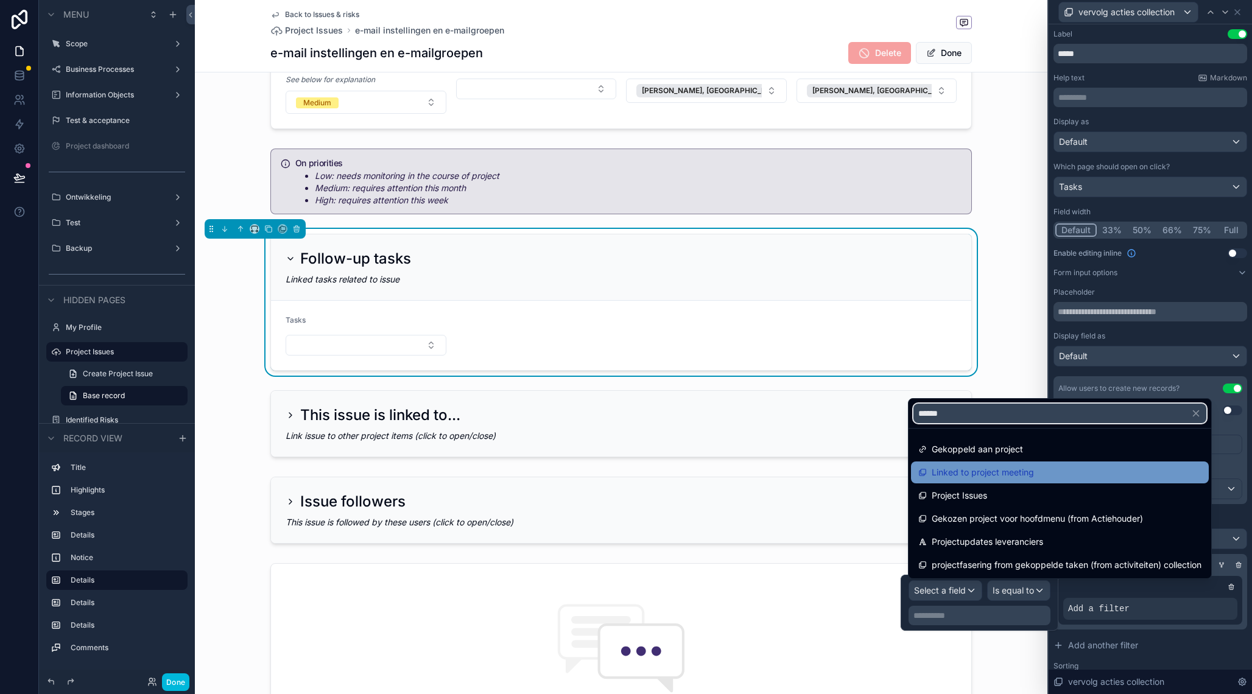
type input "*******"
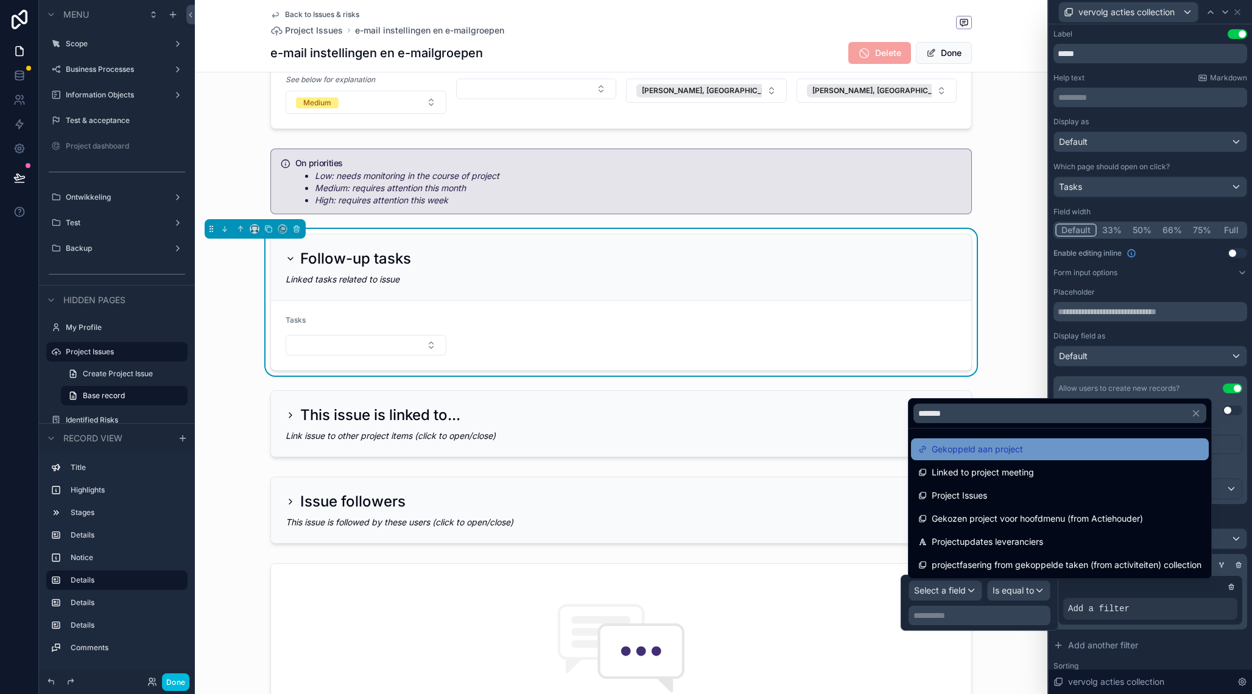
click at [983, 450] on span "Gekoppeld aan project" at bounding box center [977, 449] width 91 height 15
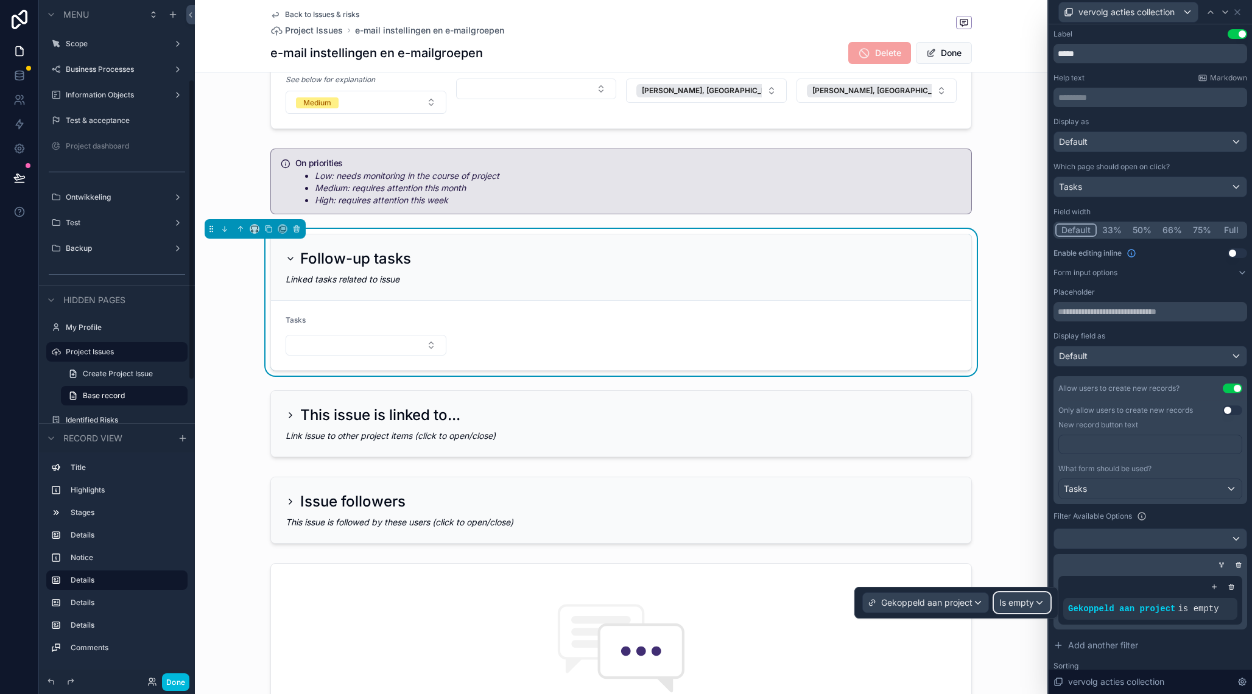
click at [1016, 605] on span "Is empty" at bounding box center [1017, 603] width 35 height 12
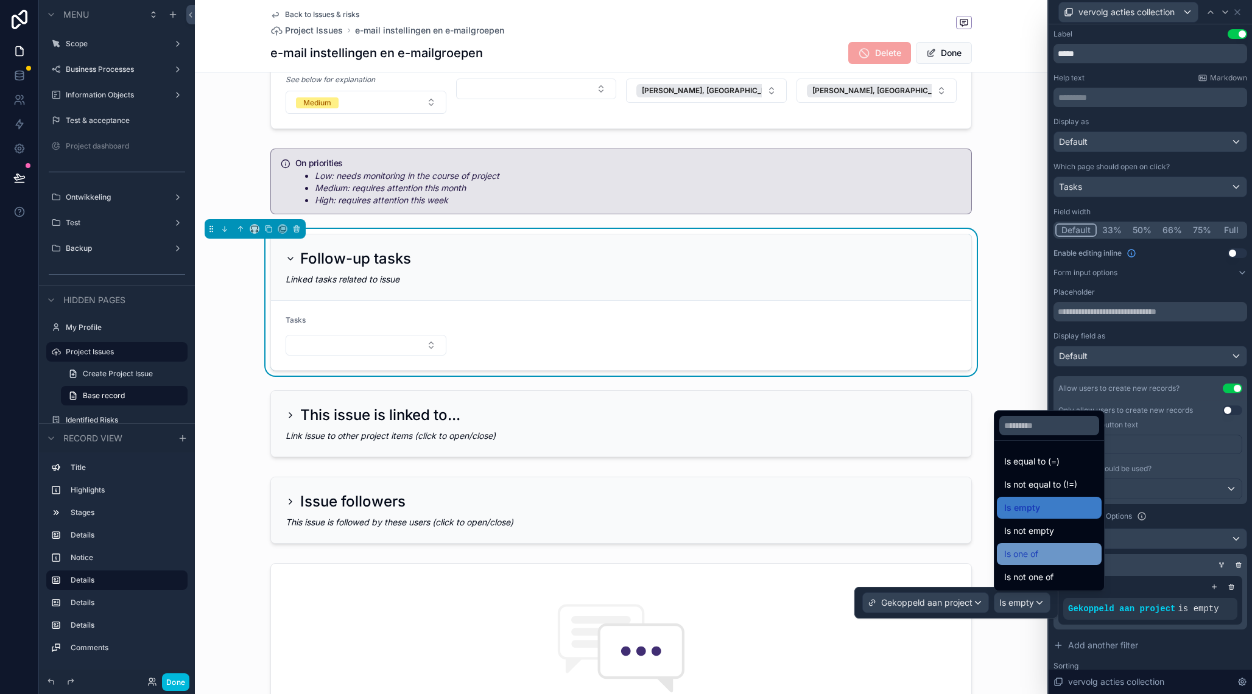
click at [1029, 556] on span "Is one of" at bounding box center [1022, 554] width 34 height 15
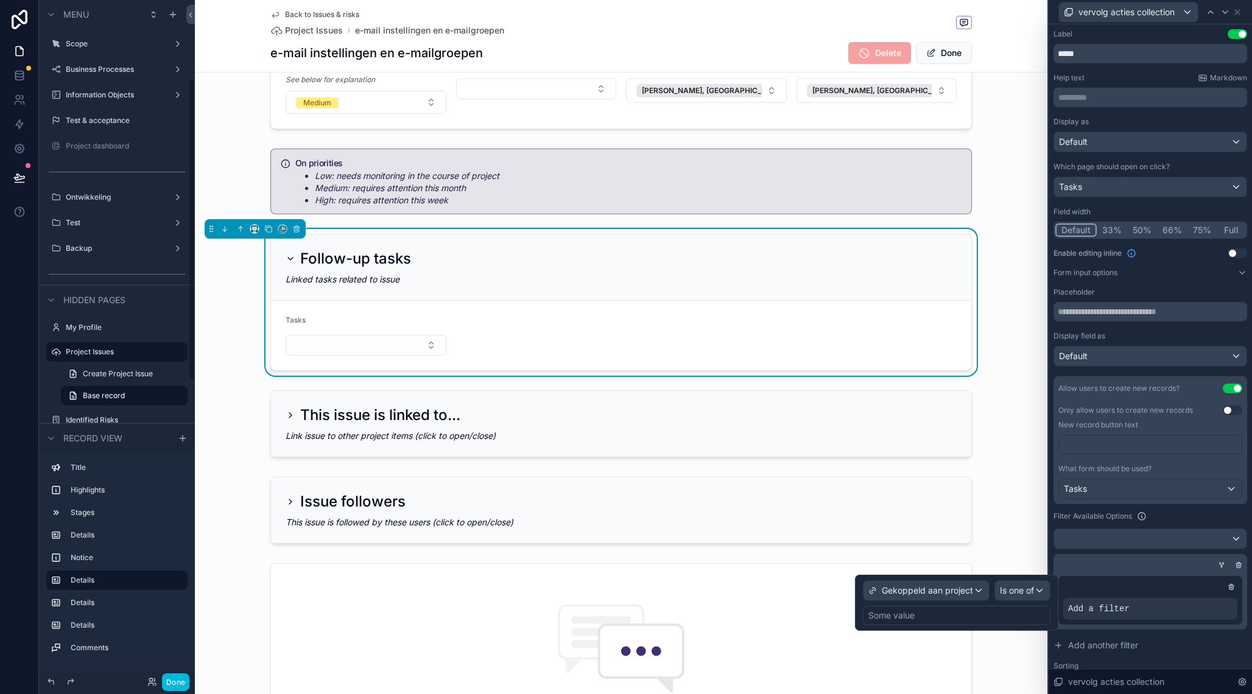
click at [883, 610] on div "Some value" at bounding box center [892, 616] width 46 height 12
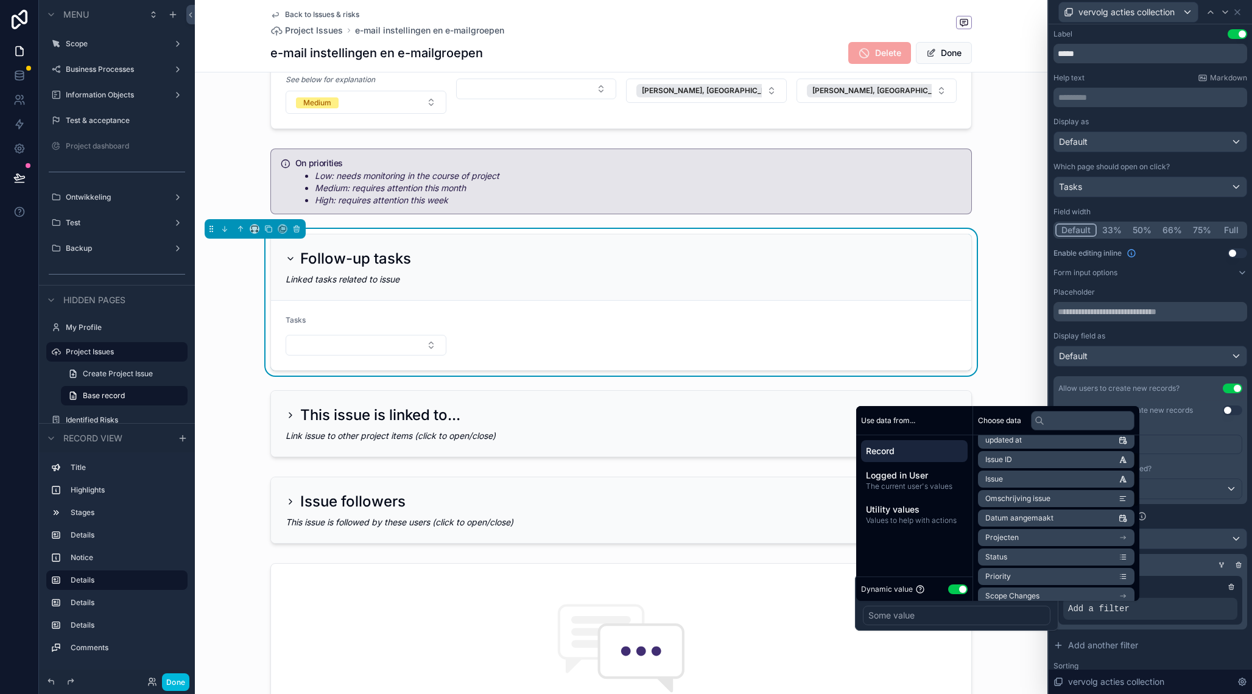
scroll to position [71, 0]
click at [1019, 531] on li "Projecten" at bounding box center [1056, 533] width 157 height 17
click at [1032, 467] on li "id" at bounding box center [1056, 470] width 157 height 17
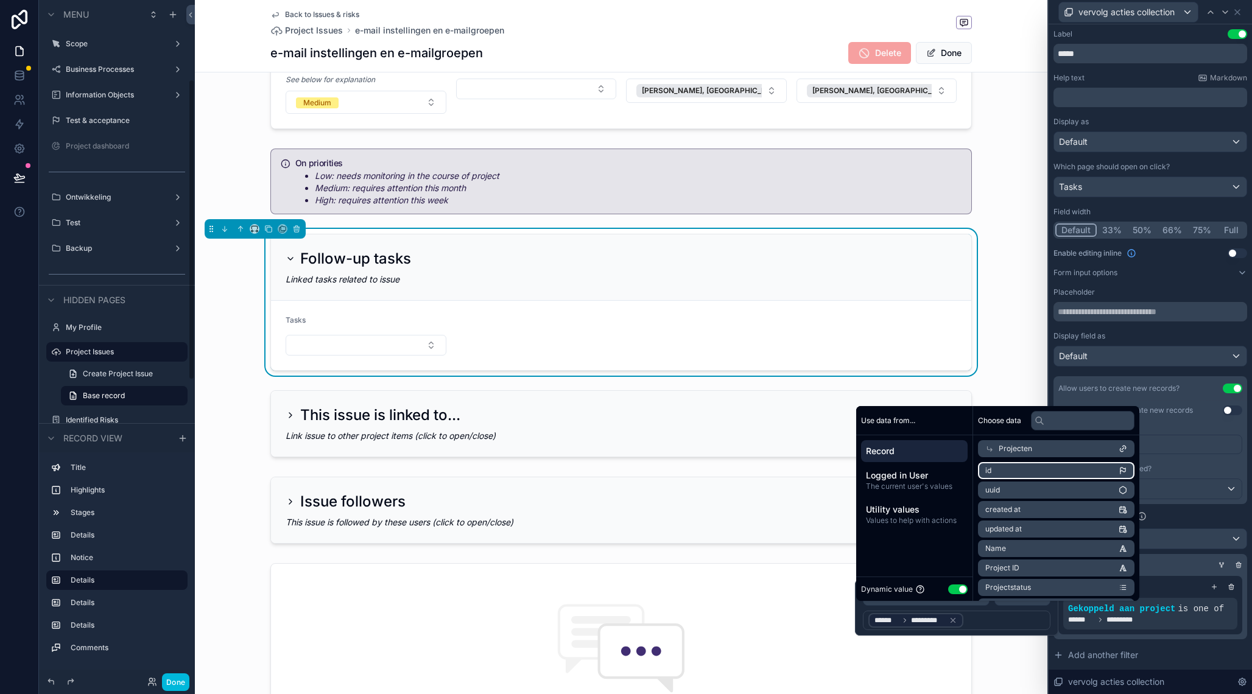
scroll to position [179, 0]
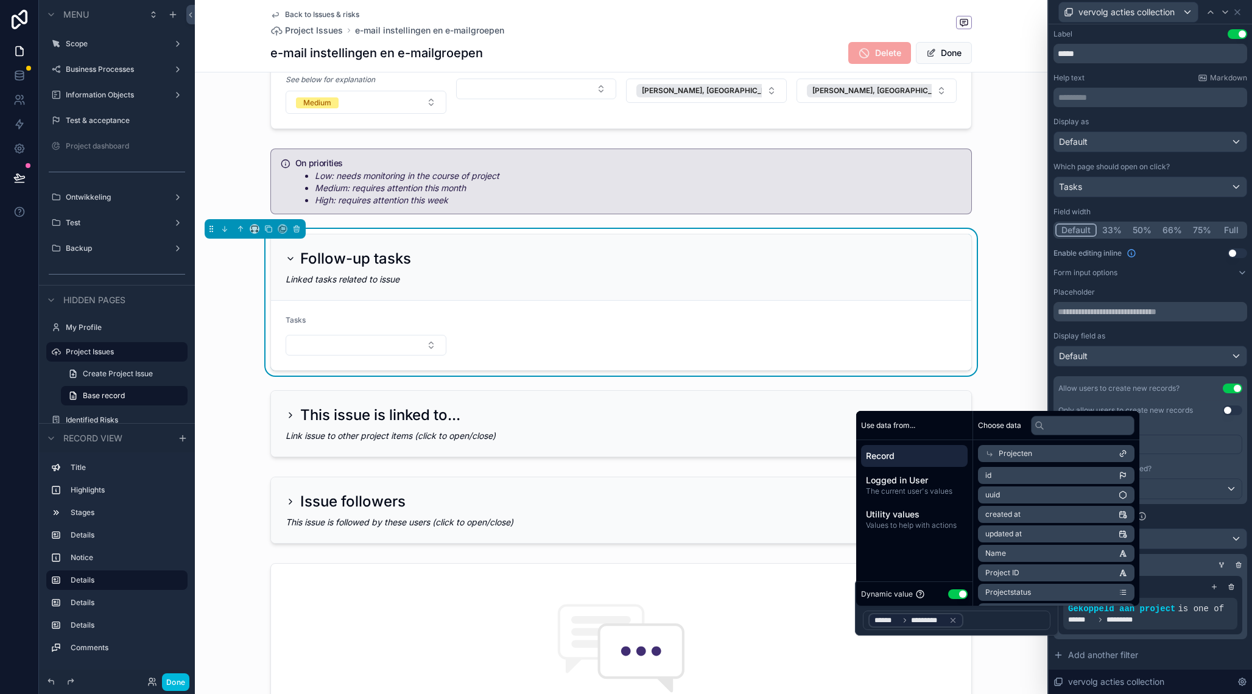
click at [1190, 520] on div "Filter Available Options" at bounding box center [1151, 516] width 194 height 15
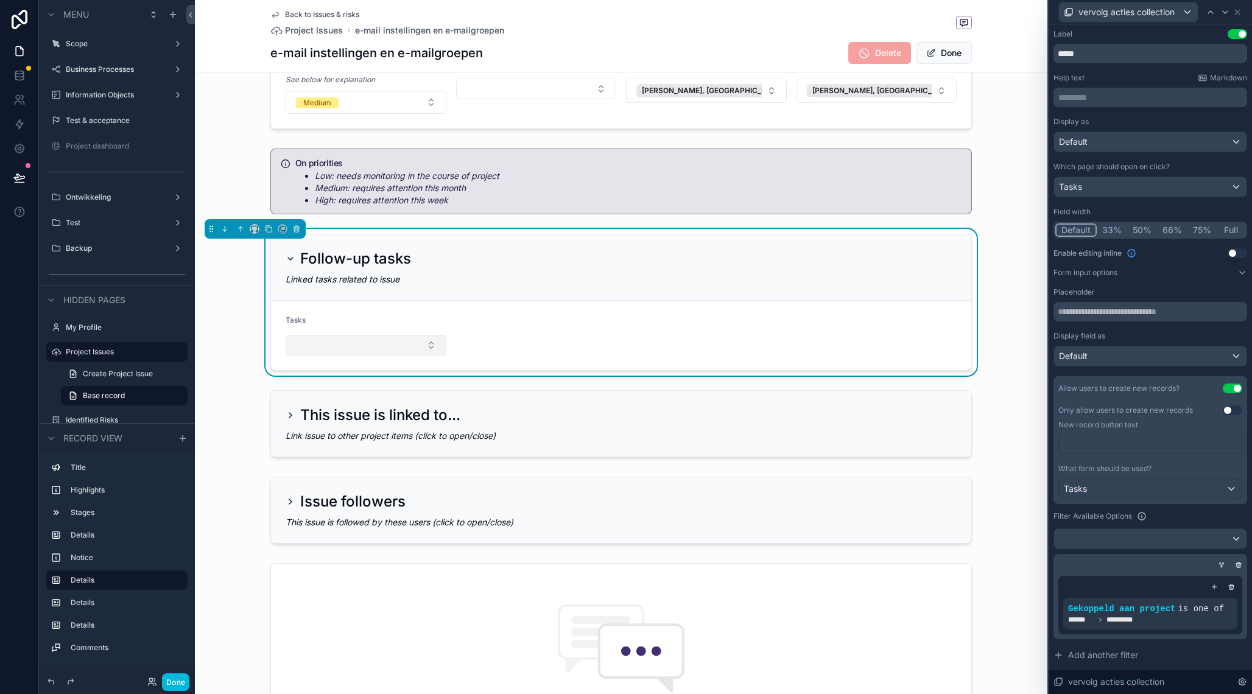
click at [394, 338] on button "Select Button" at bounding box center [366, 345] width 161 height 21
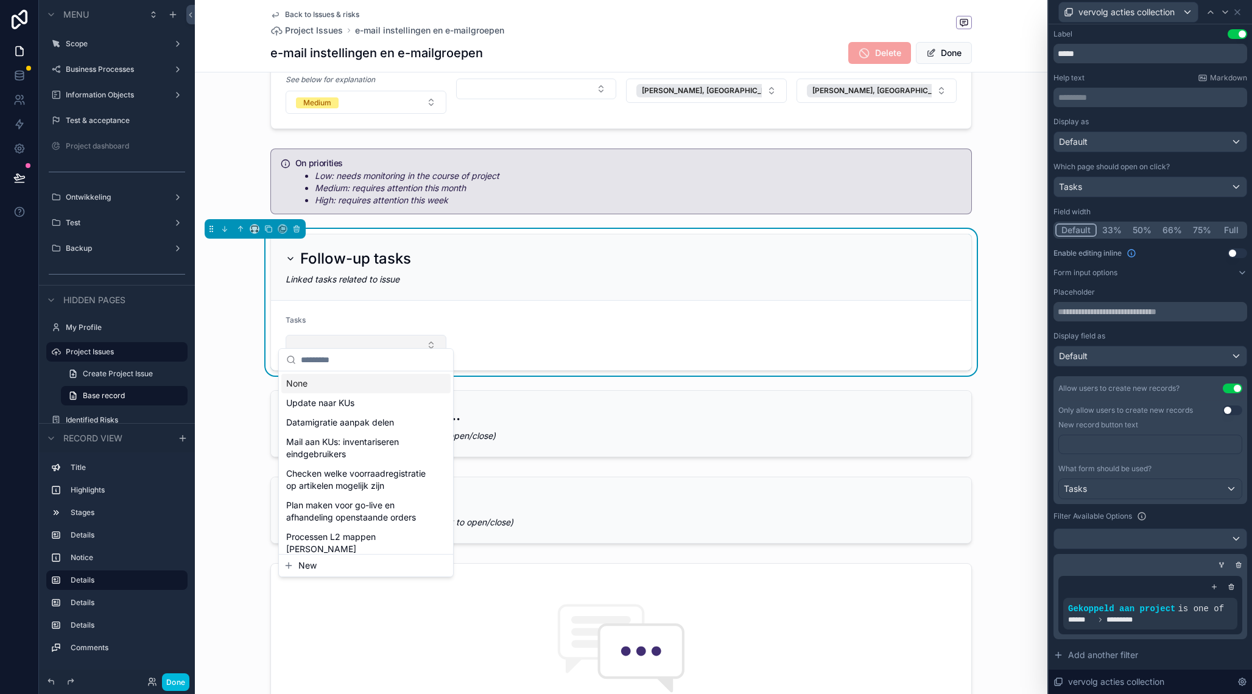
click at [394, 338] on button "Select Button" at bounding box center [366, 345] width 161 height 21
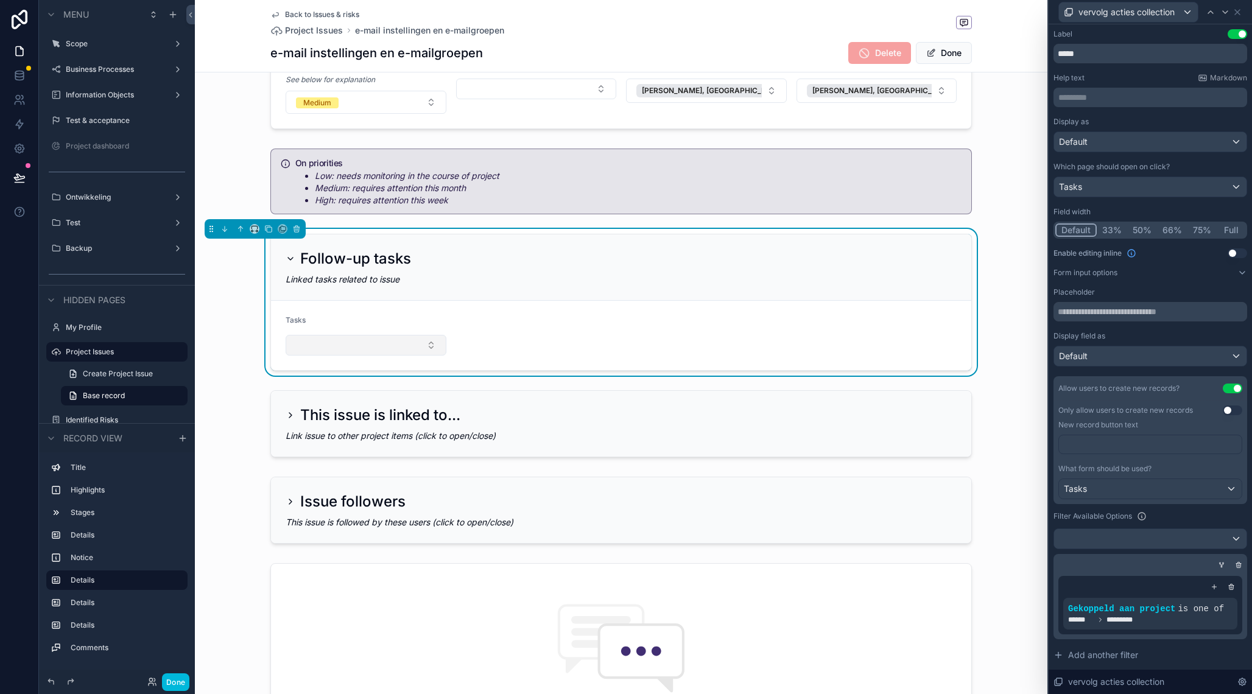
click at [418, 336] on button "Select Button" at bounding box center [366, 345] width 161 height 21
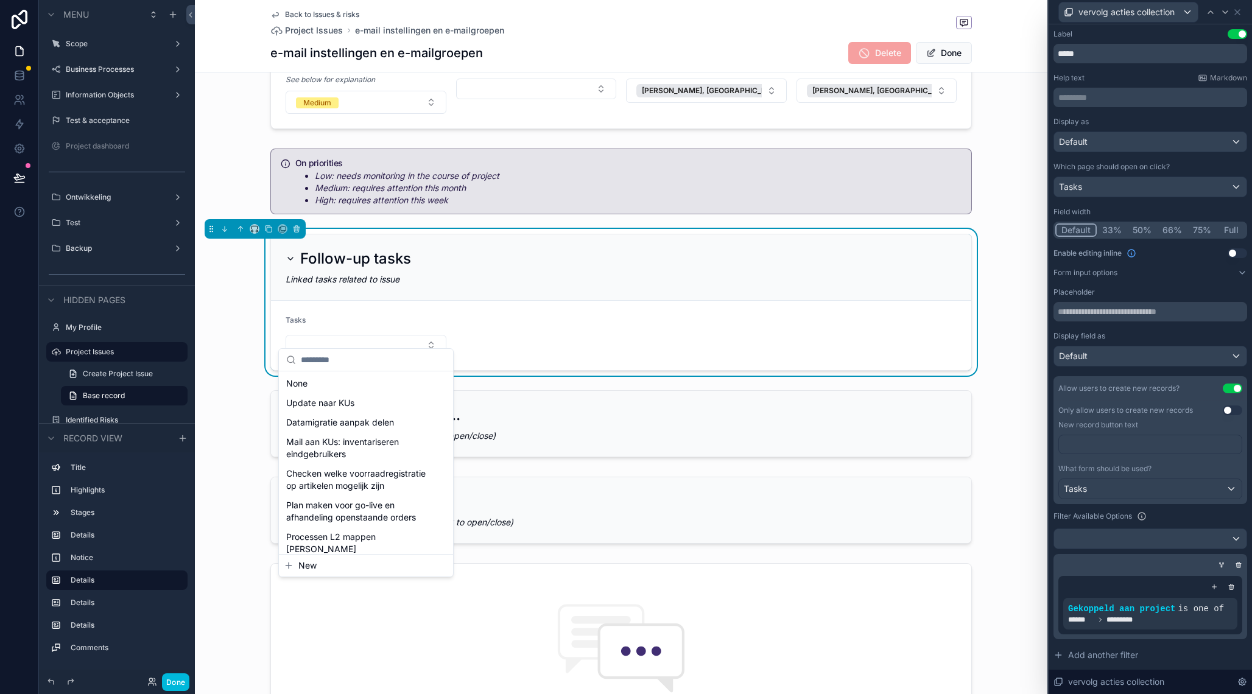
click at [337, 564] on button "New" at bounding box center [366, 566] width 164 height 12
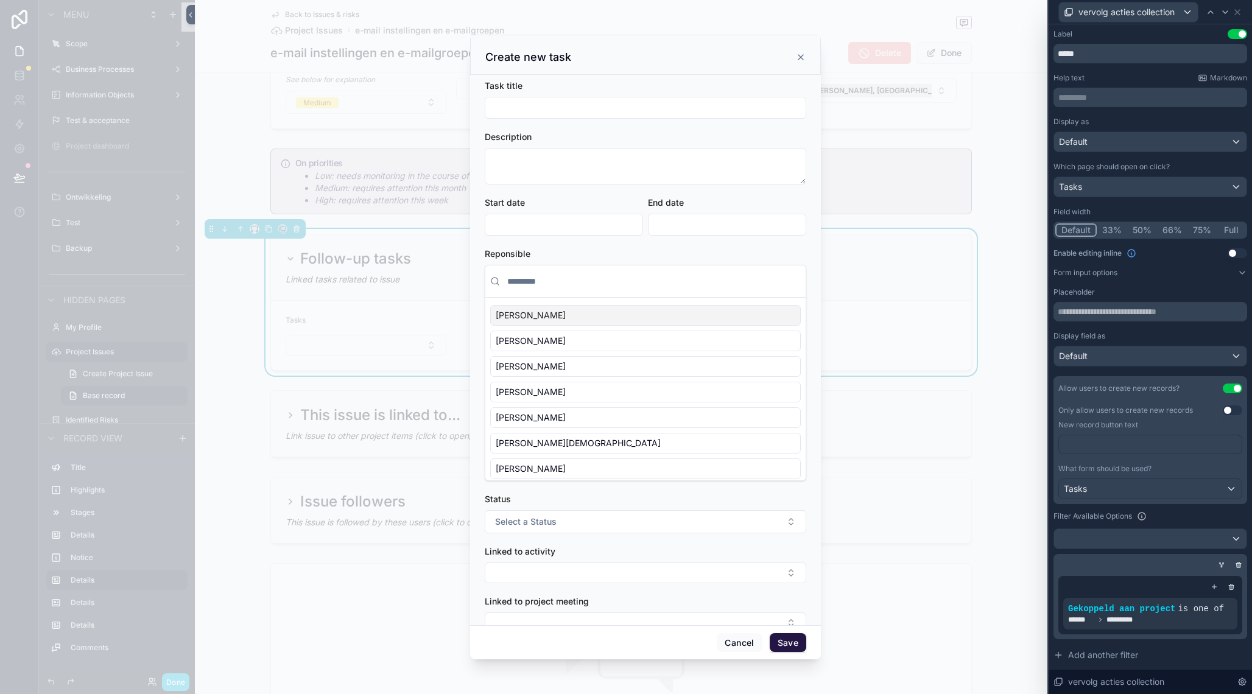
click at [546, 118] on div "scrollable content" at bounding box center [646, 108] width 322 height 22
click at [515, 104] on input "scrollable content" at bounding box center [646, 107] width 320 height 17
click at [522, 158] on textarea "scrollable content" at bounding box center [646, 166] width 322 height 37
click at [596, 104] on input "**********" at bounding box center [646, 107] width 320 height 17
click at [705, 111] on input "**********" at bounding box center [646, 107] width 320 height 17
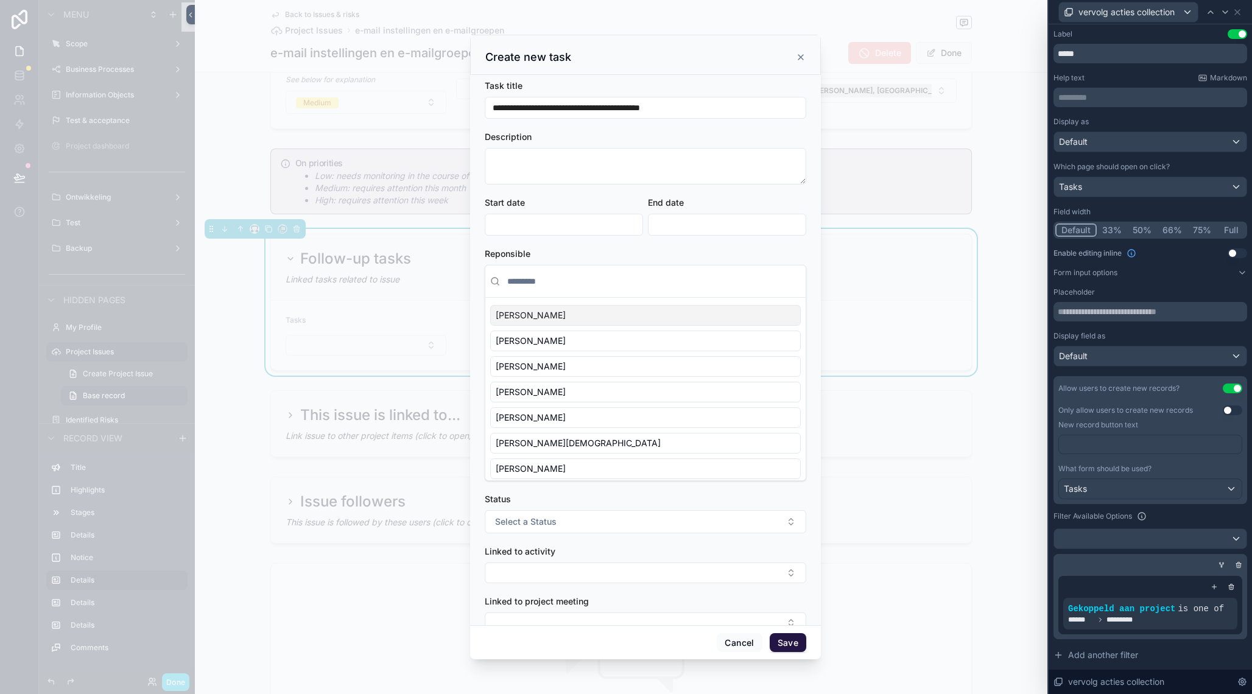
click at [705, 111] on input "**********" at bounding box center [646, 107] width 320 height 17
click at [590, 111] on input "**********" at bounding box center [646, 107] width 320 height 17
click at [510, 107] on input "**********" at bounding box center [646, 107] width 320 height 17
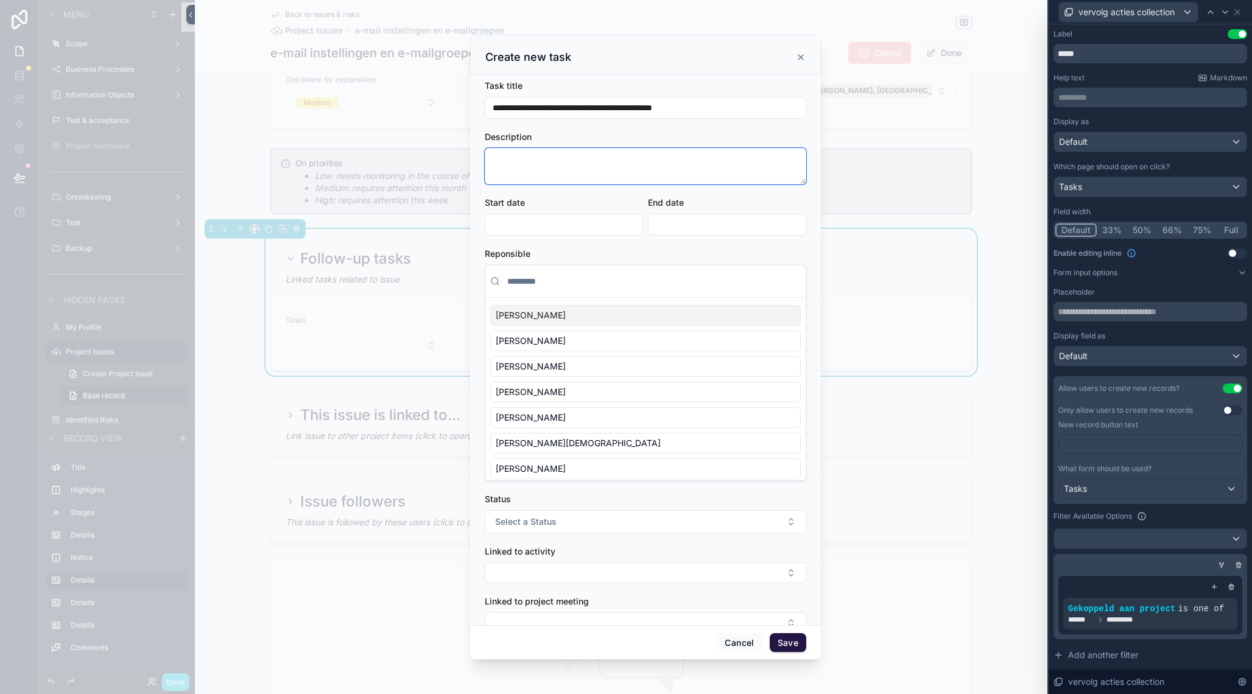
click at [549, 167] on textarea "scrollable content" at bounding box center [646, 166] width 322 height 37
click at [579, 107] on input "**********" at bounding box center [646, 107] width 320 height 17
click at [696, 107] on input "**********" at bounding box center [646, 107] width 320 height 17
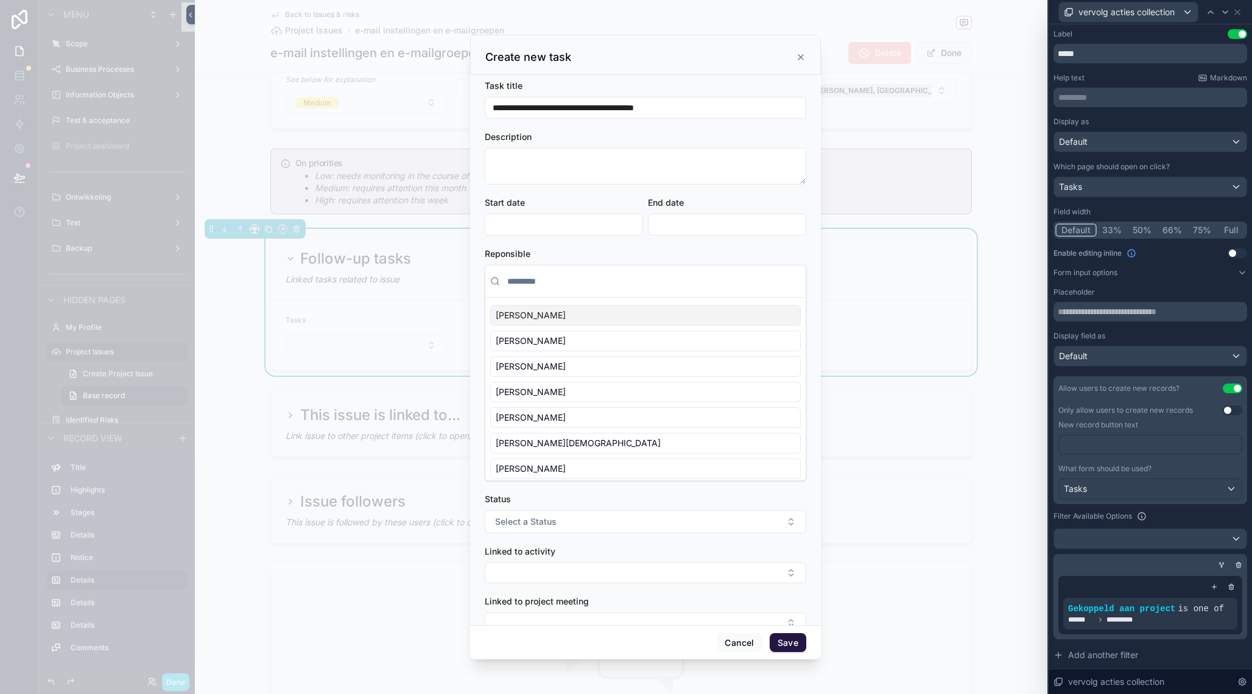
type input "**********"
click at [620, 160] on textarea "scrollable content" at bounding box center [646, 166] width 322 height 37
paste textarea "******"
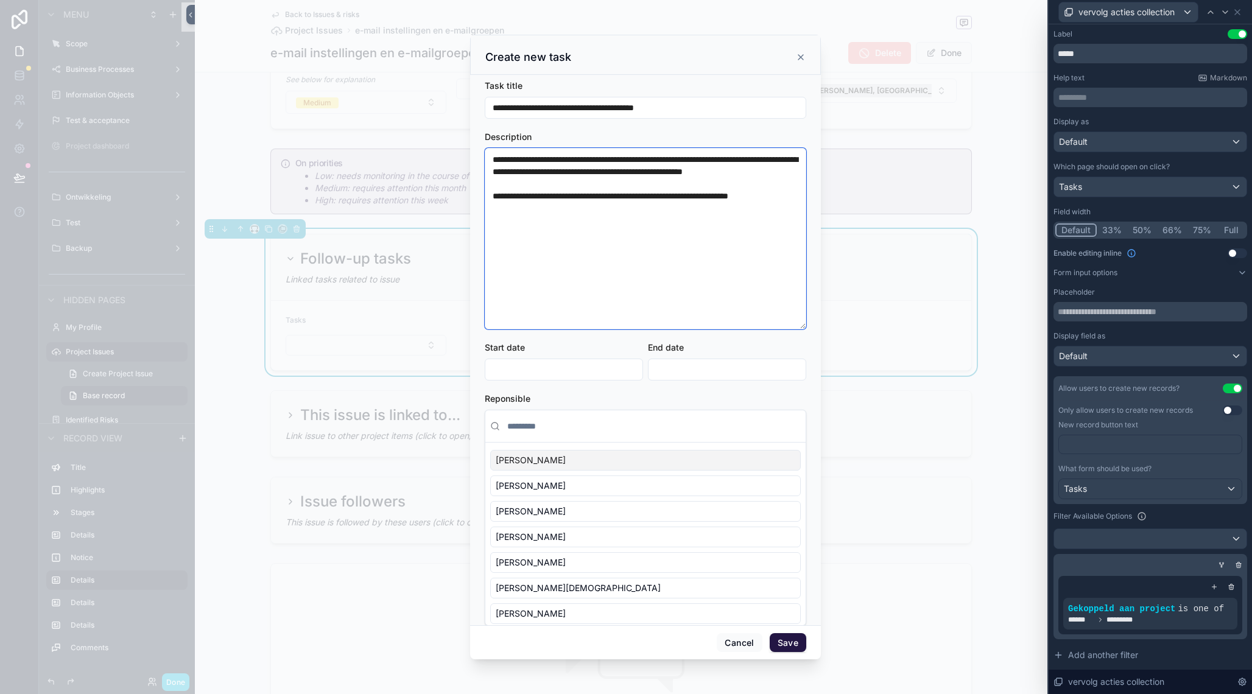
click at [631, 210] on textarea "**********" at bounding box center [646, 239] width 322 height 182
click at [801, 211] on textarea "**********" at bounding box center [646, 239] width 322 height 182
type textarea "**********"
click at [570, 432] on input "scrollable content" at bounding box center [653, 426] width 296 height 22
type input "*"
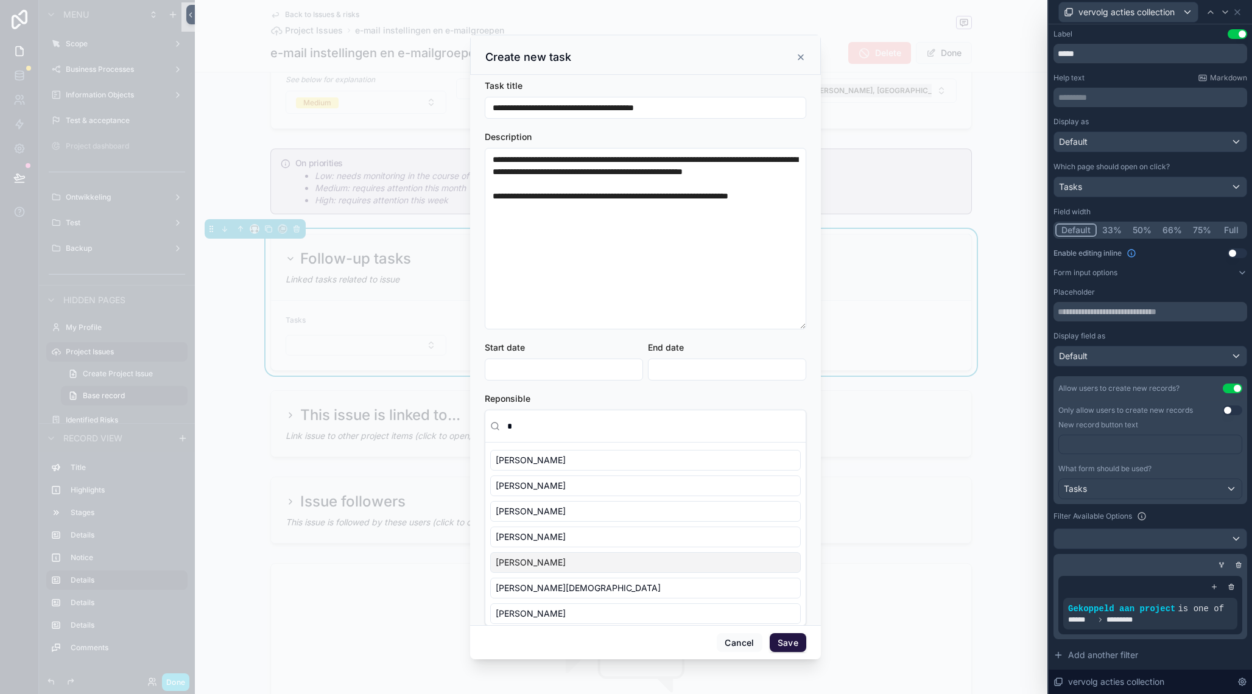
click at [562, 561] on div "[PERSON_NAME]" at bounding box center [645, 563] width 311 height 21
click at [562, 378] on input "scrollable content" at bounding box center [564, 369] width 157 height 17
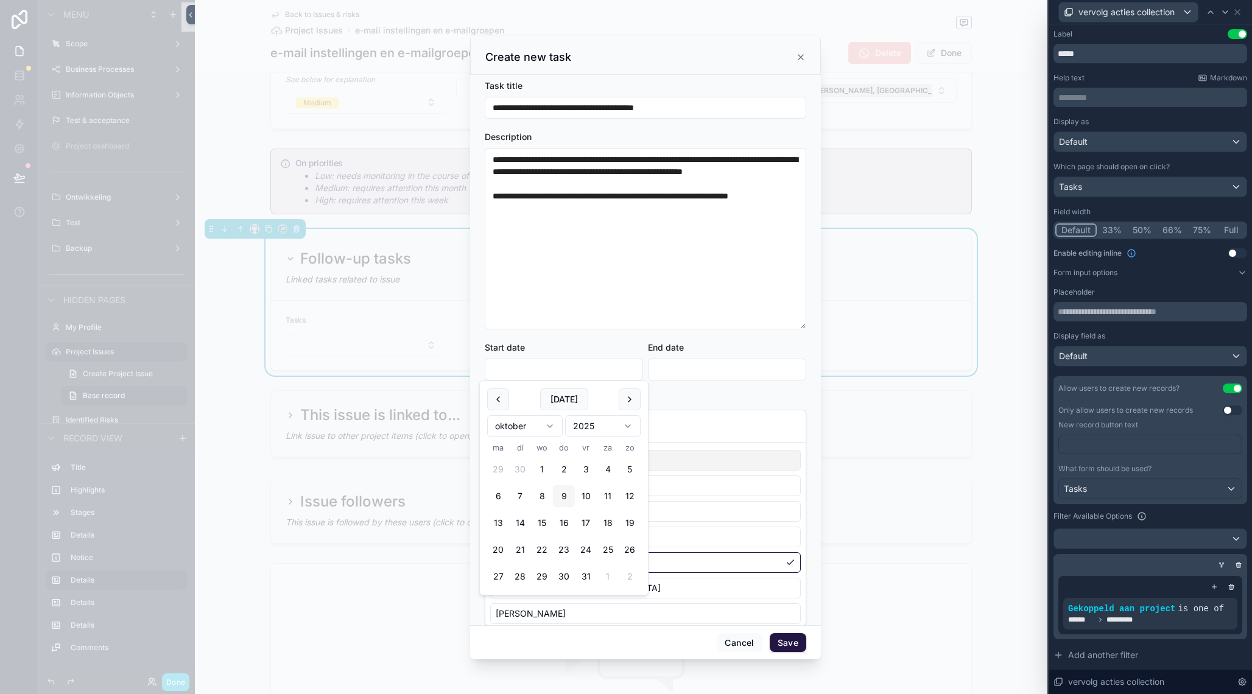
click at [563, 492] on button "9" at bounding box center [564, 497] width 22 height 22
type input "*********"
click at [673, 370] on input "scrollable content" at bounding box center [727, 369] width 157 height 17
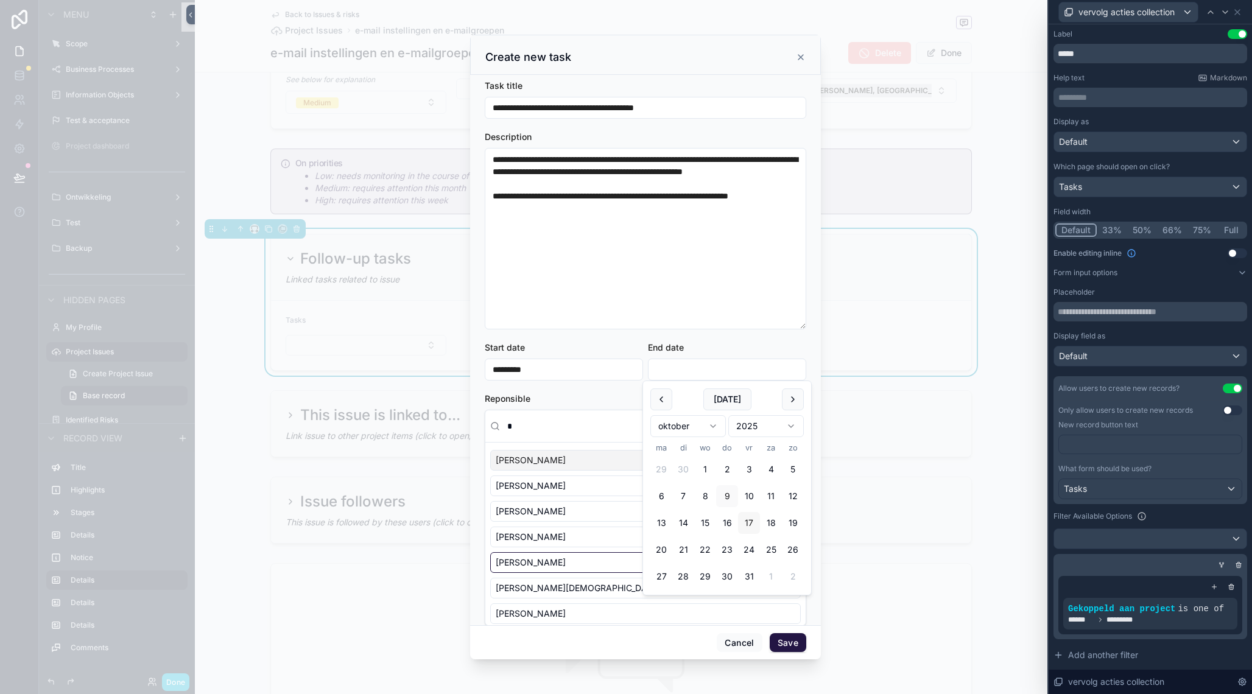
click at [747, 517] on button "17" at bounding box center [749, 523] width 22 height 22
type input "**********"
click at [752, 353] on div "End date" at bounding box center [727, 348] width 158 height 12
click at [783, 407] on div "Reponsible * Thomas Schenke Stefan Verlaan Charles Schijf Anne Geurtsen Sytze T…" at bounding box center [646, 509] width 322 height 233
click at [531, 431] on input "*" at bounding box center [653, 426] width 296 height 22
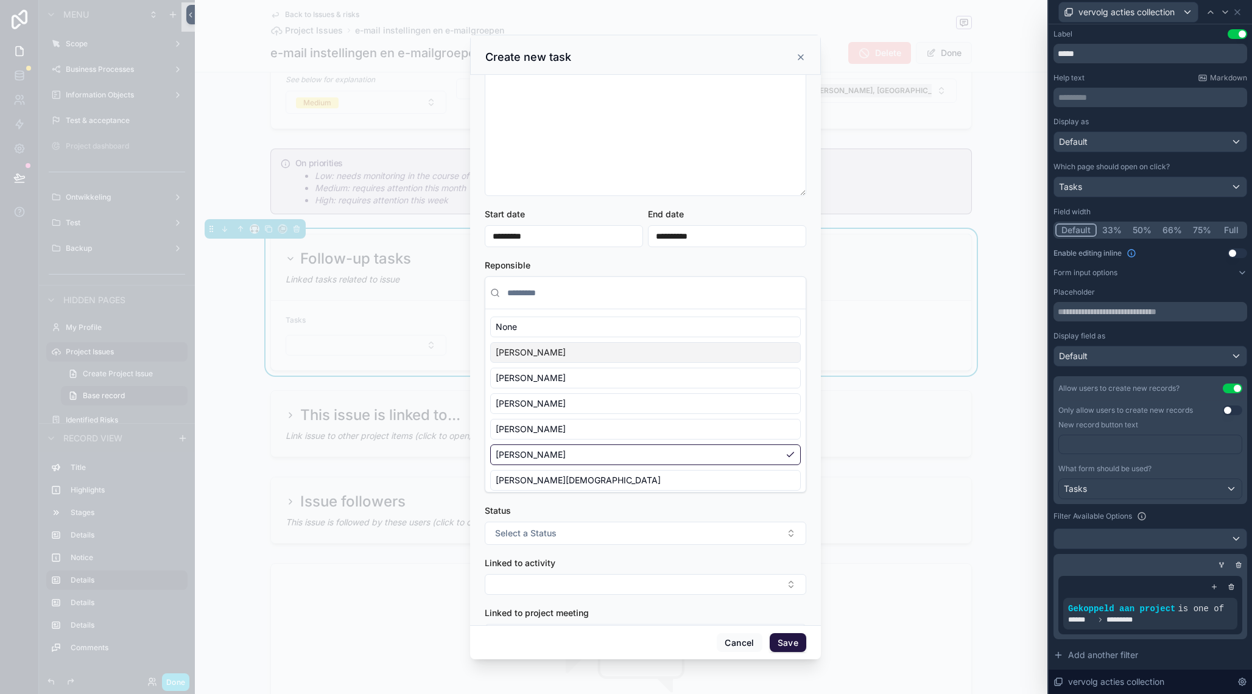
scroll to position [253, 0]
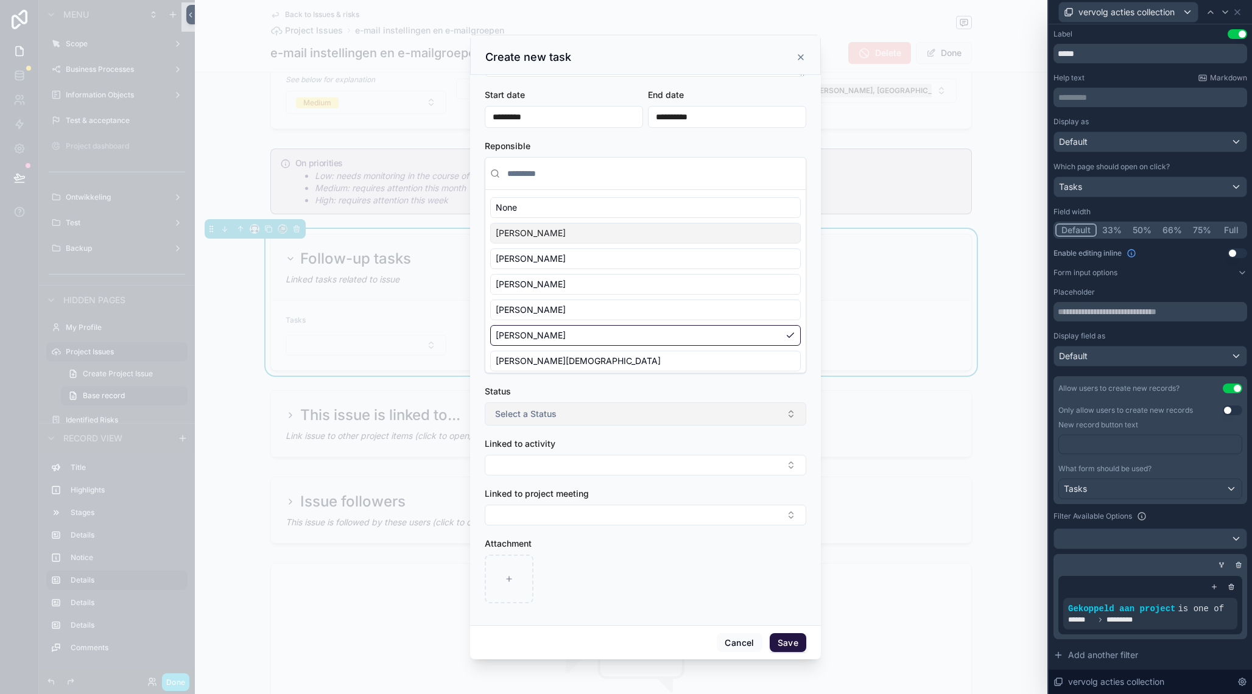
click at [541, 420] on span "Select a Status" at bounding box center [526, 414] width 62 height 12
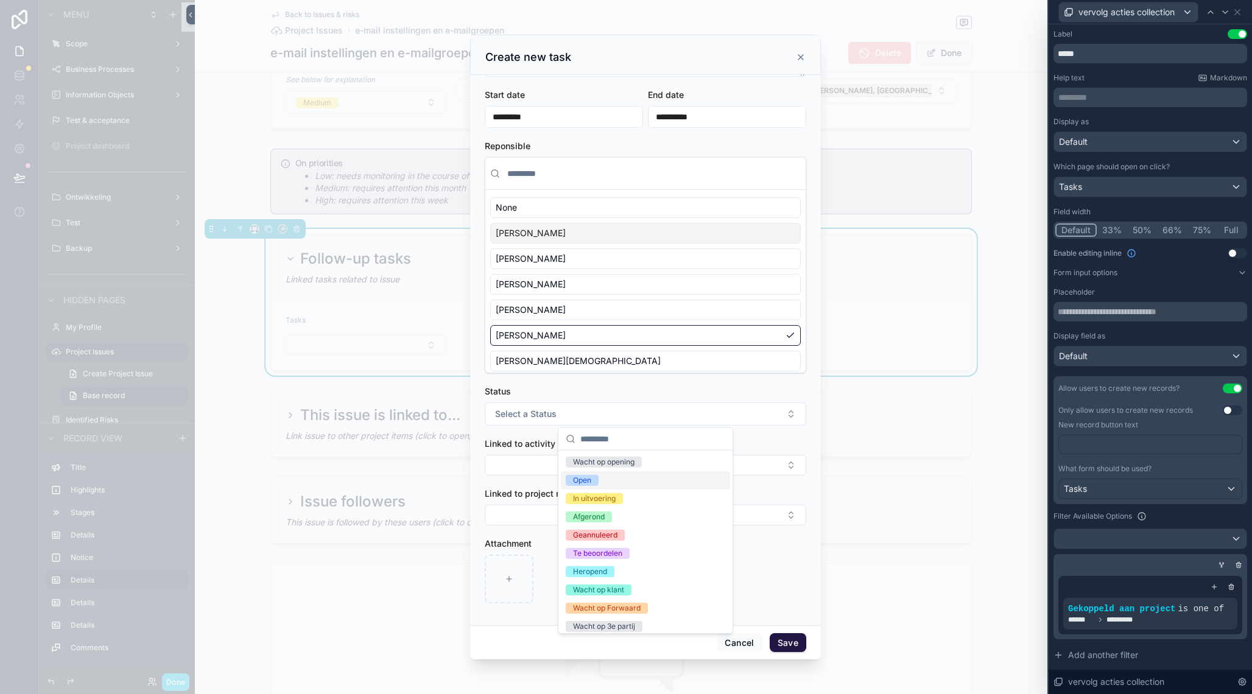
click at [587, 483] on div "Open" at bounding box center [582, 480] width 18 height 11
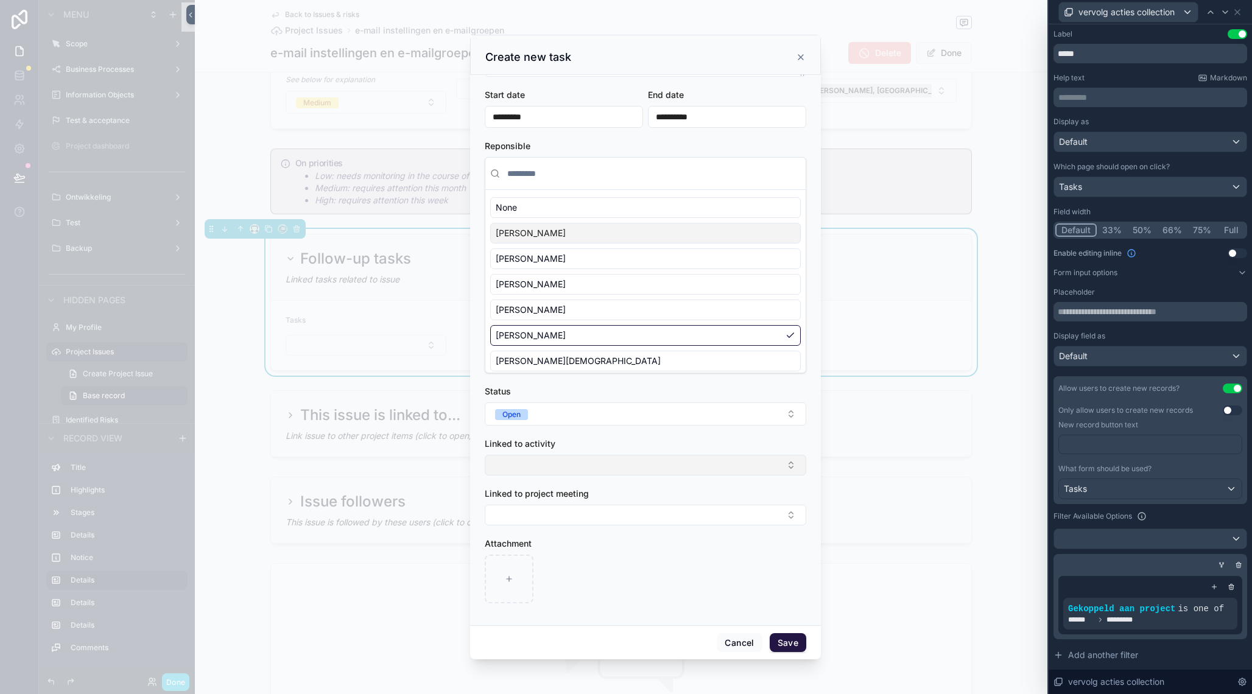
click at [565, 466] on button "Select Button" at bounding box center [646, 465] width 322 height 21
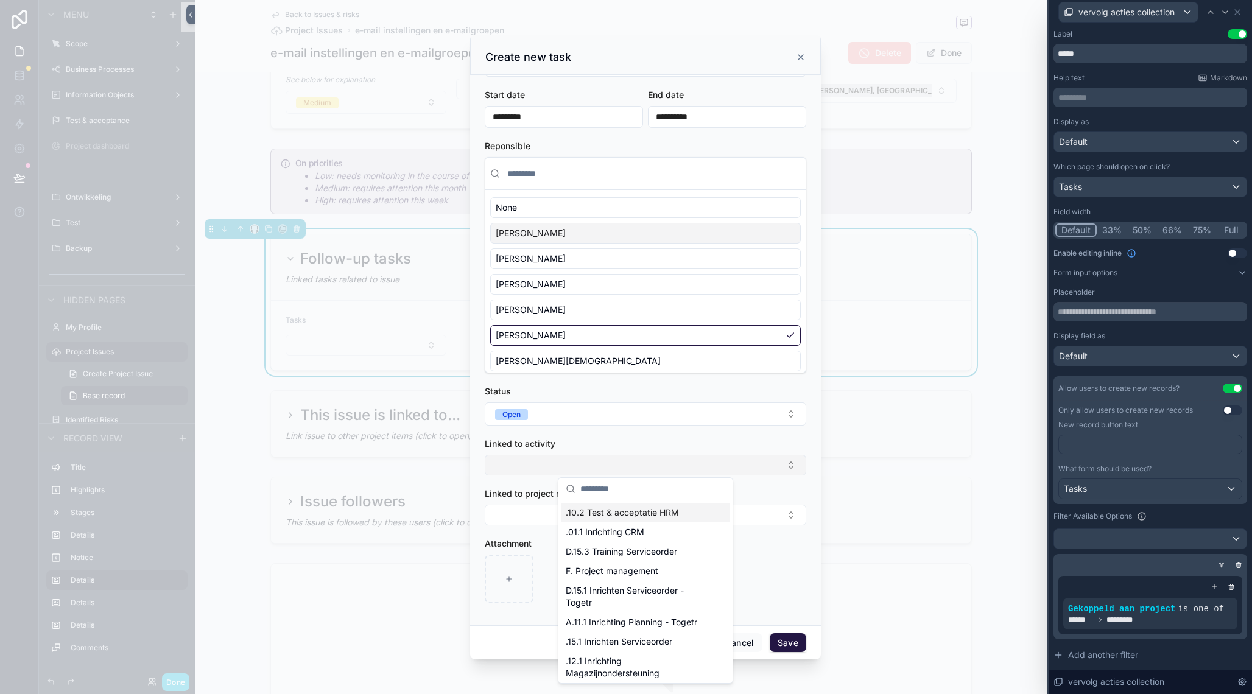
click at [565, 466] on button "Select Button" at bounding box center [646, 465] width 322 height 21
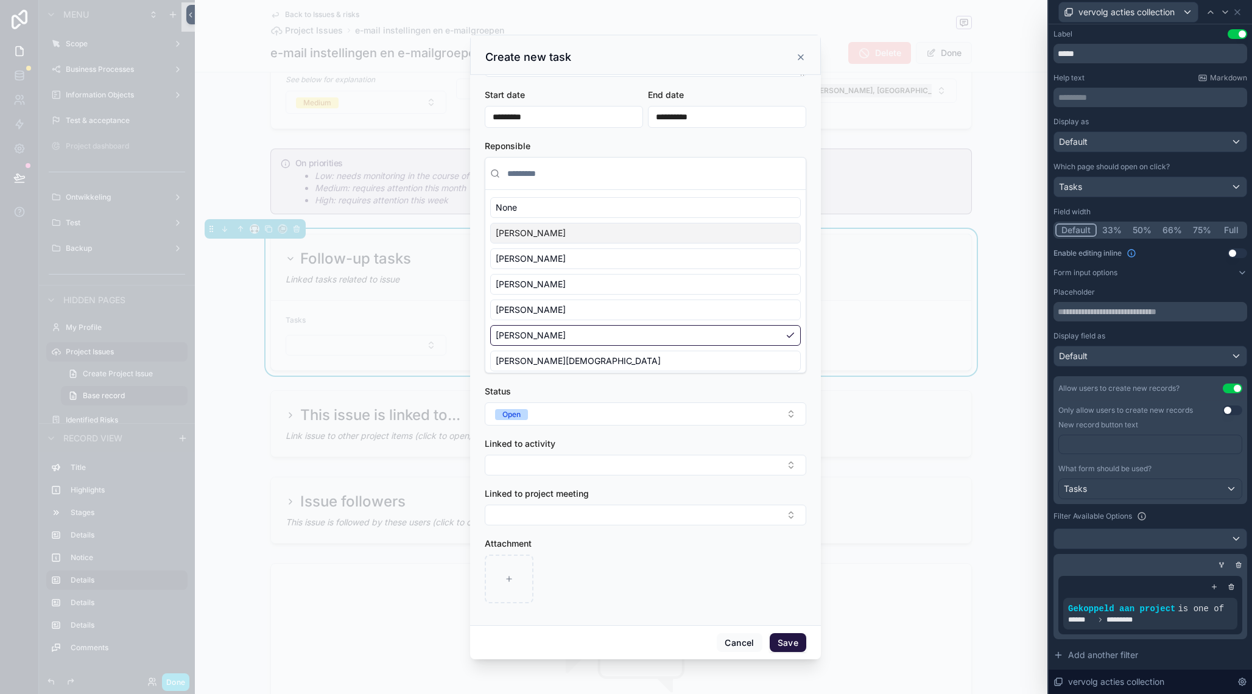
click at [791, 644] on button "Save" at bounding box center [788, 643] width 37 height 19
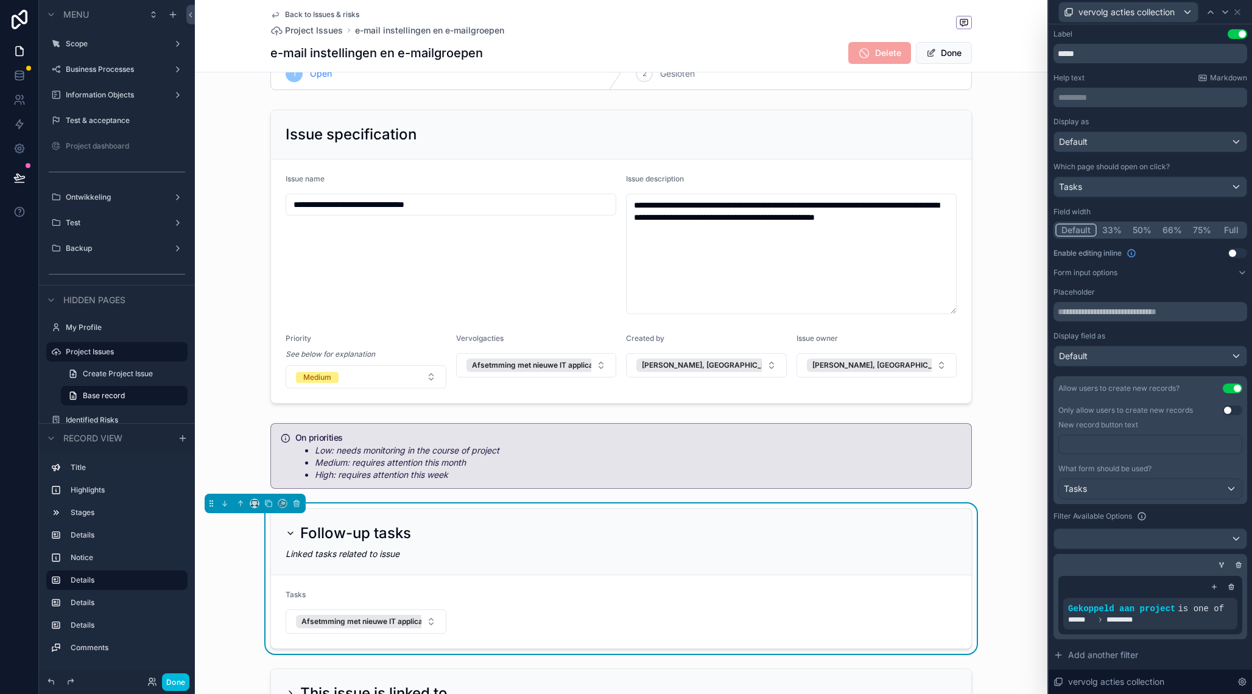
scroll to position [178, 0]
click at [397, 364] on div "scrollable content" at bounding box center [621, 257] width 853 height 304
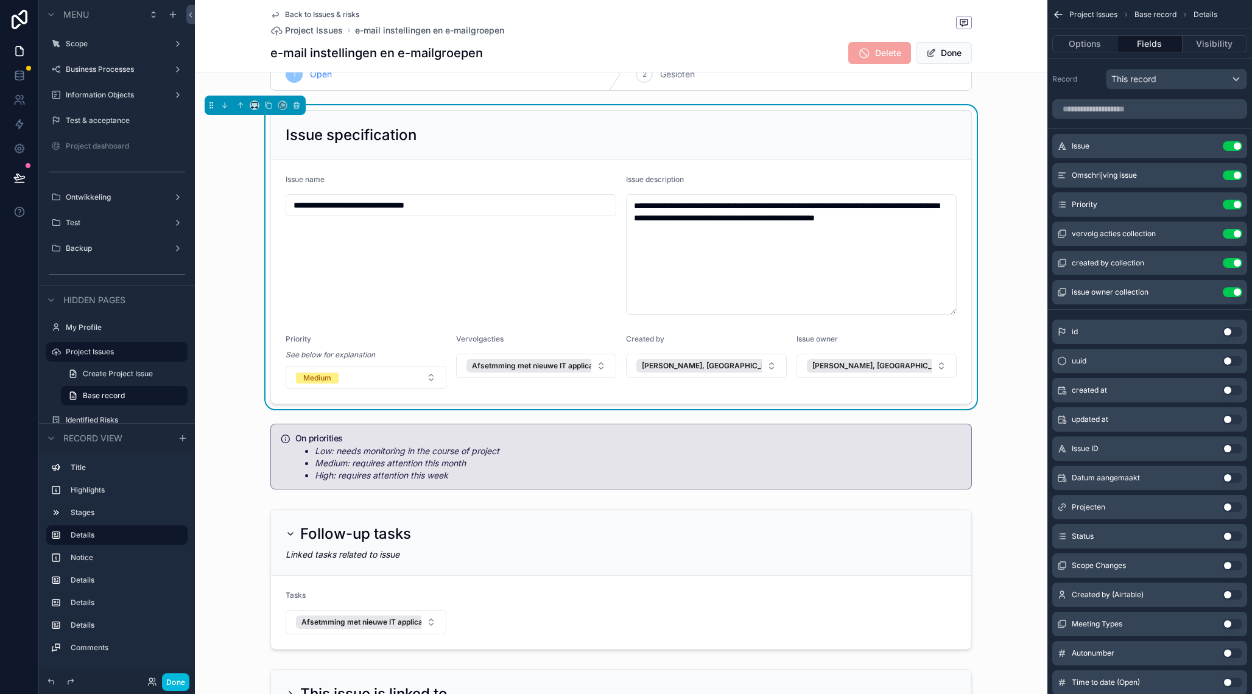
click at [433, 292] on div "**********" at bounding box center [451, 245] width 331 height 140
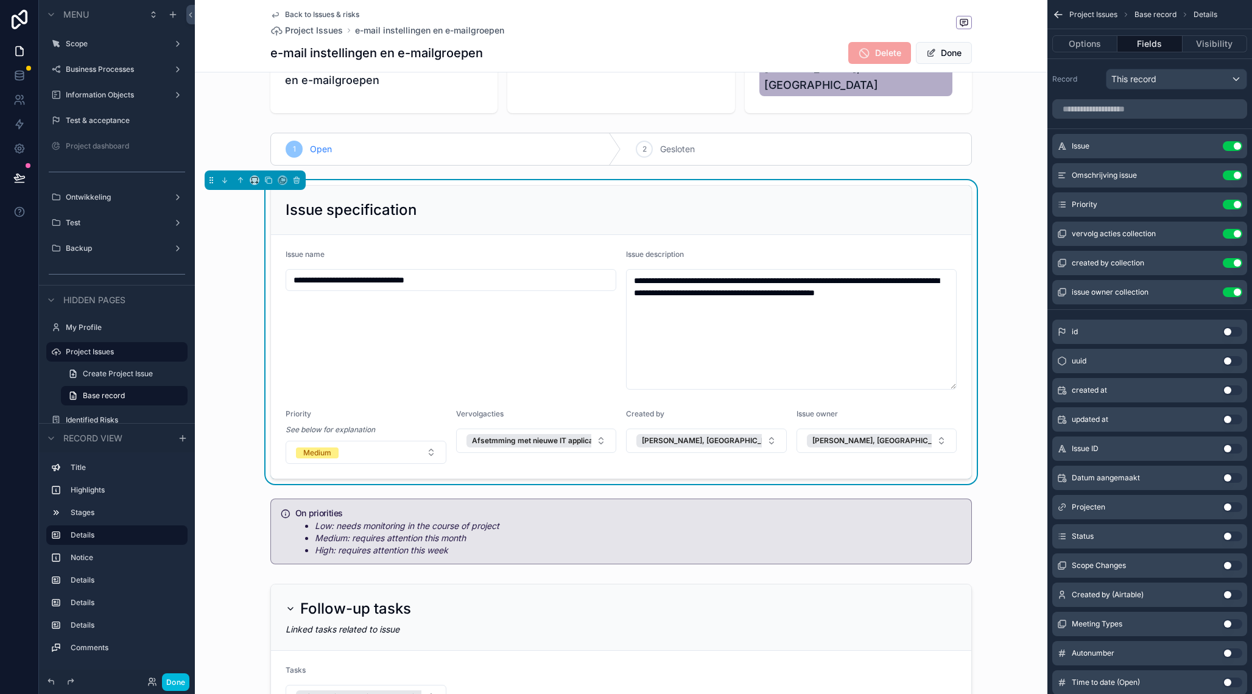
scroll to position [0, 0]
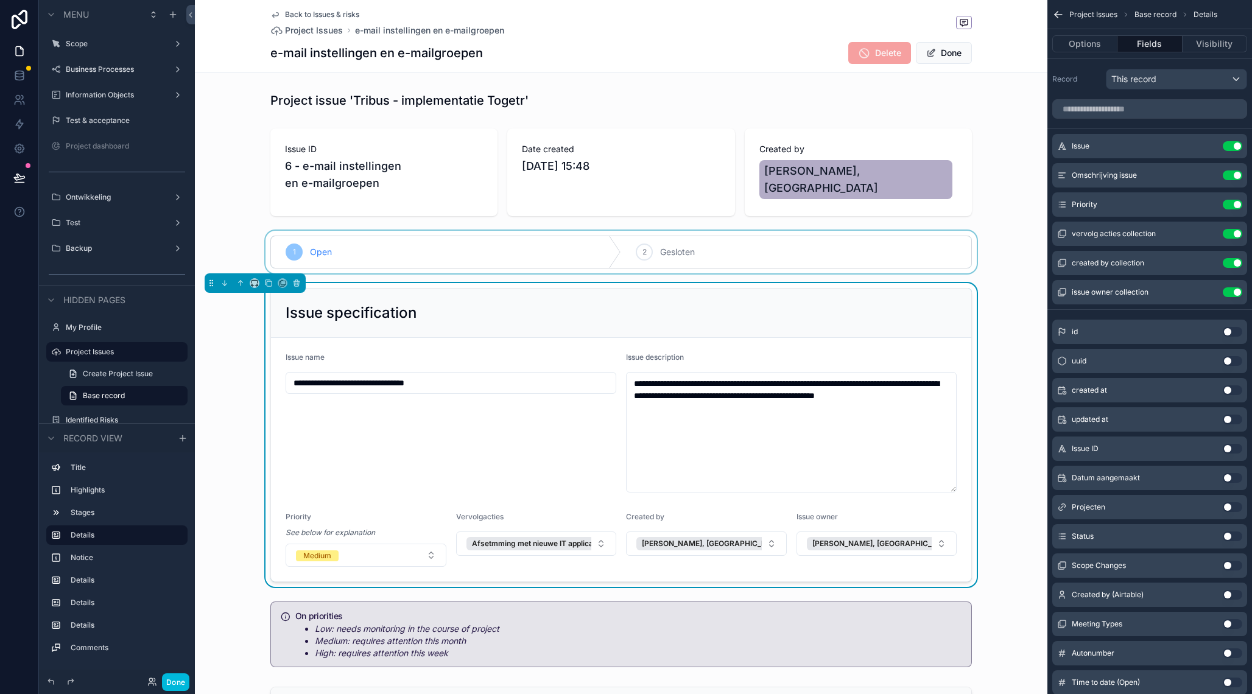
click at [648, 238] on div "scrollable content" at bounding box center [621, 252] width 853 height 43
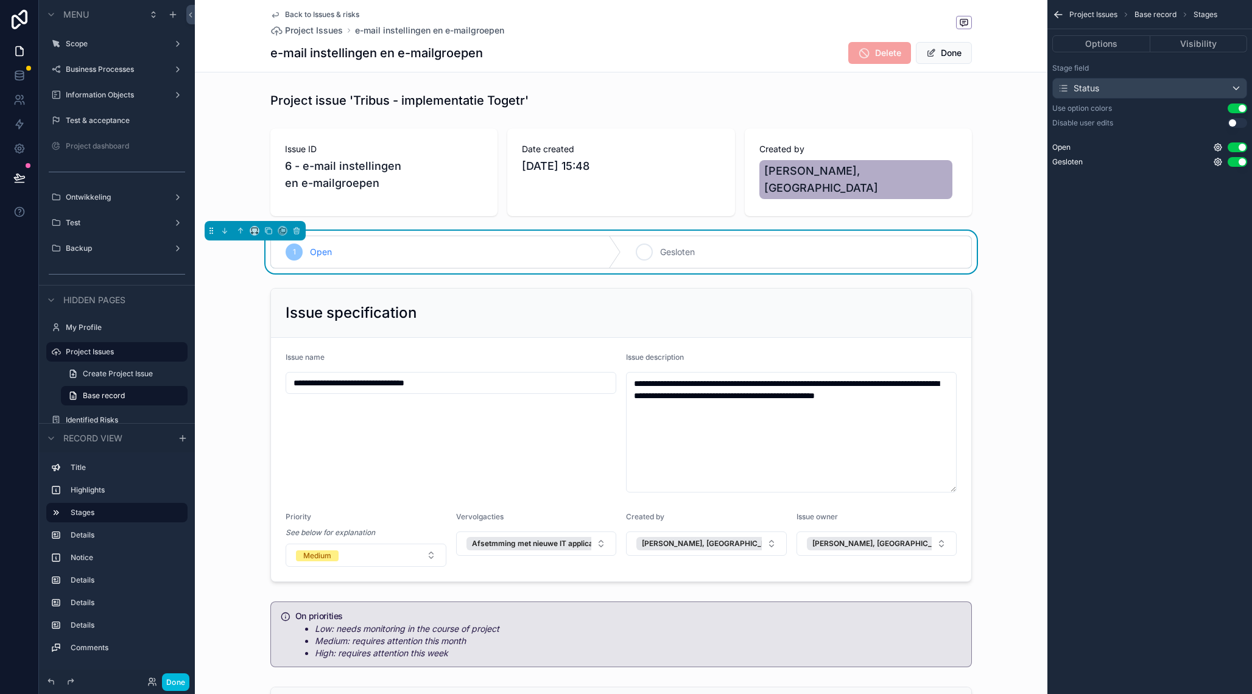
click at [643, 247] on icon "scrollable content" at bounding box center [645, 252] width 10 height 10
click at [949, 56] on button "Done" at bounding box center [944, 53] width 56 height 22
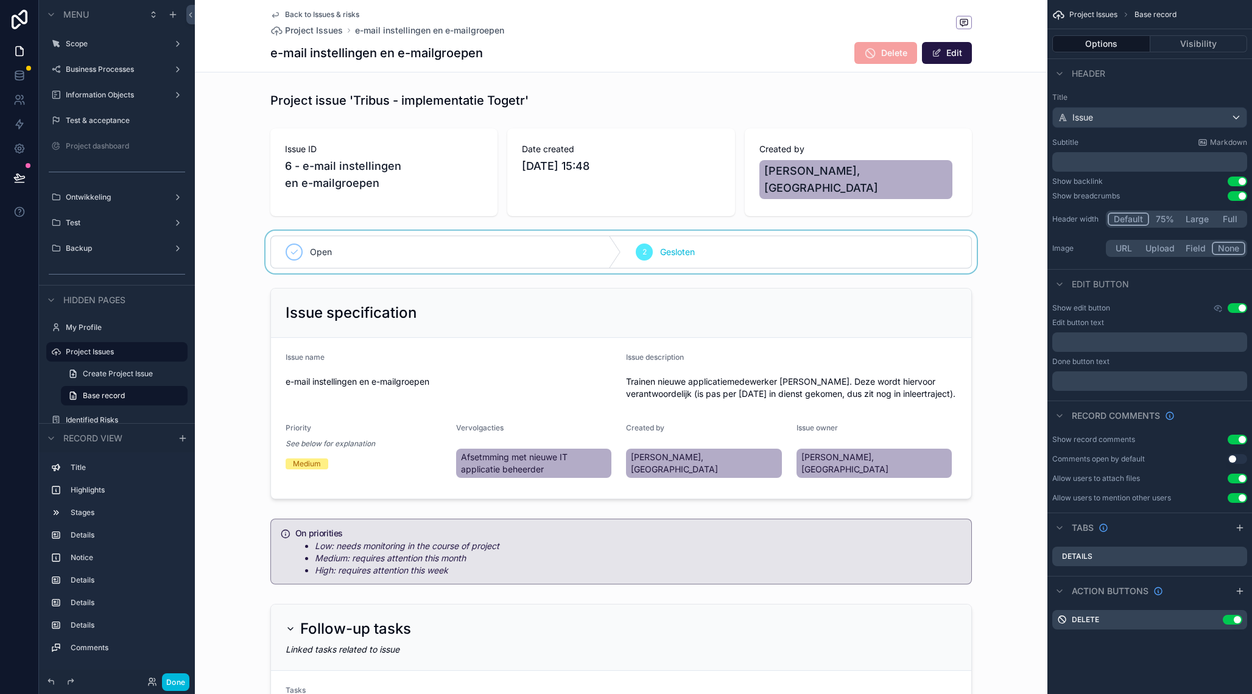
click at [312, 13] on span "Back to Issues & risks" at bounding box center [322, 15] width 74 height 10
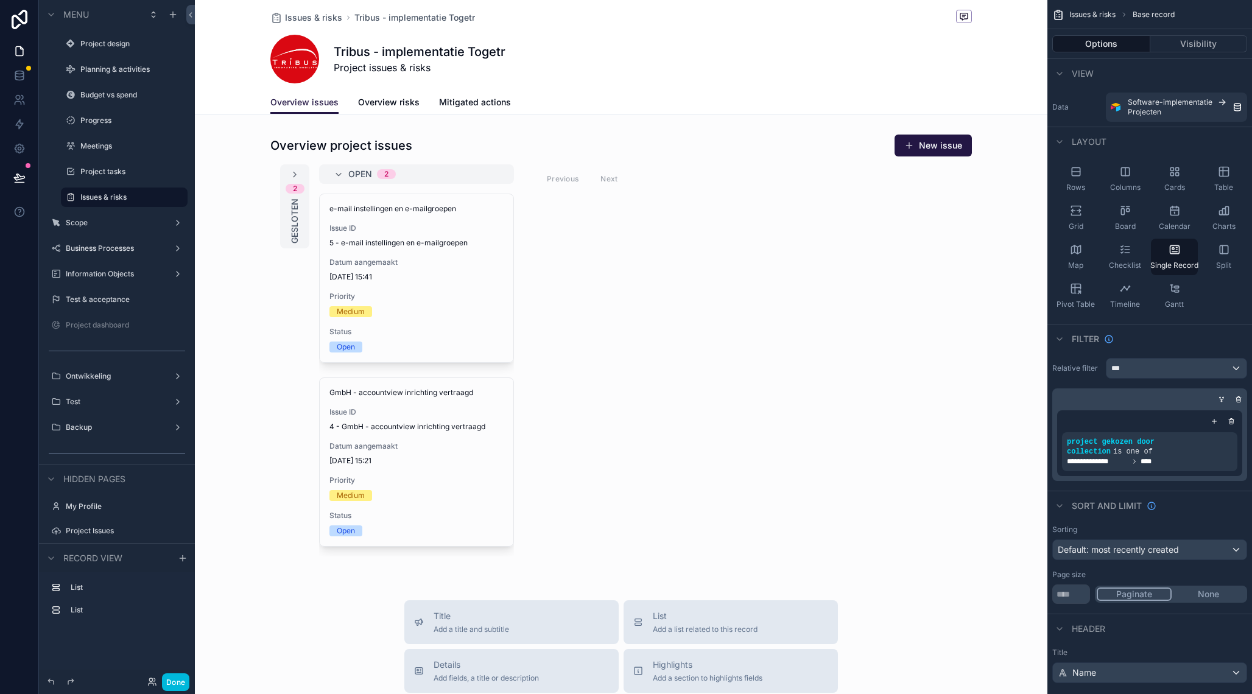
click at [585, 317] on div "scrollable content" at bounding box center [621, 566] width 853 height 1132
click at [288, 210] on div "scrollable content" at bounding box center [621, 345] width 853 height 433
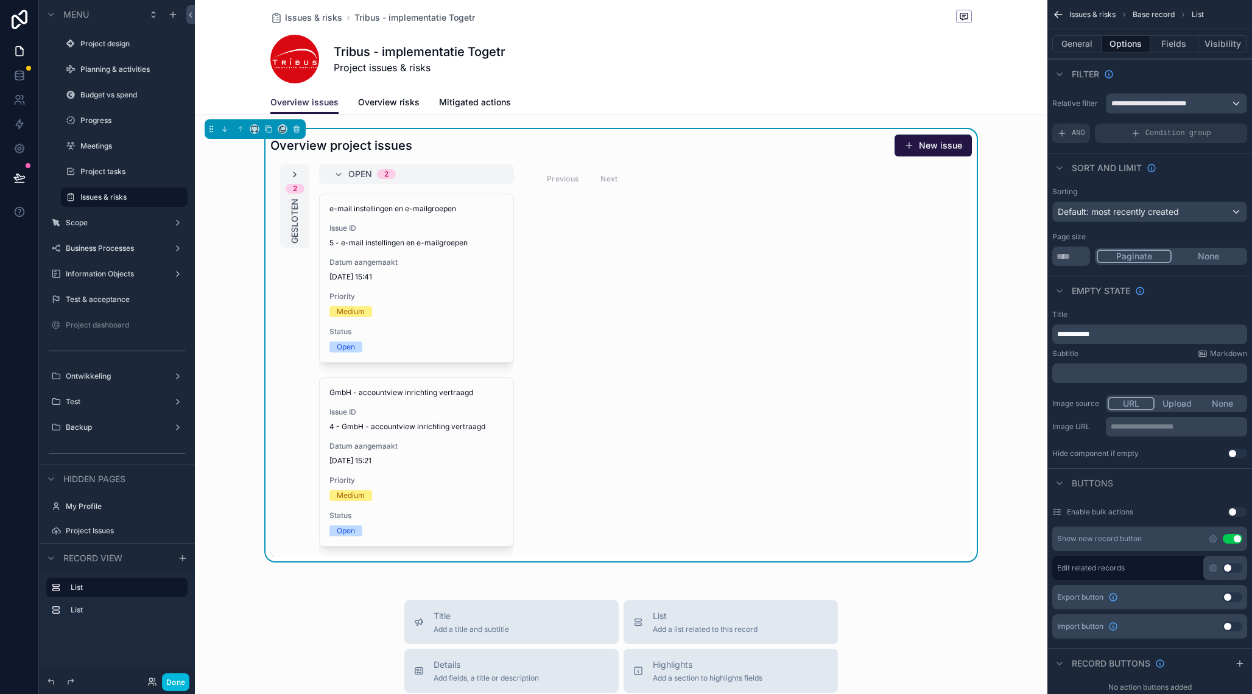
click at [299, 176] on icon "scrollable content" at bounding box center [295, 175] width 10 height 10
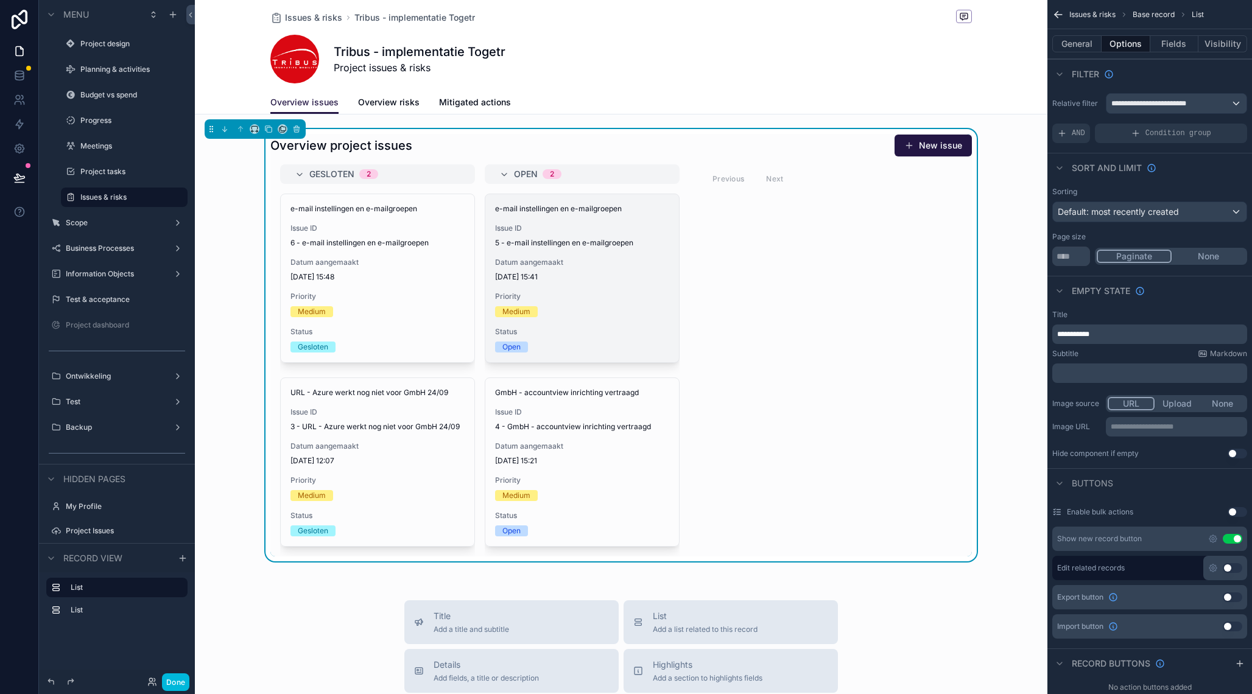
click at [557, 281] on span "[DATE] 15:41" at bounding box center [582, 277] width 174 height 10
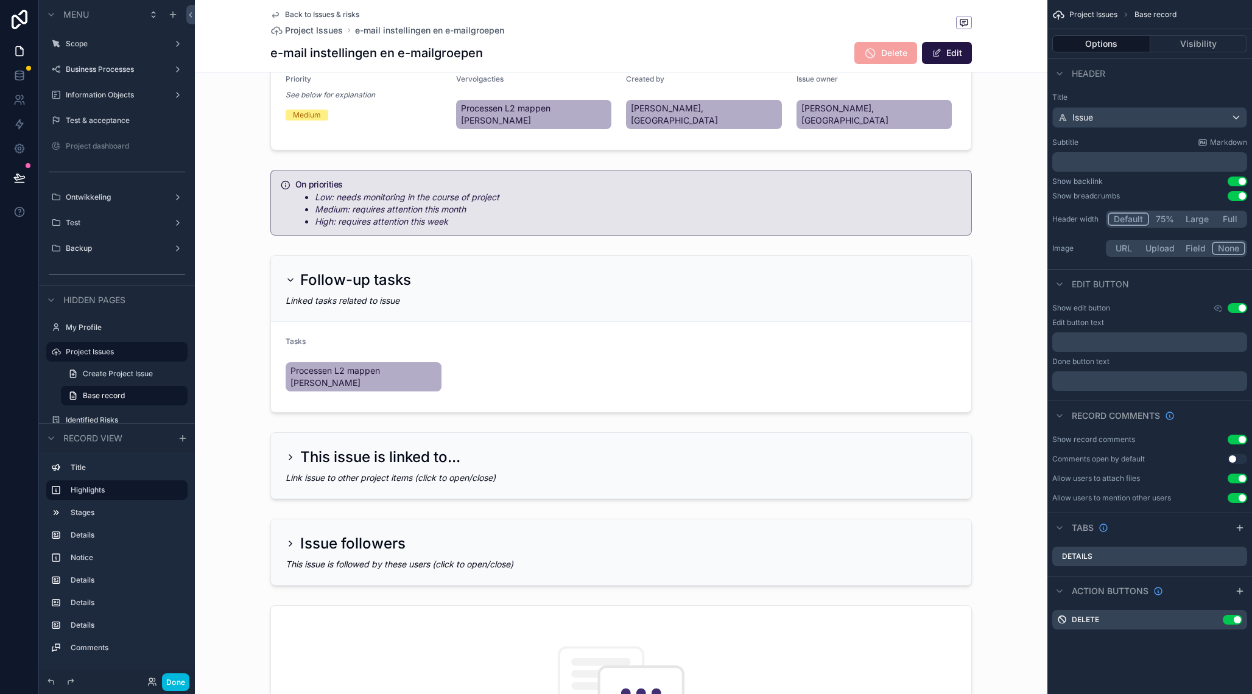
scroll to position [364, 0]
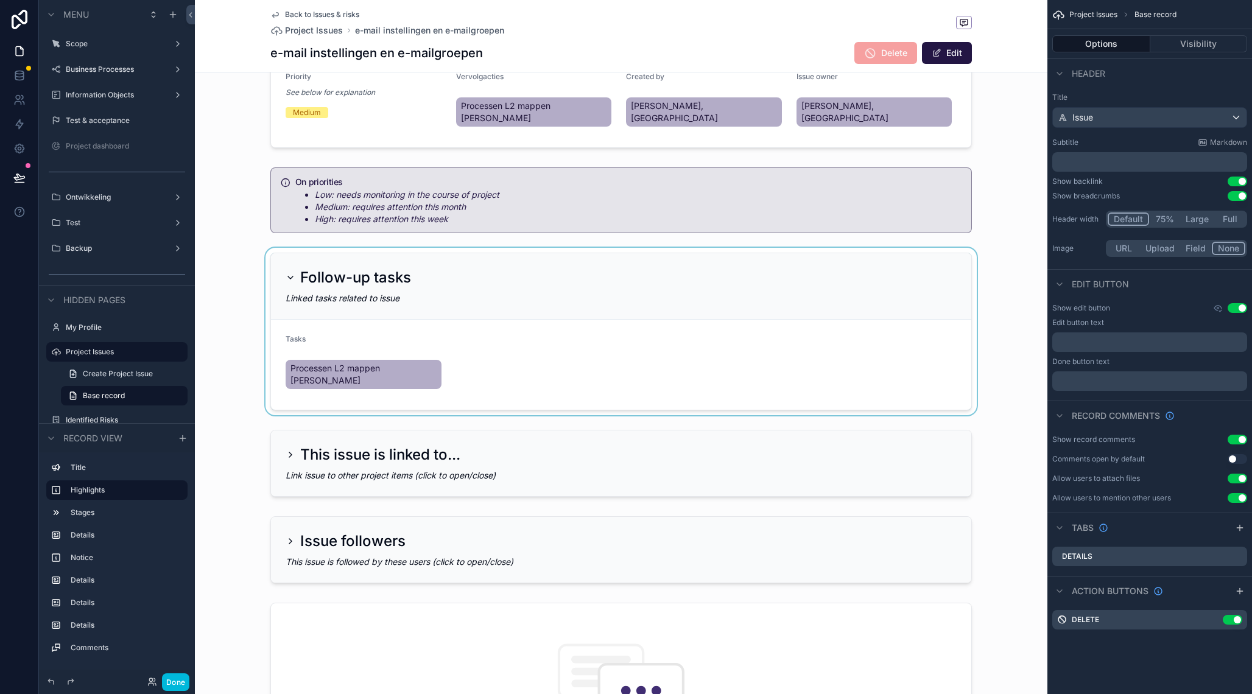
click at [451, 306] on div "scrollable content" at bounding box center [621, 332] width 853 height 168
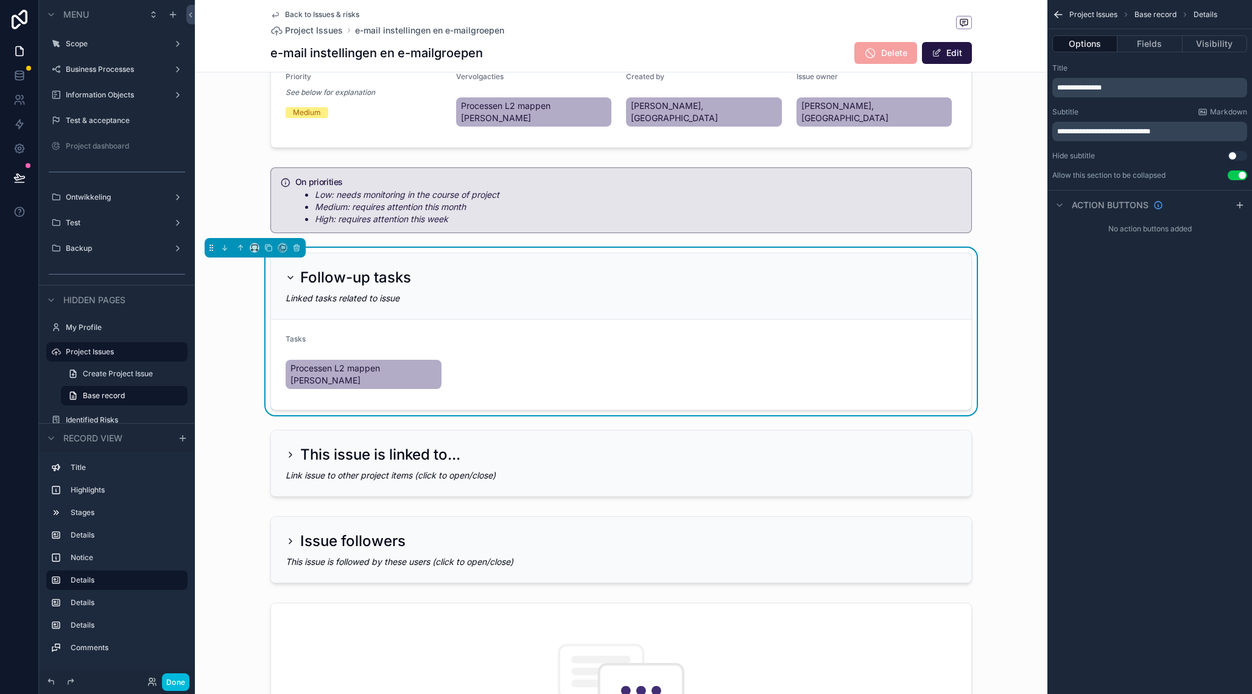
click at [475, 268] on div "Follow-up tasks" at bounding box center [621, 277] width 671 height 19
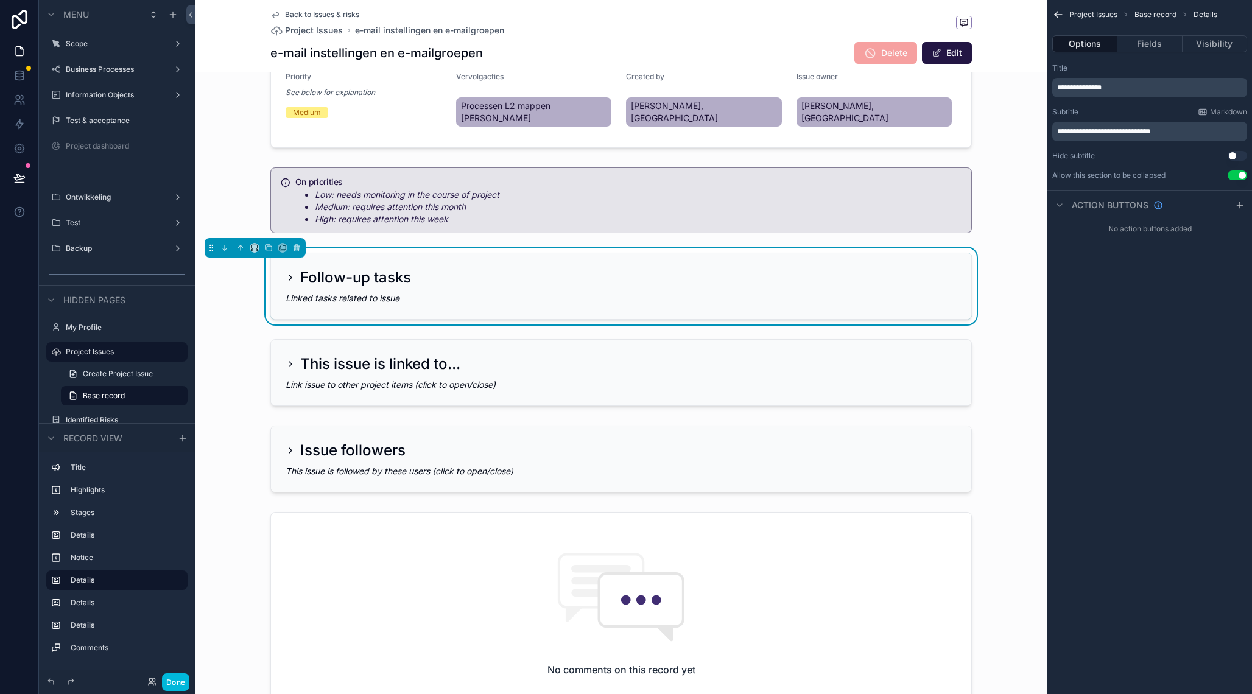
click at [475, 268] on div "Follow-up tasks" at bounding box center [621, 277] width 671 height 19
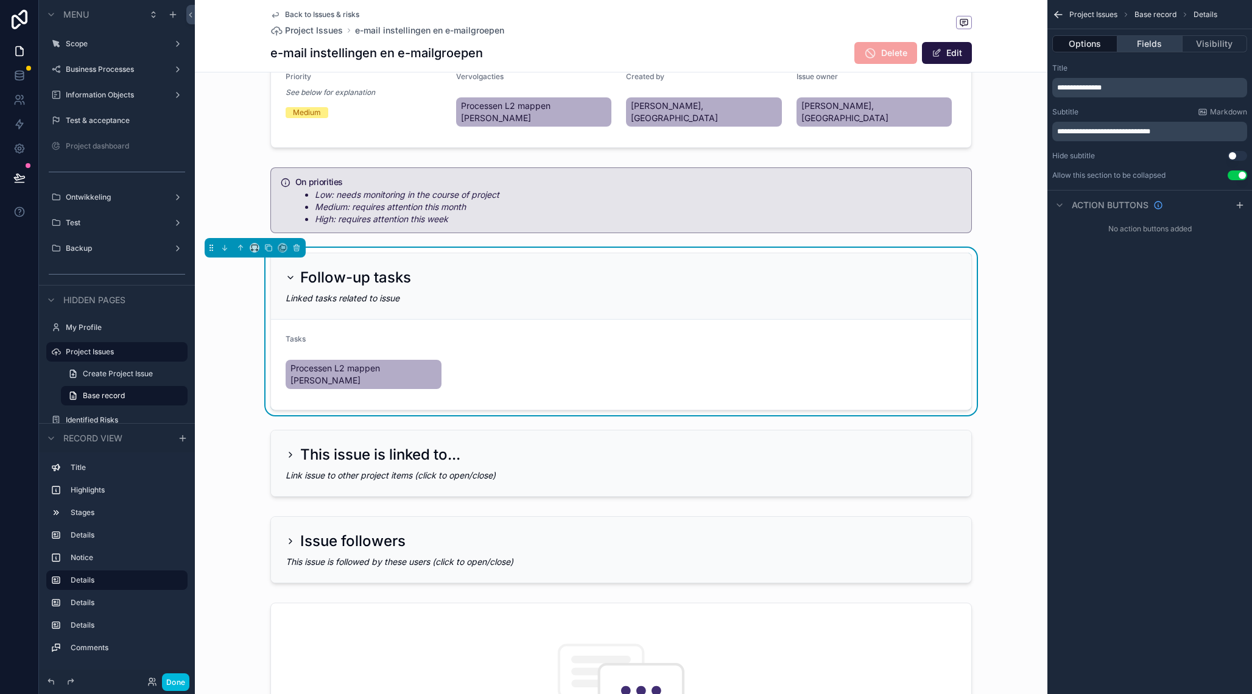
click at [1154, 49] on button "Fields" at bounding box center [1150, 43] width 65 height 17
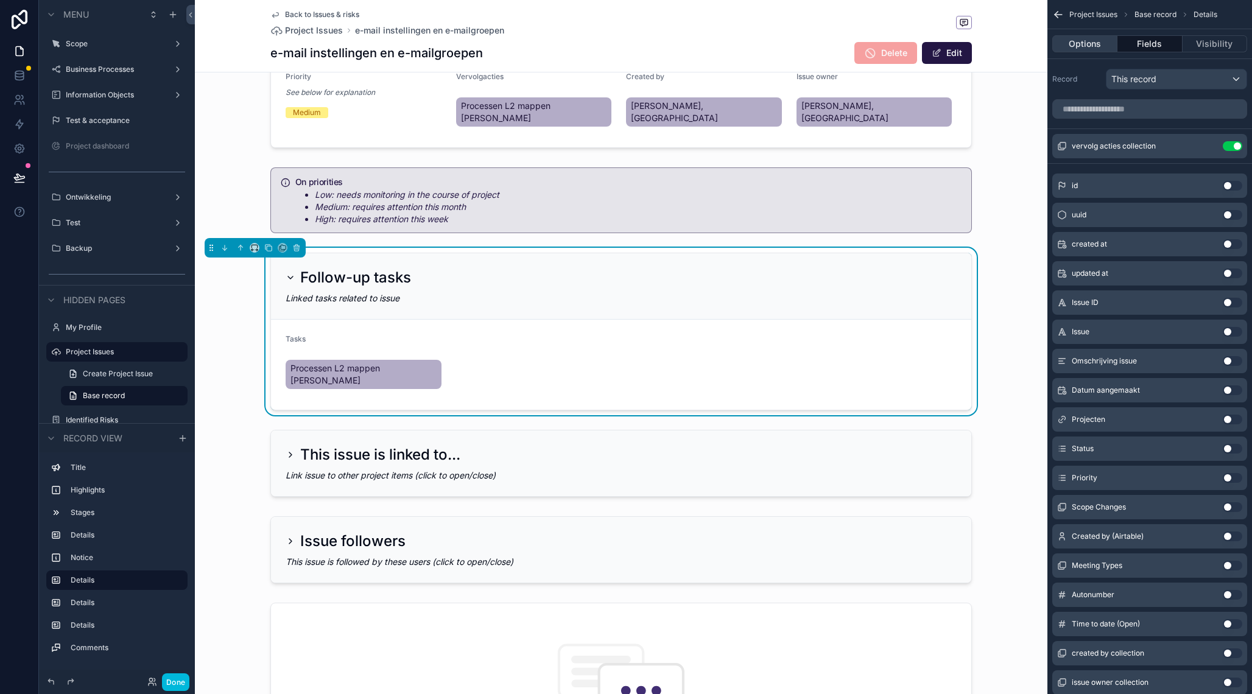
click at [1100, 49] on button "Options" at bounding box center [1085, 43] width 65 height 17
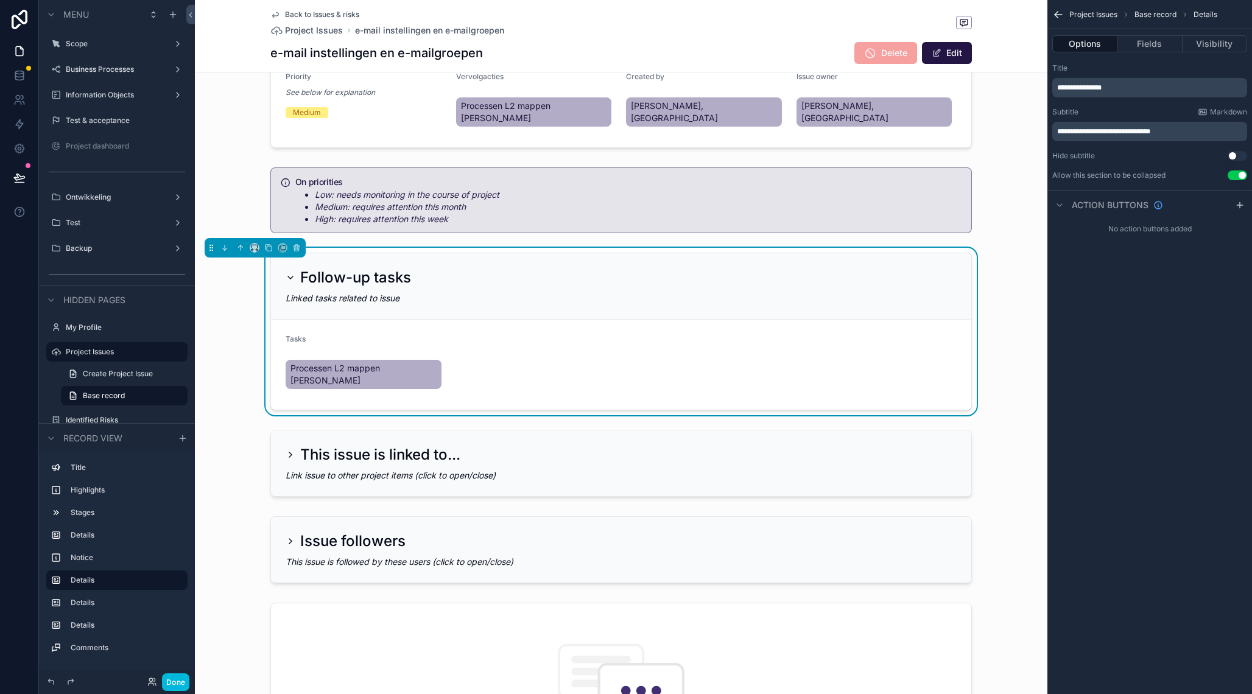
click at [1062, 15] on icon "scrollable content" at bounding box center [1058, 15] width 7 height 0
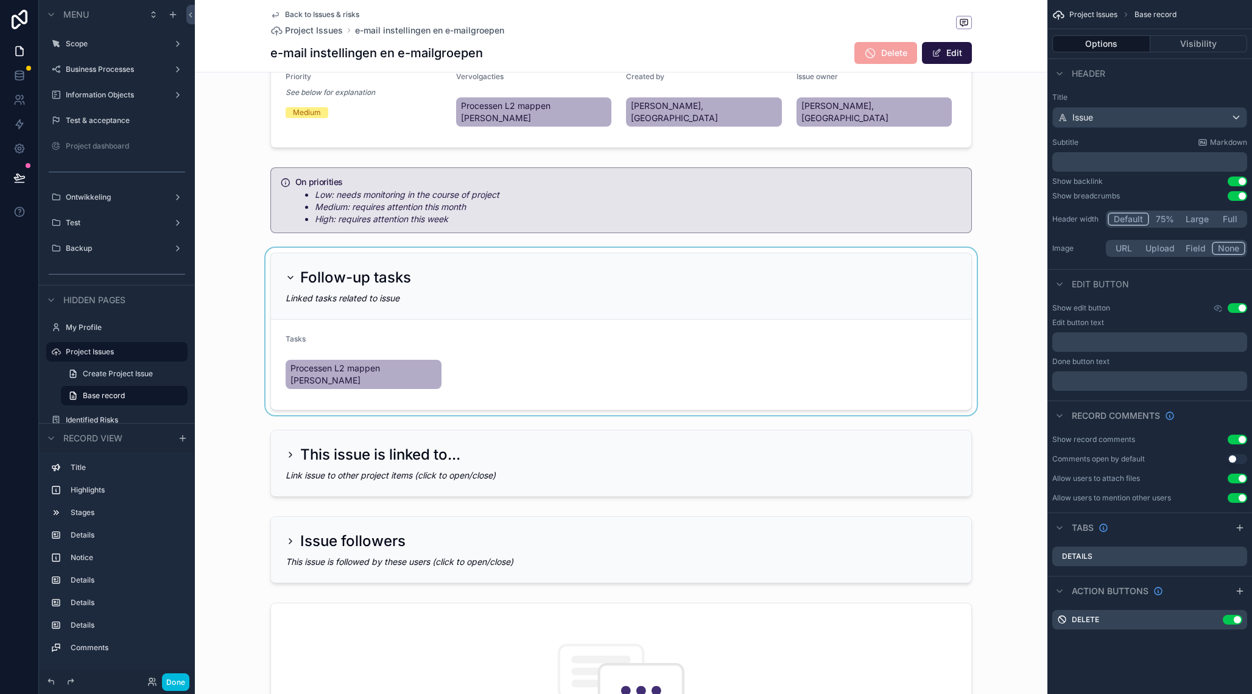
click at [790, 341] on div "scrollable content" at bounding box center [621, 332] width 853 height 168
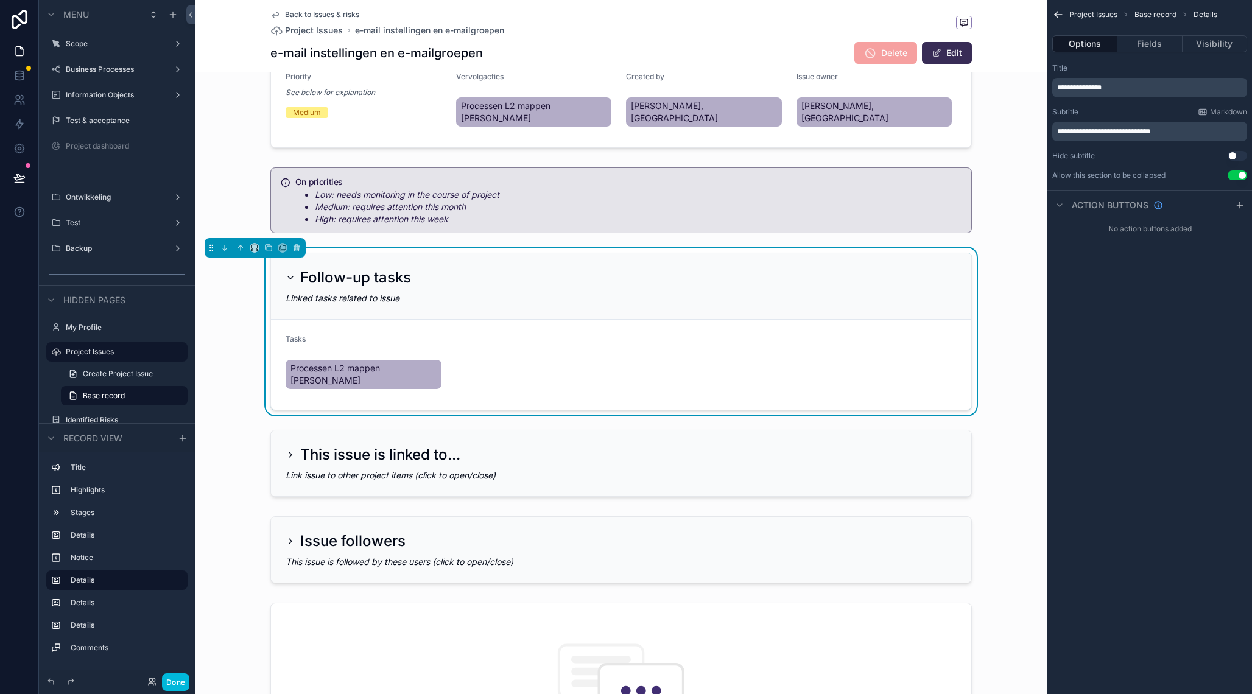
click at [945, 45] on button "Edit" at bounding box center [947, 53] width 50 height 22
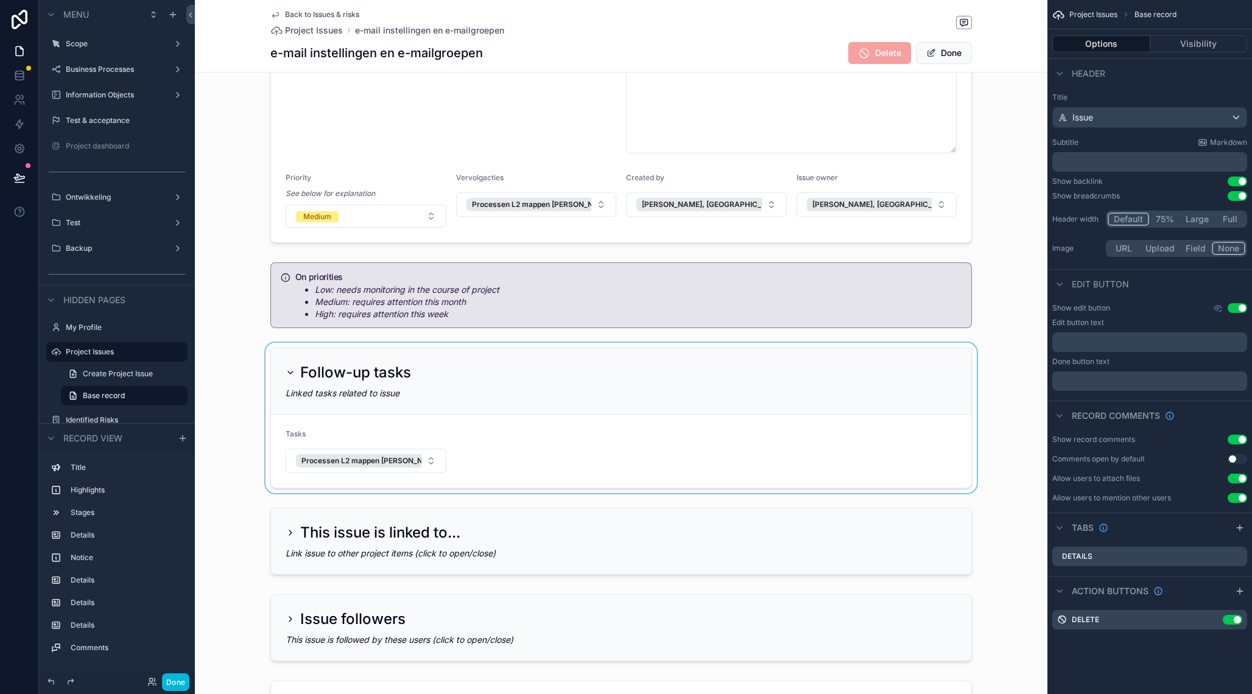
click at [411, 451] on div "scrollable content" at bounding box center [621, 418] width 853 height 150
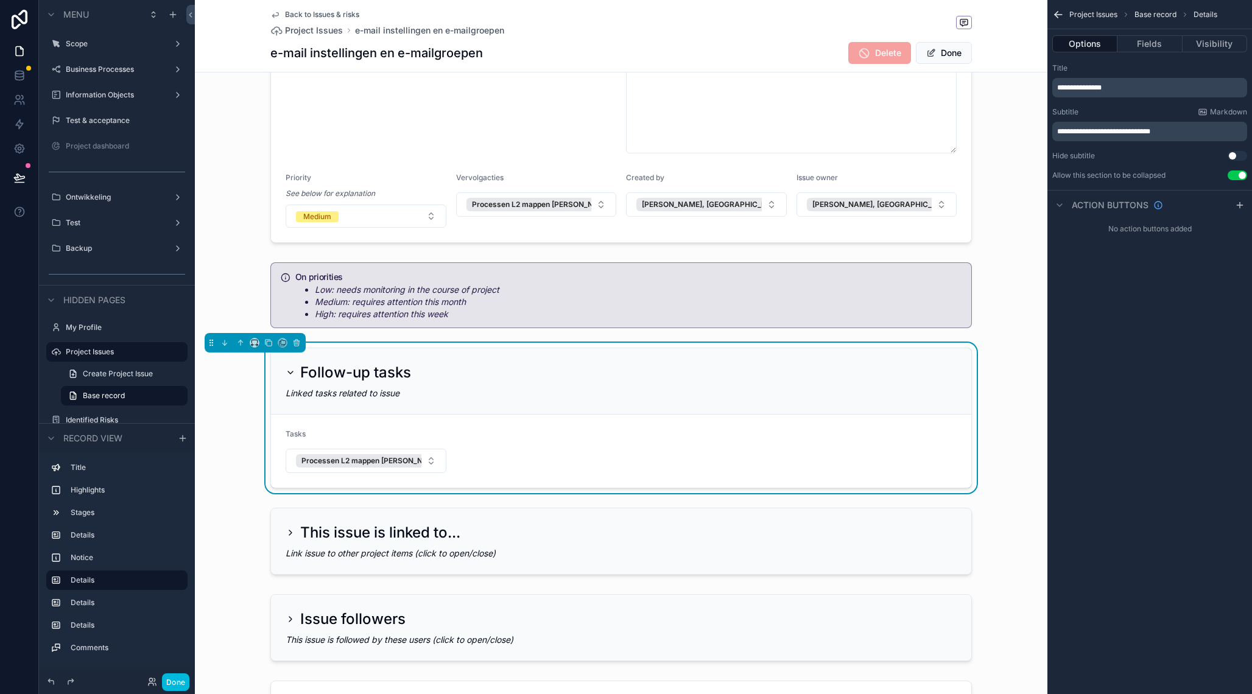
click at [411, 454] on div "Processen L2 mappen Sandra" at bounding box center [377, 460] width 163 height 13
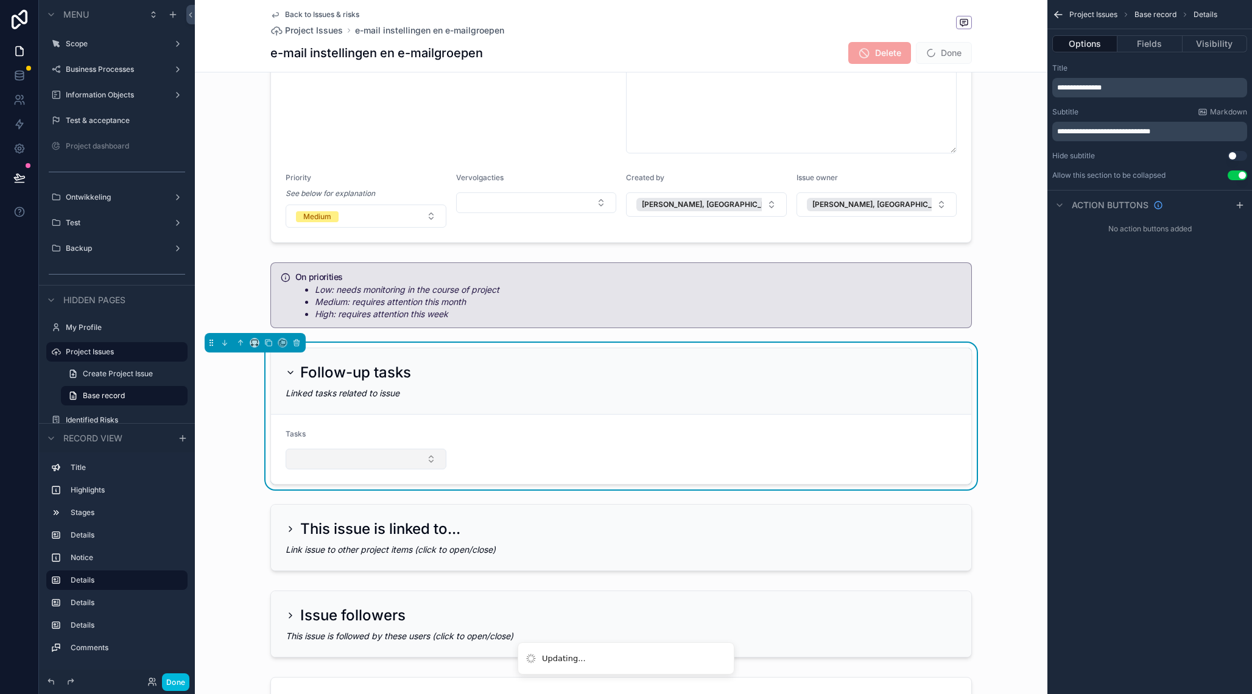
click at [428, 449] on button "Select Button" at bounding box center [366, 459] width 161 height 21
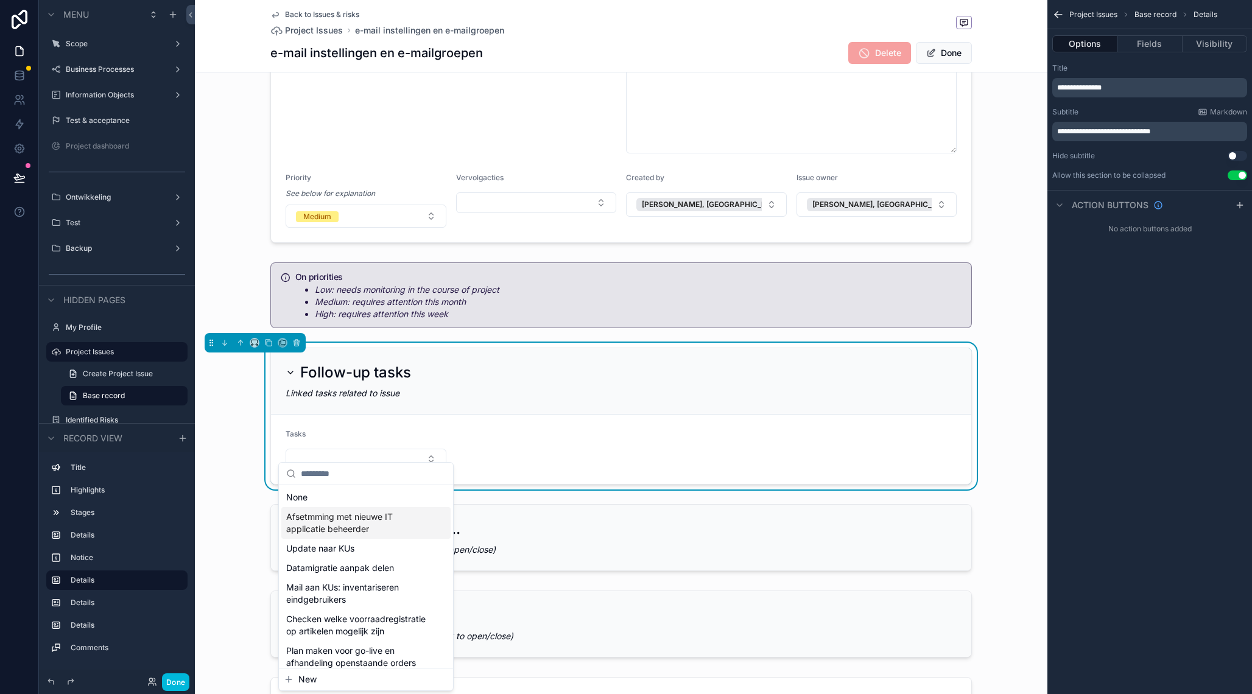
click at [378, 518] on span "Afsetmming met nieuwe IT applicatie beheerder" at bounding box center [358, 523] width 145 height 24
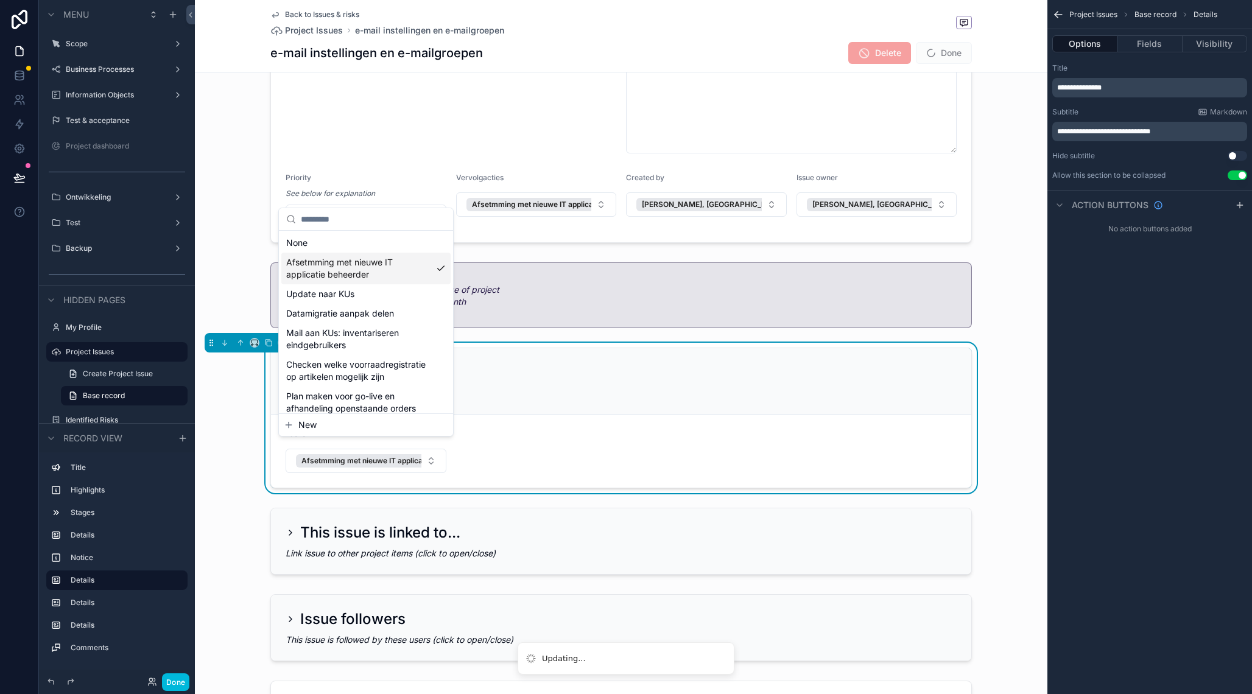
click at [652, 387] on div "Linked tasks related to issue" at bounding box center [621, 393] width 671 height 12
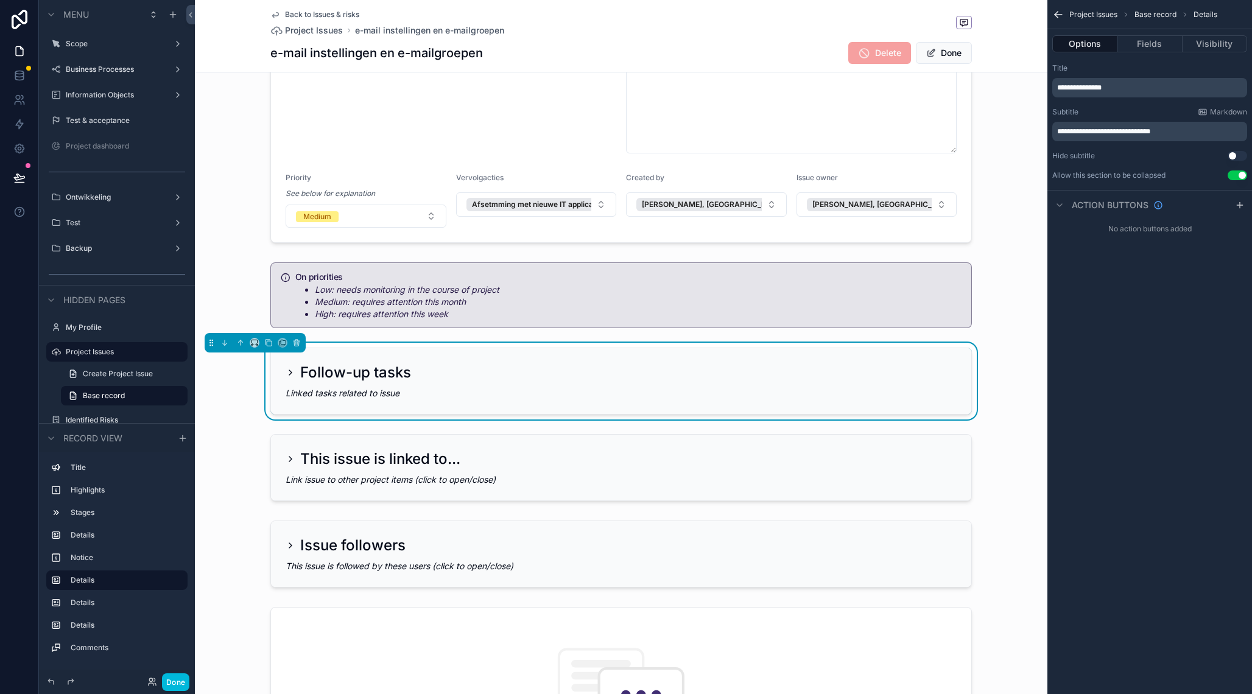
click at [652, 387] on div "Linked tasks related to issue" at bounding box center [621, 393] width 671 height 12
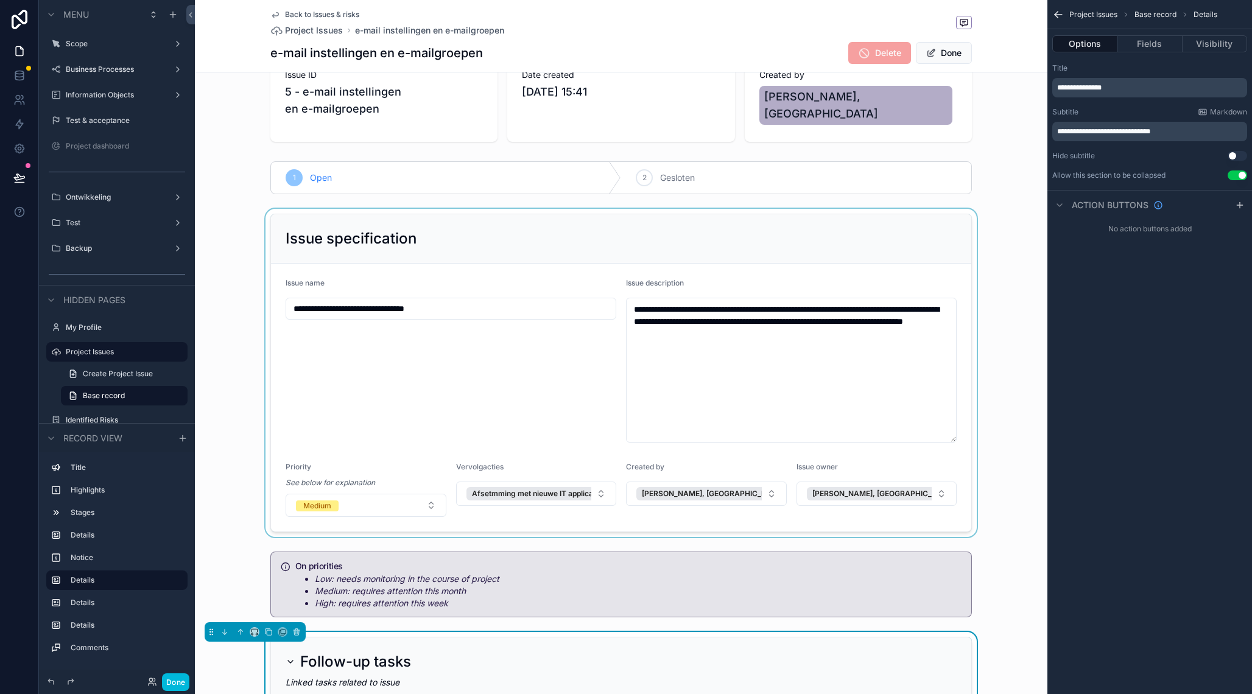
scroll to position [0, 0]
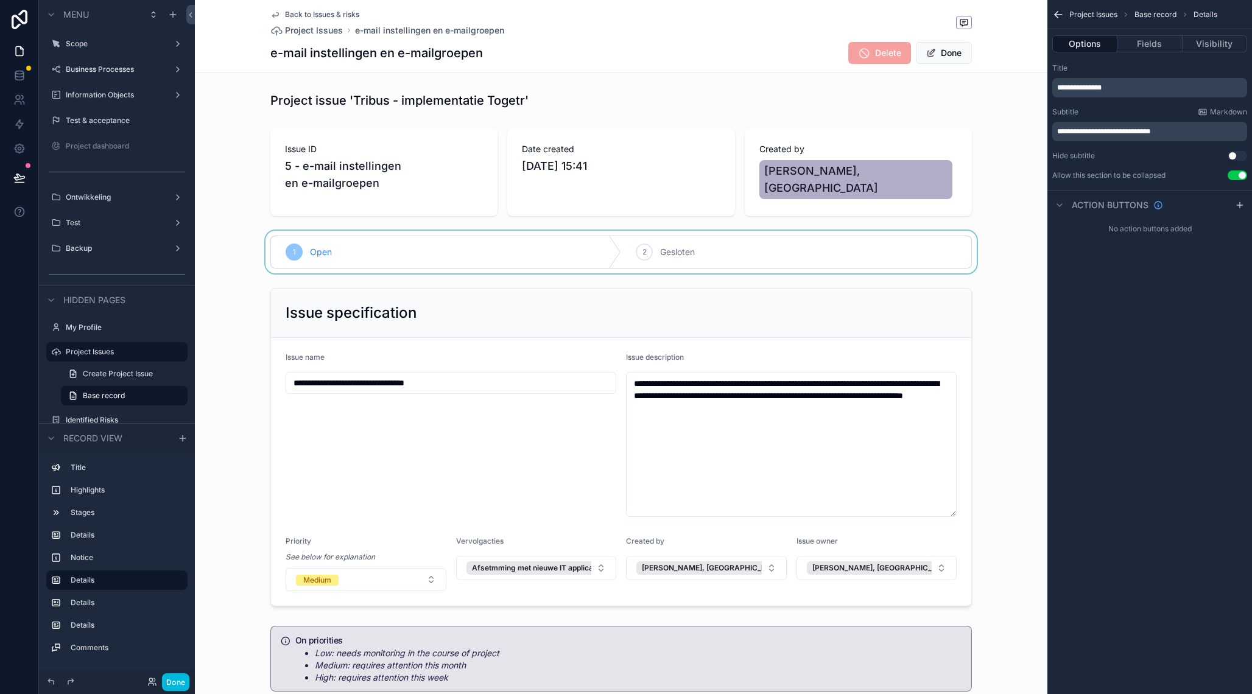
click at [651, 244] on div "scrollable content" at bounding box center [621, 252] width 853 height 43
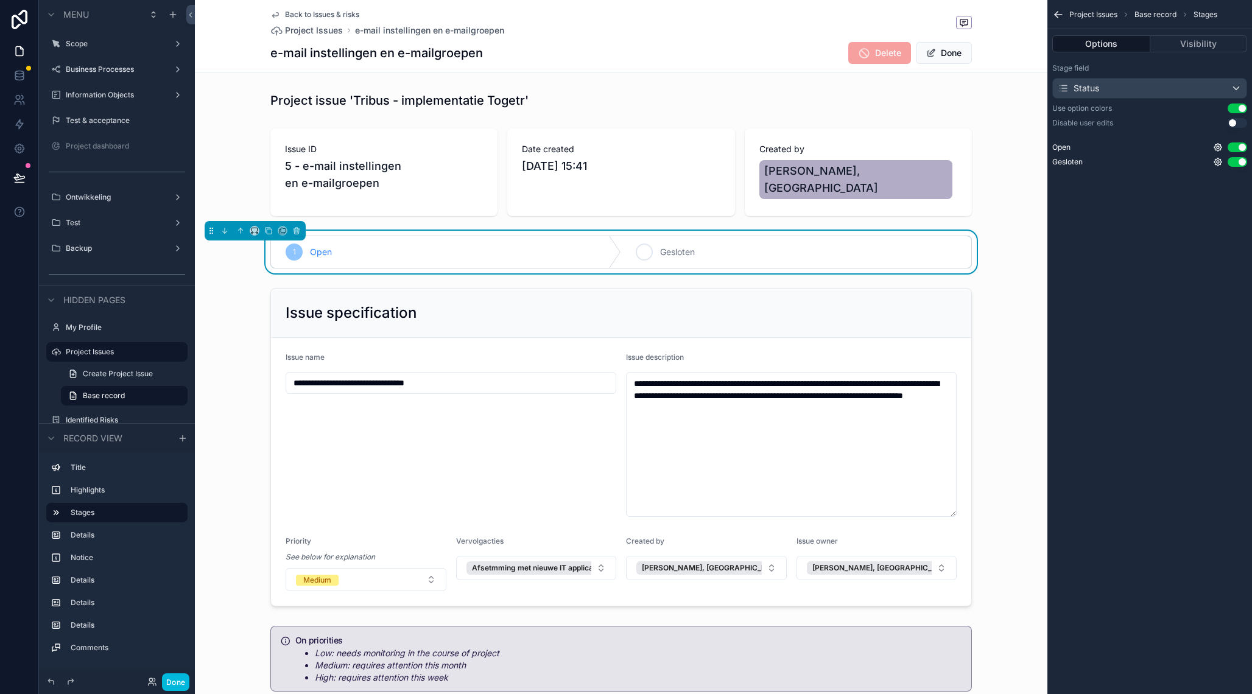
click at [646, 249] on div "2" at bounding box center [644, 252] width 17 height 17
click at [938, 55] on button "Done" at bounding box center [944, 53] width 56 height 22
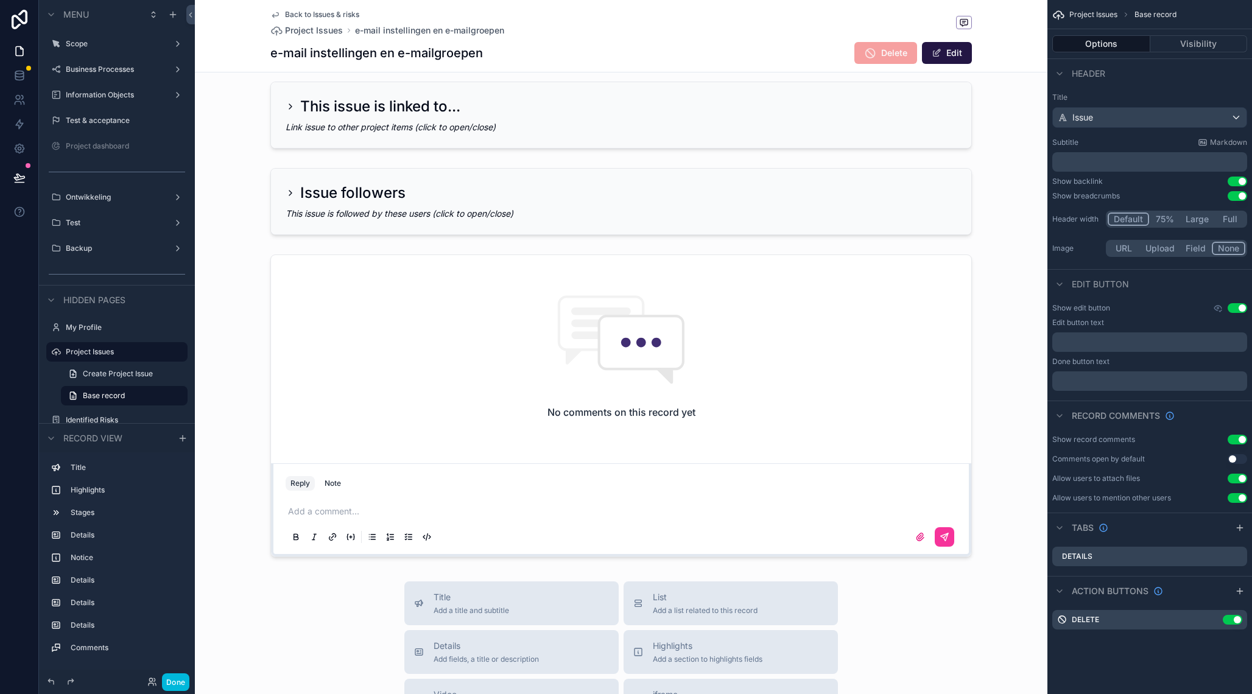
scroll to position [574, 0]
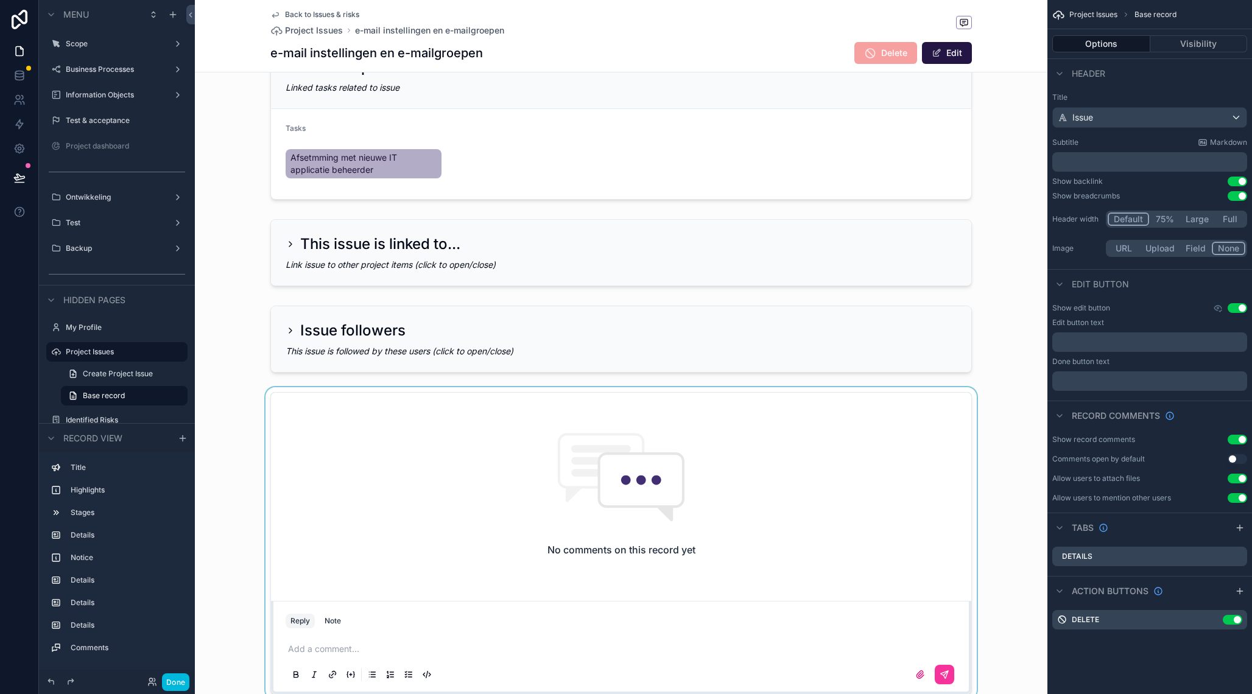
click at [415, 459] on div "scrollable content" at bounding box center [621, 543] width 853 height 313
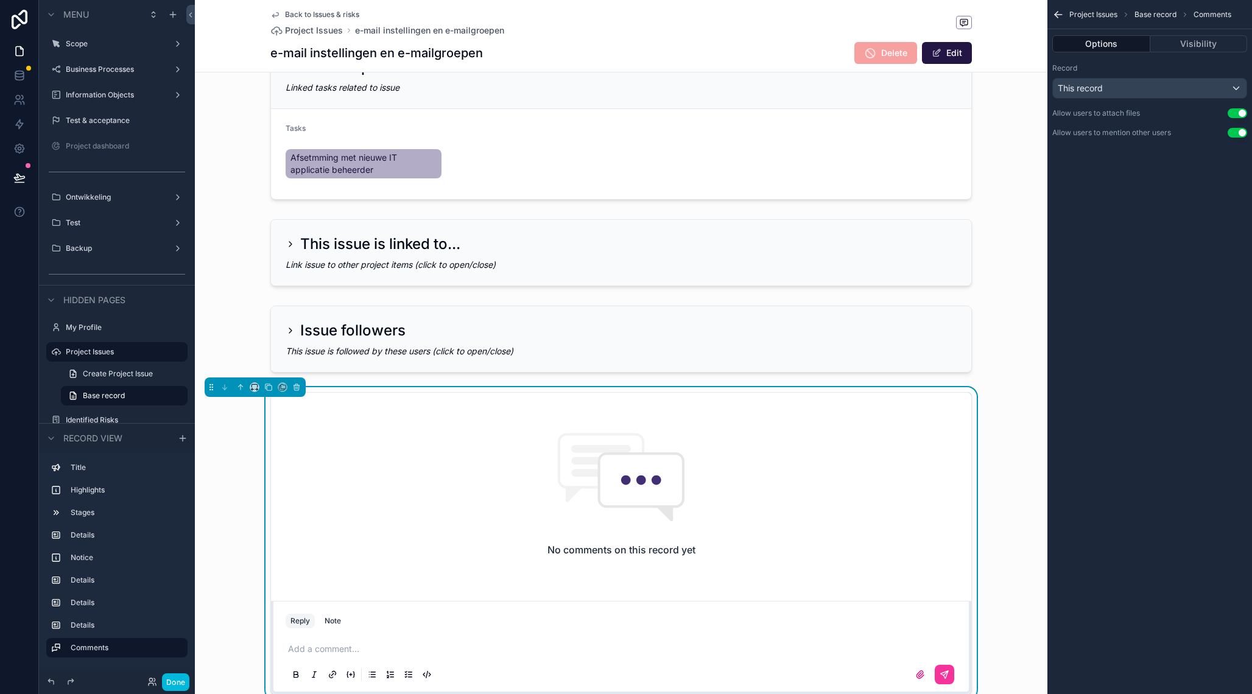
click at [322, 643] on p "scrollable content" at bounding box center [623, 649] width 671 height 12
click at [337, 604] on span "[PERSON_NAME], [GEOGRAPHIC_DATA]" at bounding box center [390, 607] width 162 height 12
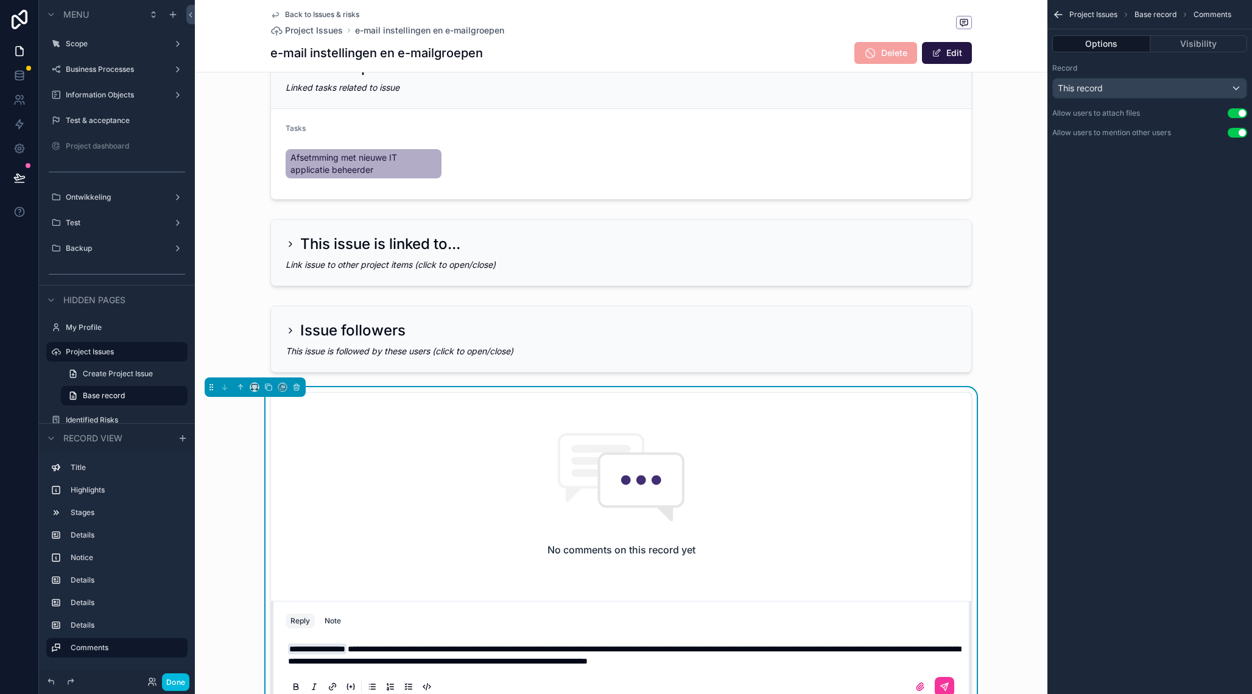
click at [864, 652] on span "**********" at bounding box center [624, 655] width 673 height 21
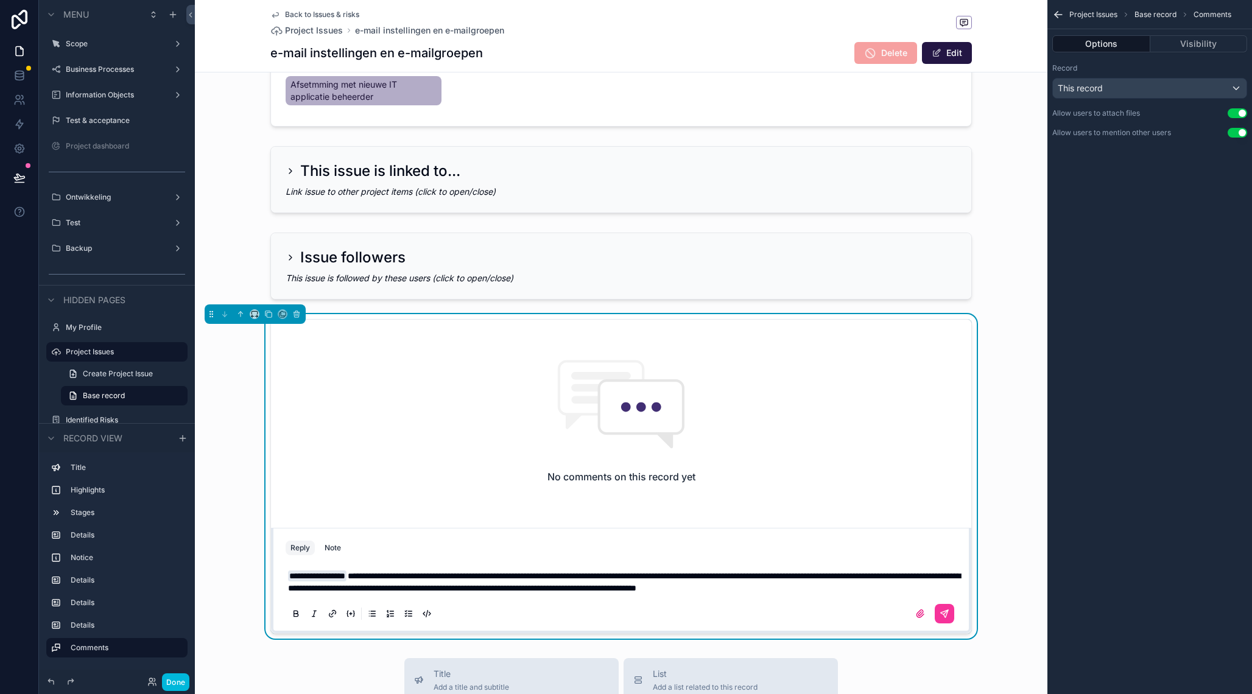
scroll to position [657, 0]
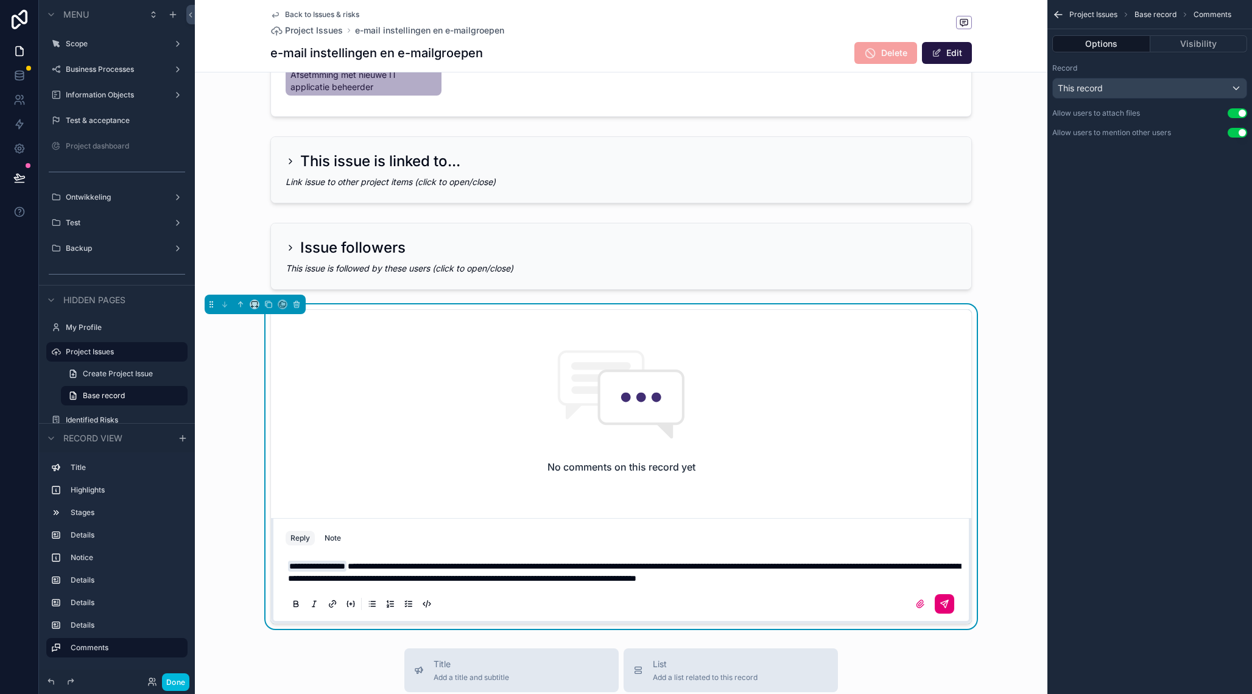
click at [950, 607] on button "scrollable content" at bounding box center [944, 604] width 19 height 19
